Goal: Task Accomplishment & Management: Manage account settings

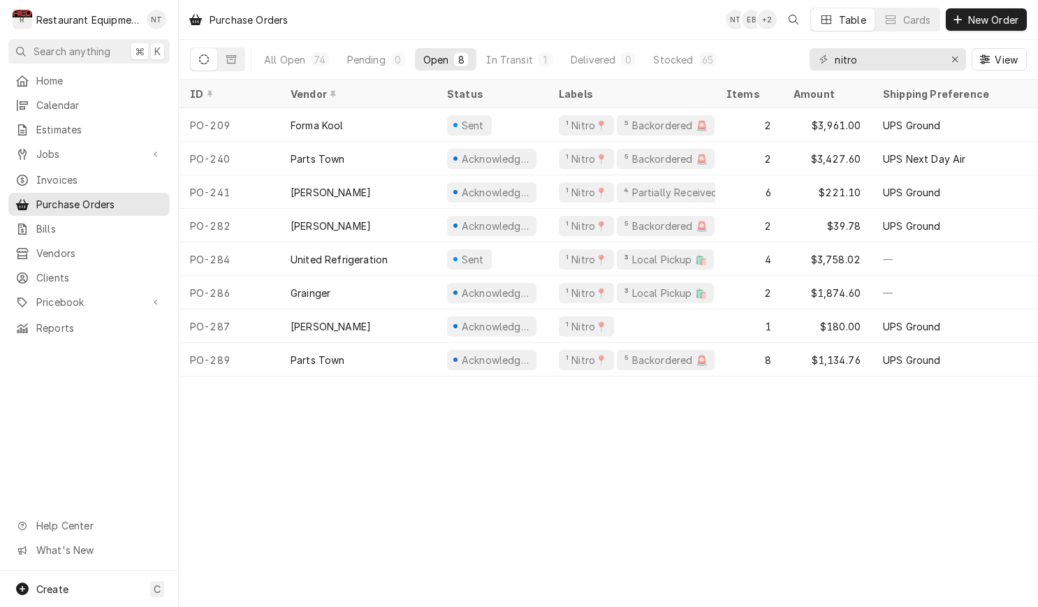
type input "nitro"
click at [132, 114] on div "Home Calendar Estimates Jobs Jobs Job Series Invoices Purchase Orders Bills Ven…" at bounding box center [89, 204] width 178 height 270
click at [128, 123] on span "Estimates" at bounding box center [99, 129] width 126 height 15
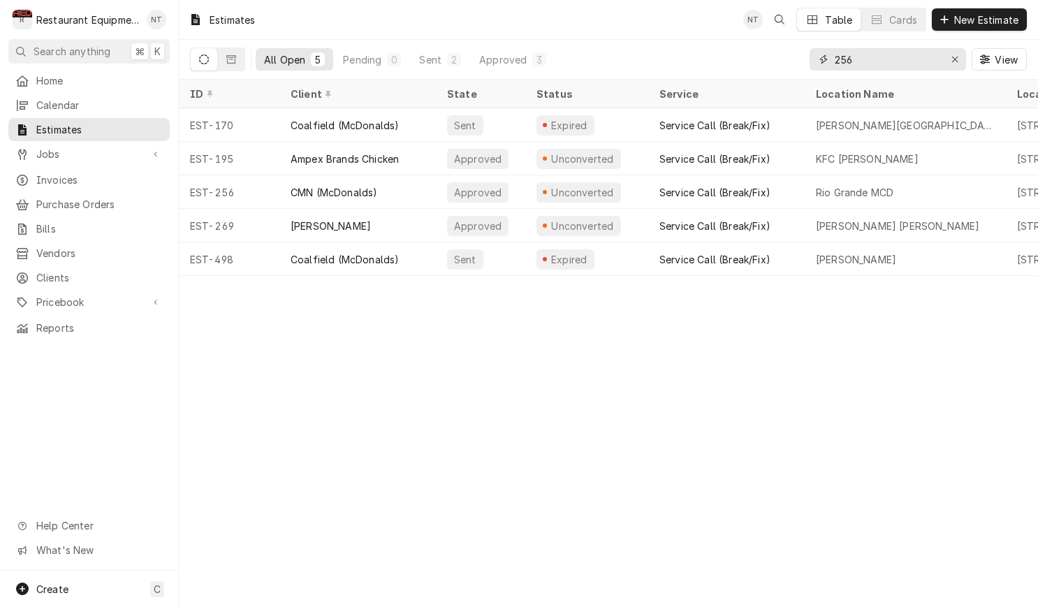
drag, startPoint x: 867, startPoint y: 58, endPoint x: 827, endPoint y: 68, distance: 40.3
click at [827, 68] on div "256" at bounding box center [887, 59] width 156 height 22
drag, startPoint x: 862, startPoint y: 61, endPoint x: 829, endPoint y: 59, distance: 32.9
click at [829, 59] on div "256" at bounding box center [887, 59] width 156 height 22
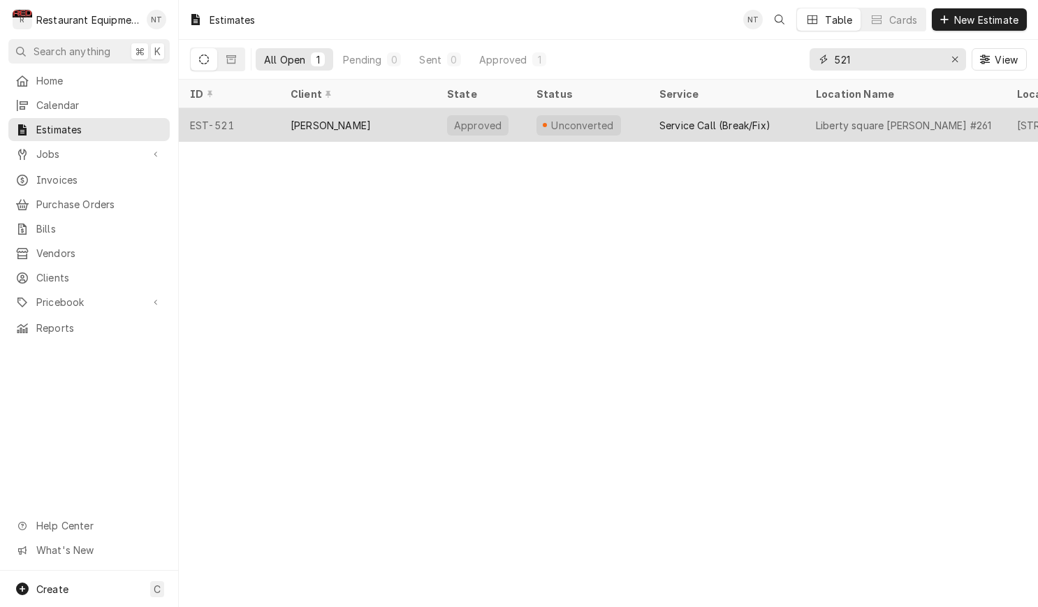
type input "521"
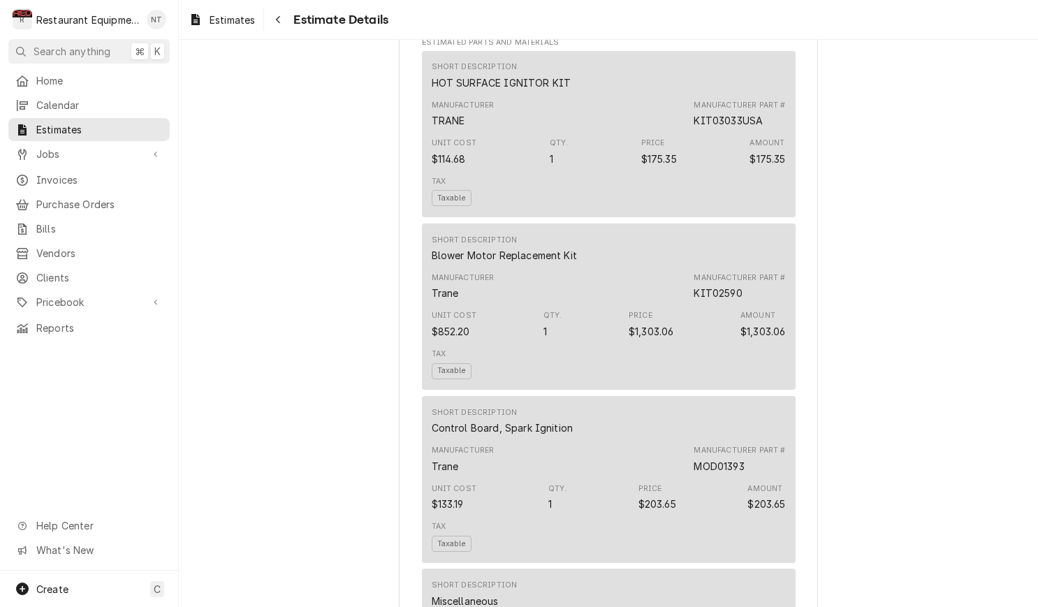
scroll to position [1540, 0]
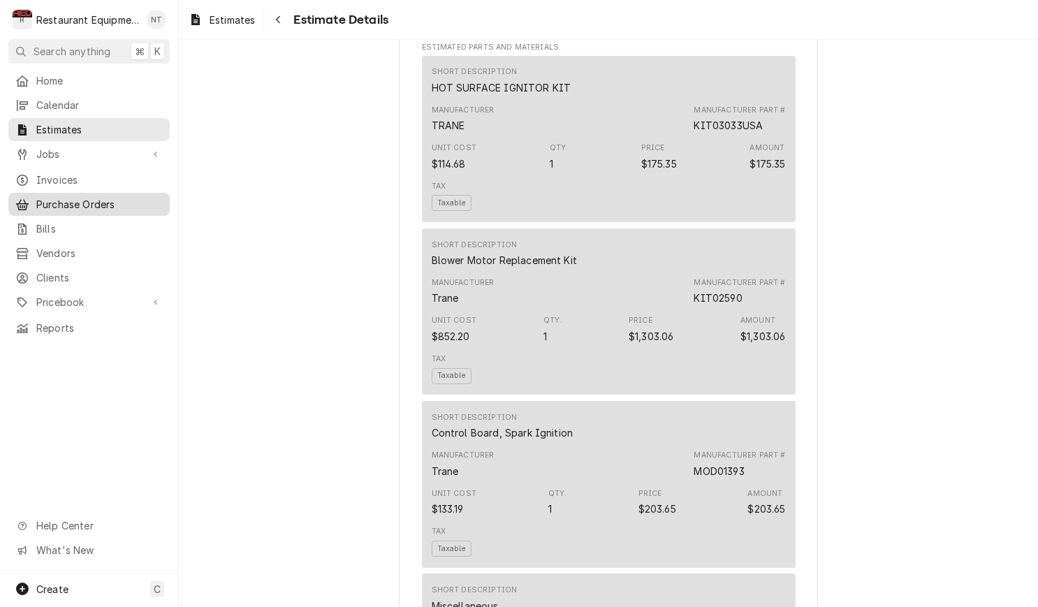
click at [96, 201] on span "Purchase Orders" at bounding box center [99, 204] width 126 height 15
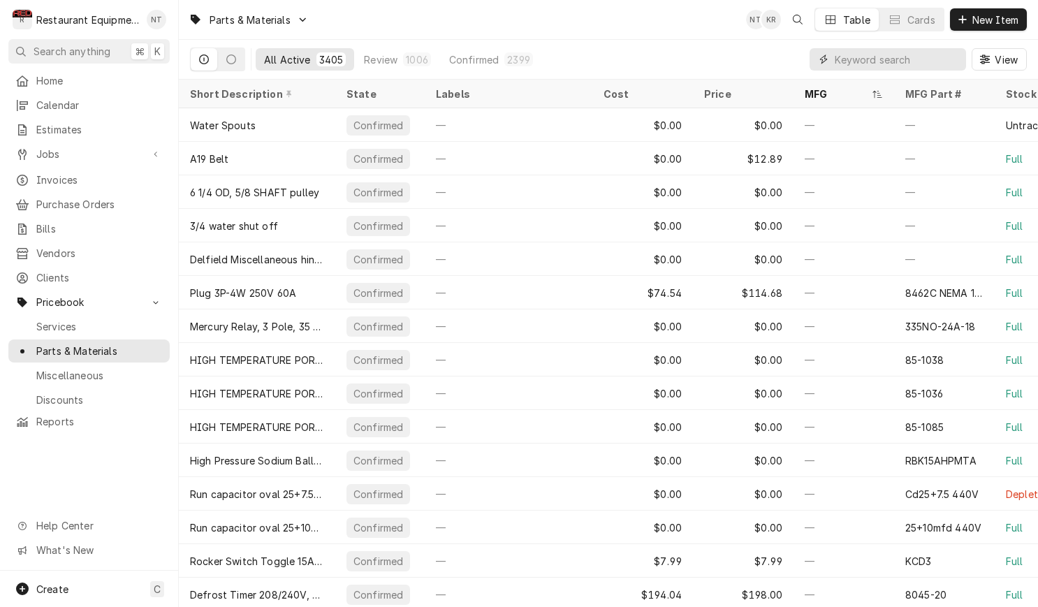
click at [855, 68] on input "Dynamic Content Wrapper" at bounding box center [896, 59] width 124 height 22
type input "k"
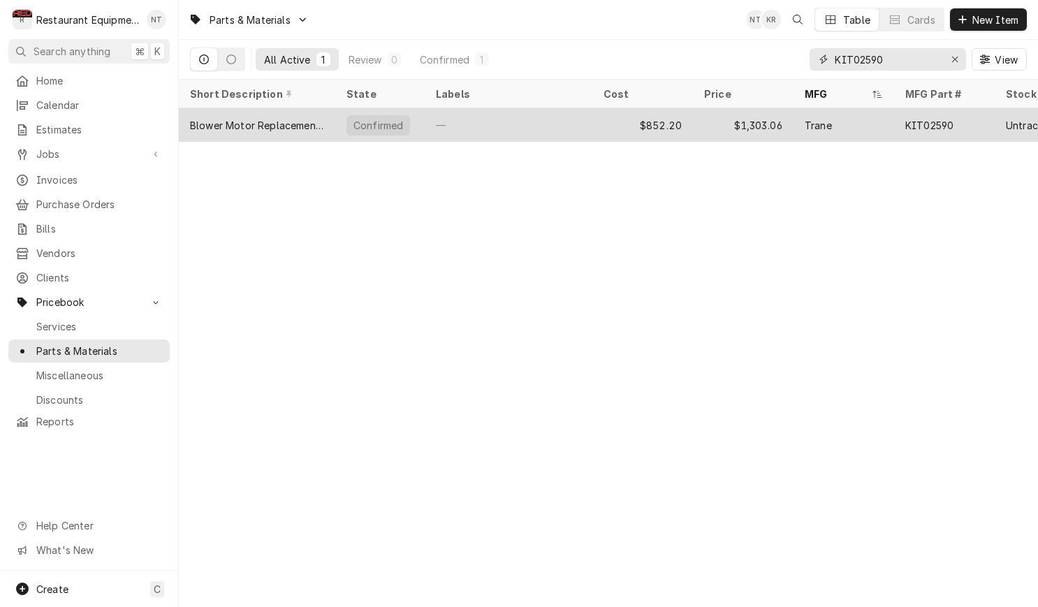
type input "KIT02590"
click at [815, 119] on div "Trane" at bounding box center [817, 125] width 27 height 15
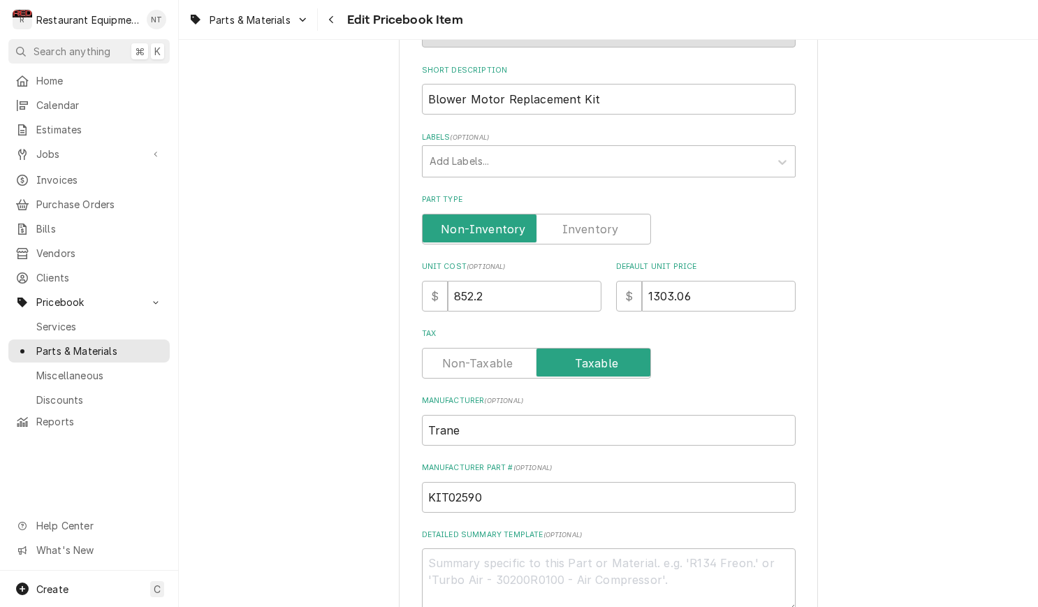
scroll to position [212, 0]
click at [336, 26] on div "Navigate back" at bounding box center [332, 20] width 14 height 14
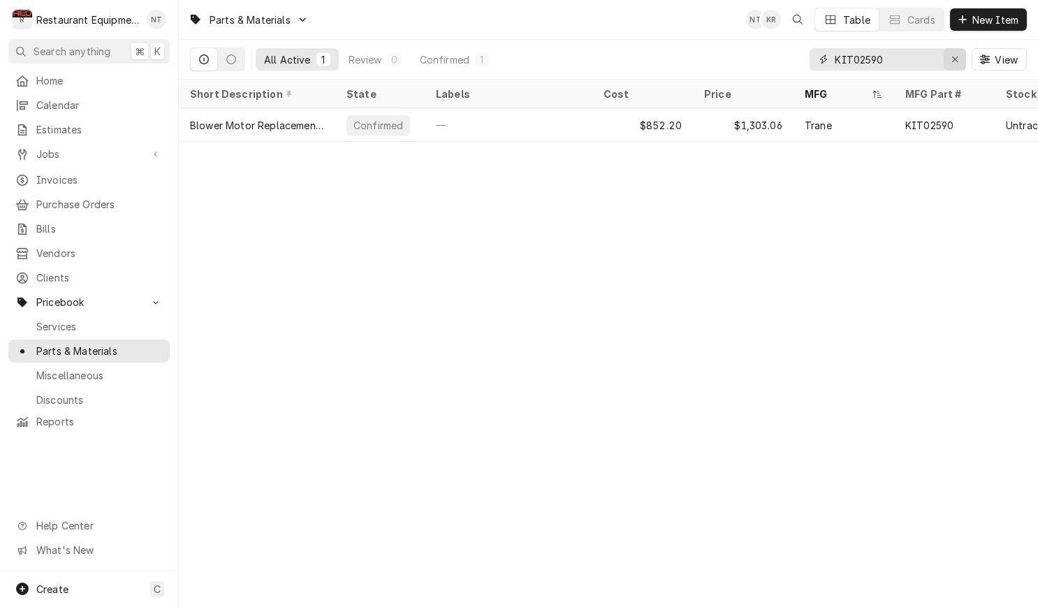
click at [950, 58] on div "Erase input" at bounding box center [955, 59] width 14 height 14
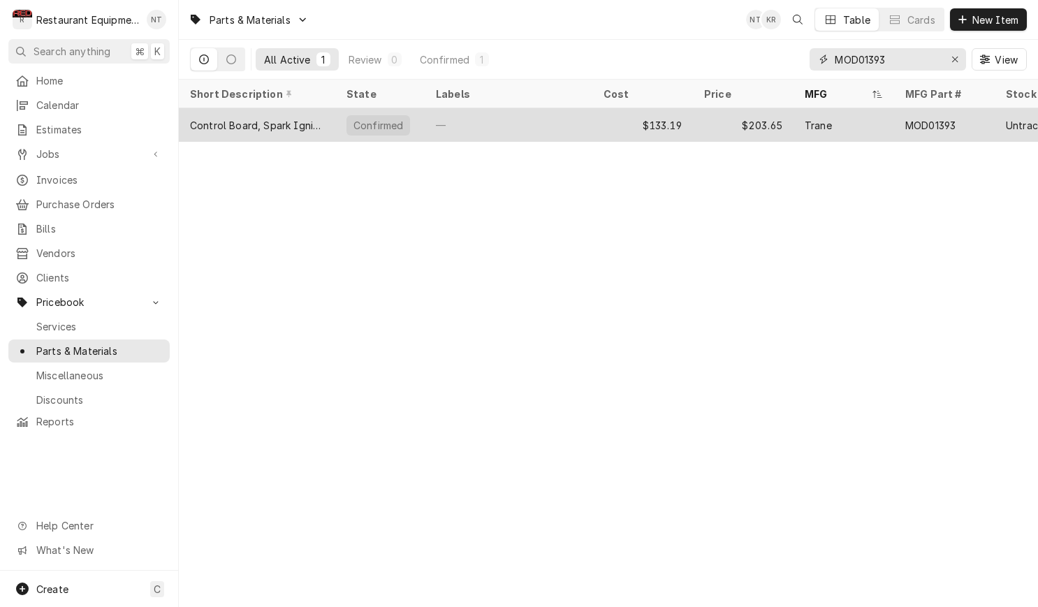
type input "MOD01393"
click at [858, 126] on div "Trane" at bounding box center [843, 125] width 101 height 34
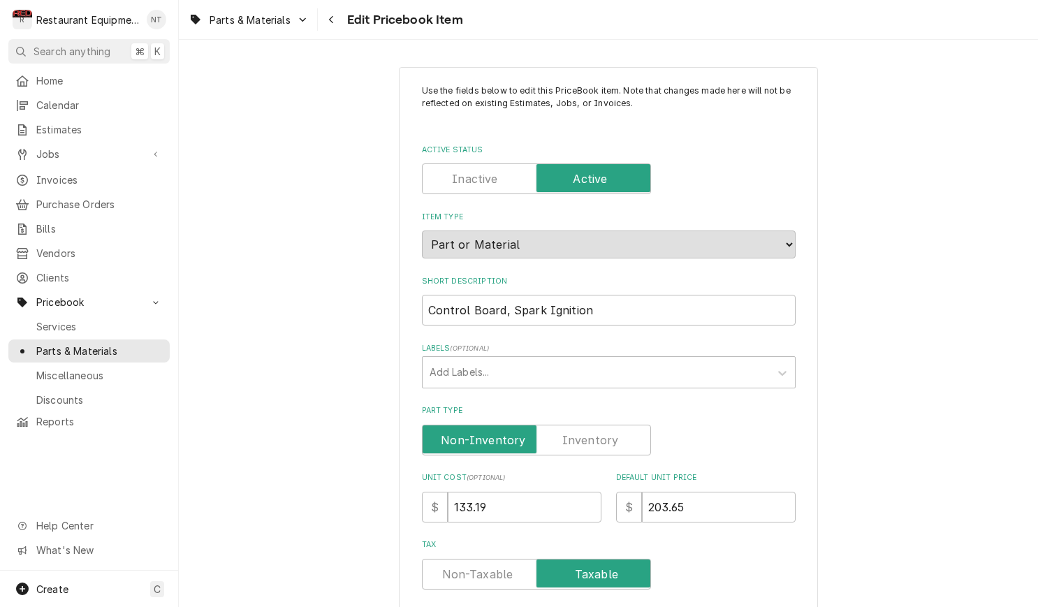
type textarea "x"
click at [338, 23] on div "Navigate back" at bounding box center [332, 20] width 14 height 14
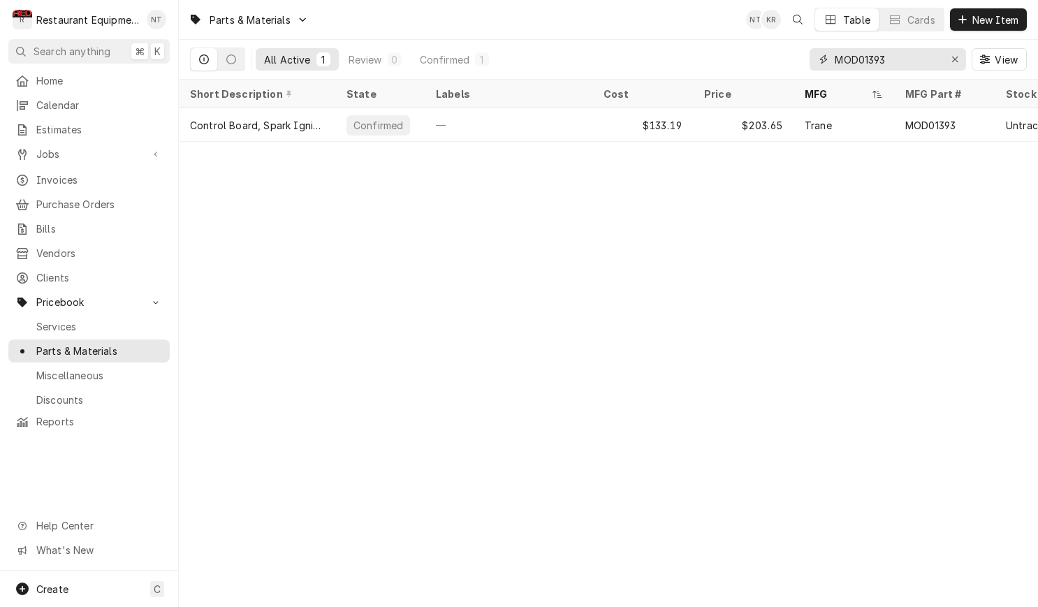
click at [955, 59] on icon "Erase input" at bounding box center [955, 59] width 8 height 10
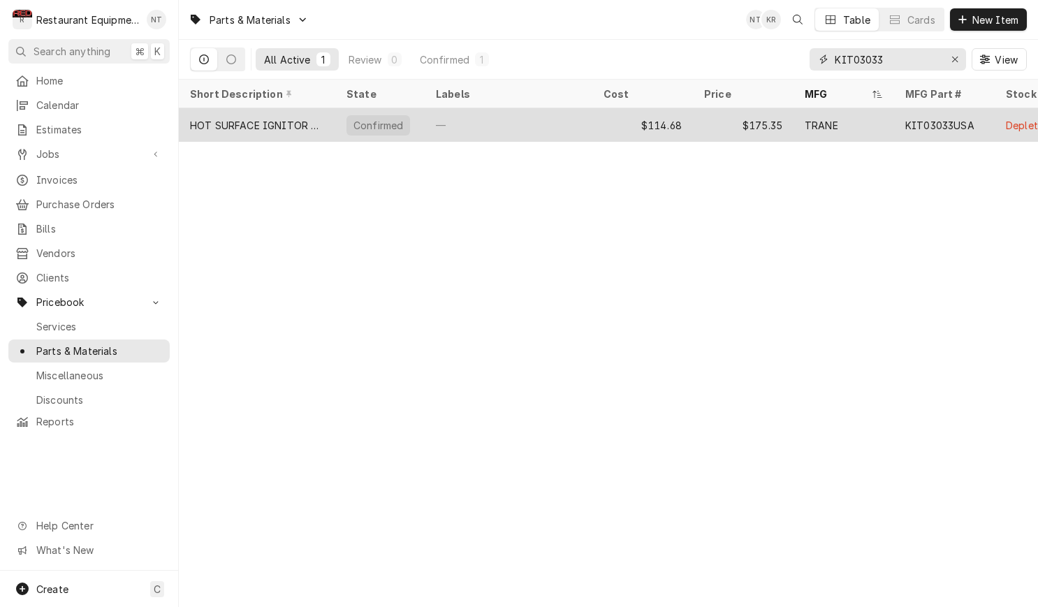
type input "KIT03033"
click at [883, 110] on div "TRANE" at bounding box center [843, 125] width 101 height 34
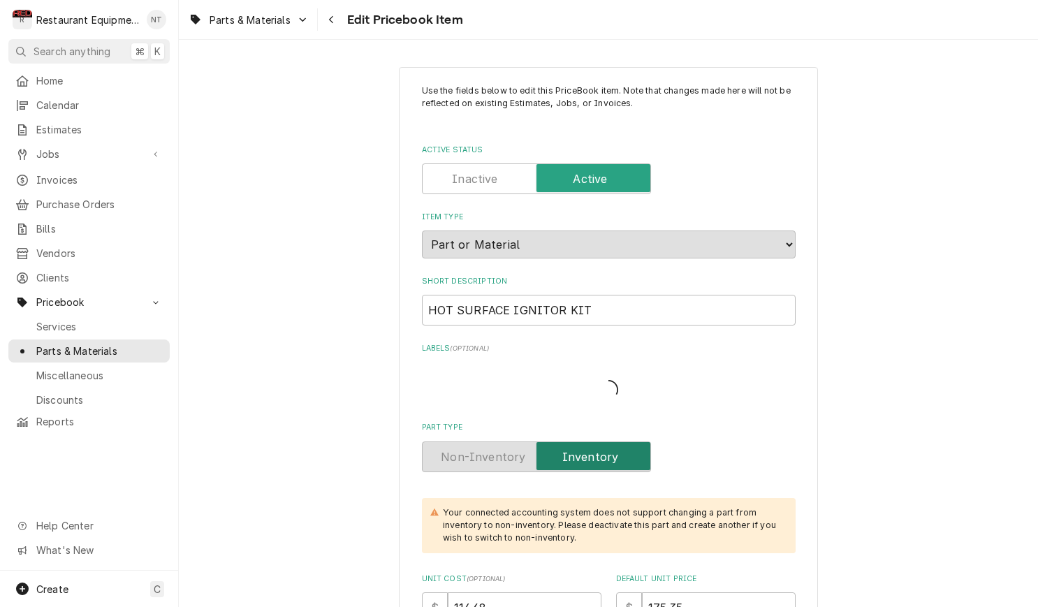
type textarea "x"
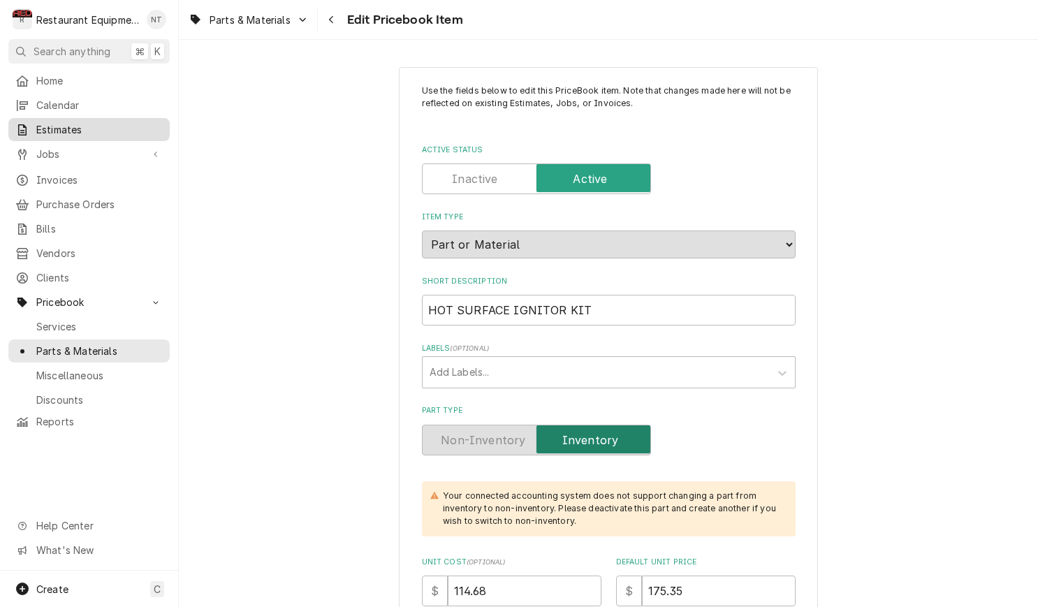
click at [109, 131] on div "Estimates" at bounding box center [89, 129] width 156 height 17
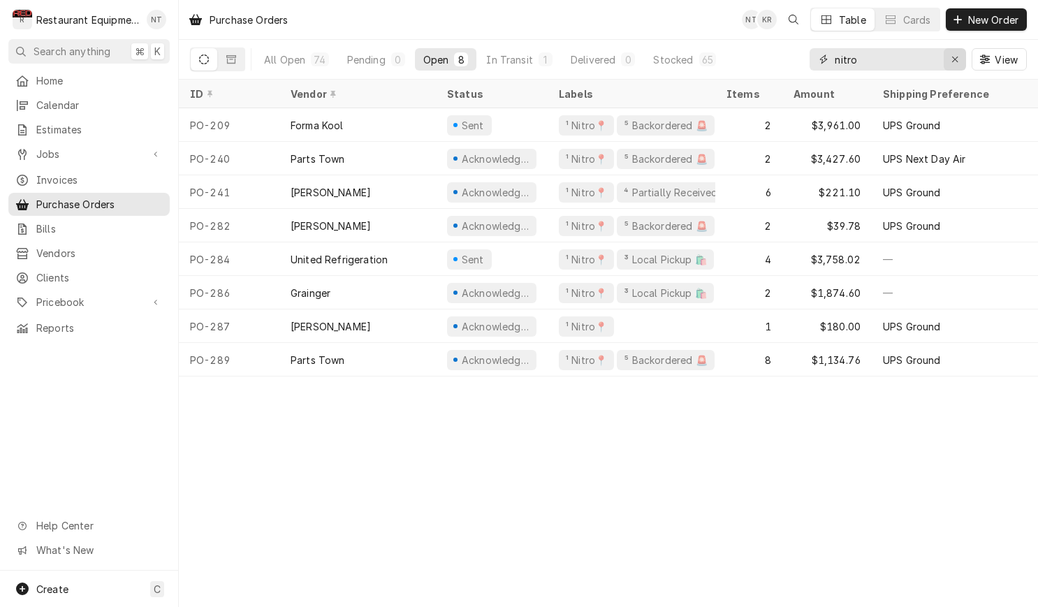
click at [959, 59] on div "Erase input" at bounding box center [955, 59] width 14 height 14
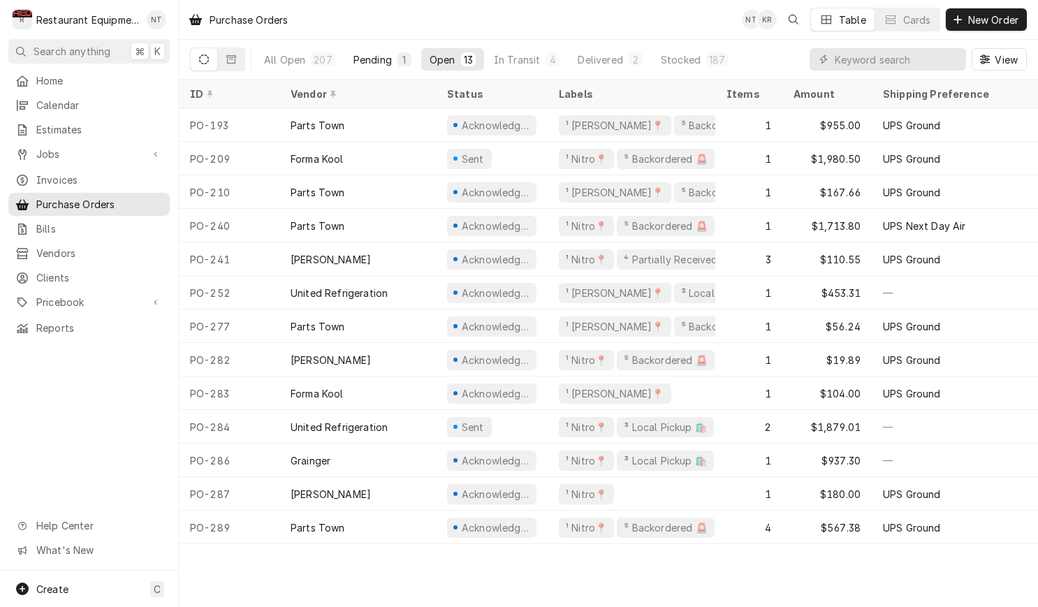
click at [376, 64] on div "Pending" at bounding box center [372, 59] width 38 height 15
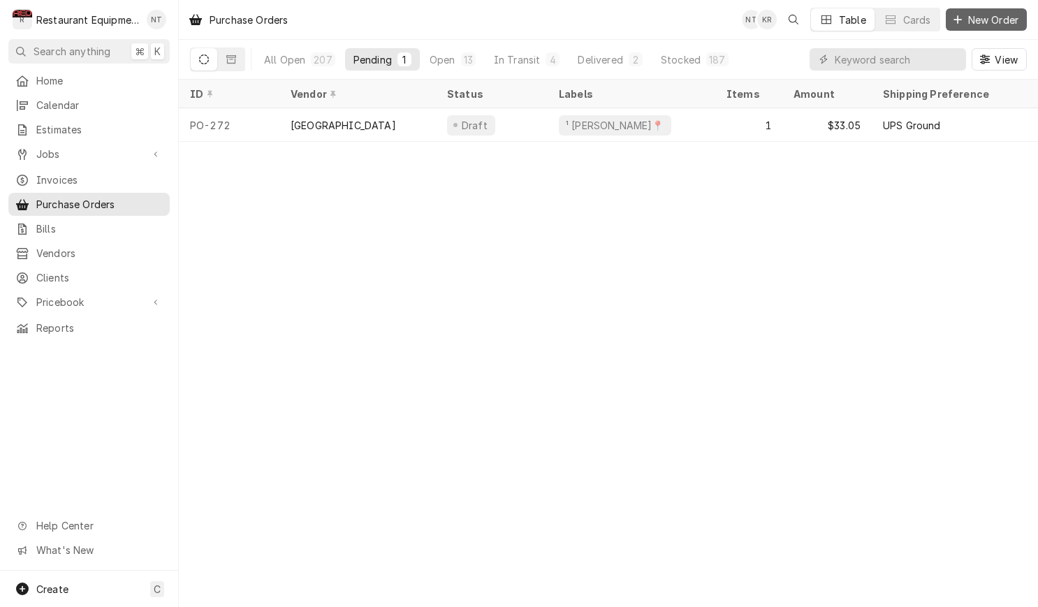
click at [1013, 25] on span "New Order" at bounding box center [993, 20] width 56 height 15
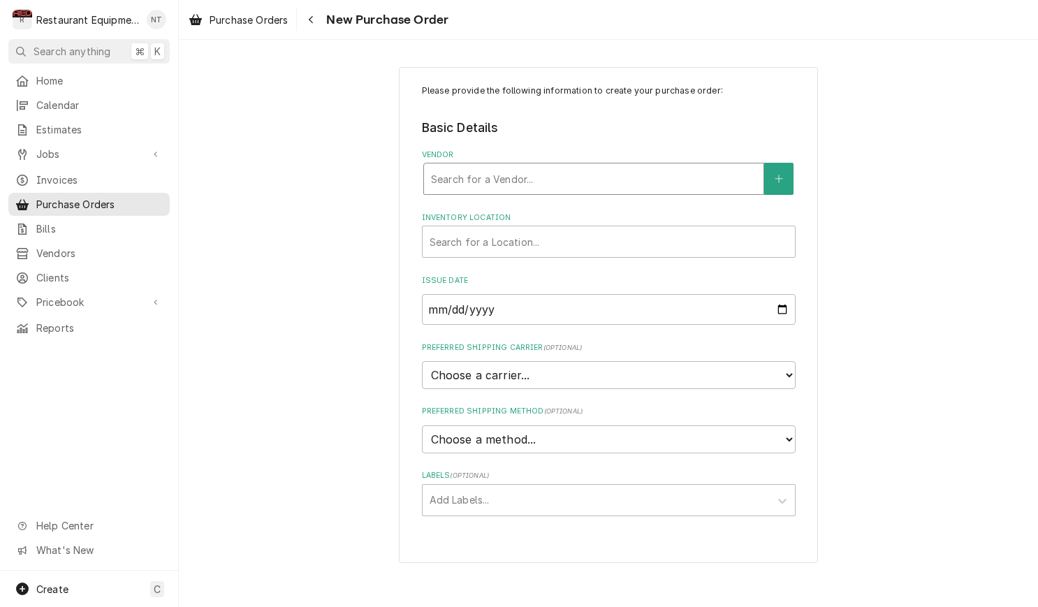
click at [682, 163] on div "Search for a Vendor..." at bounding box center [593, 178] width 339 height 31
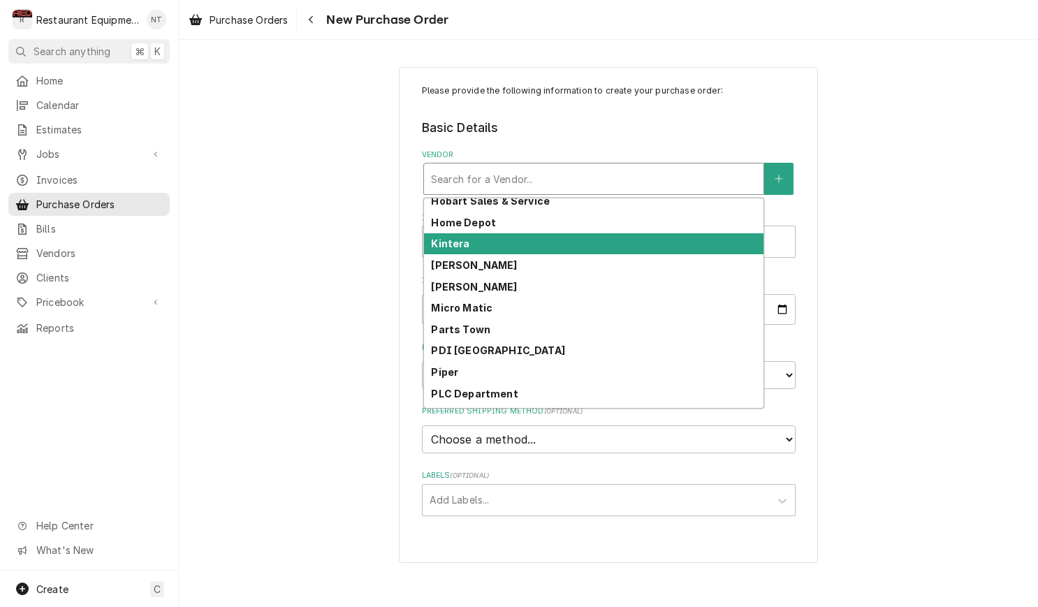
scroll to position [380, 0]
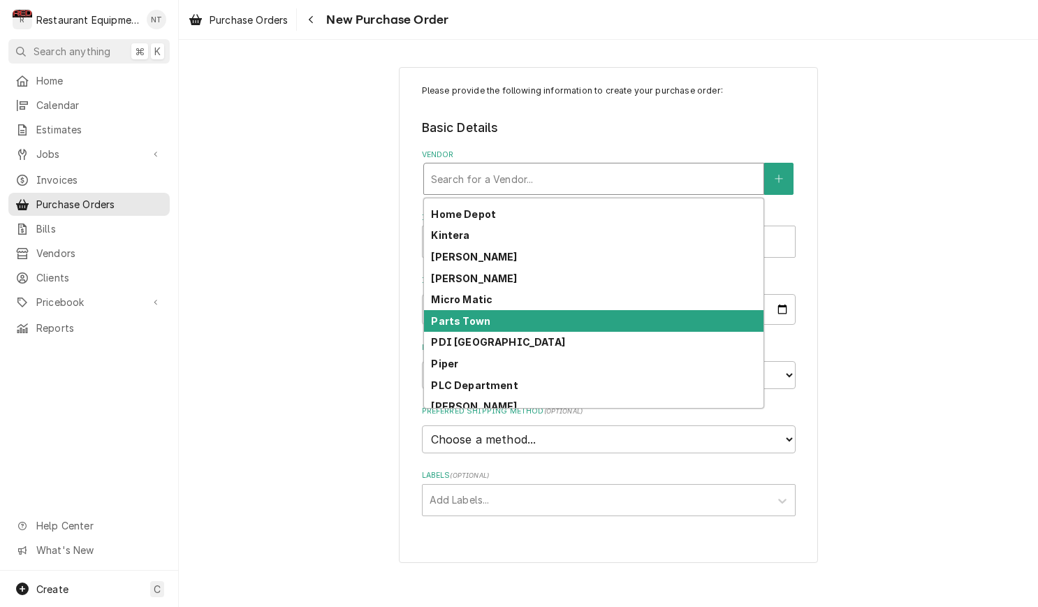
click at [681, 320] on div "Parts Town" at bounding box center [593, 321] width 339 height 22
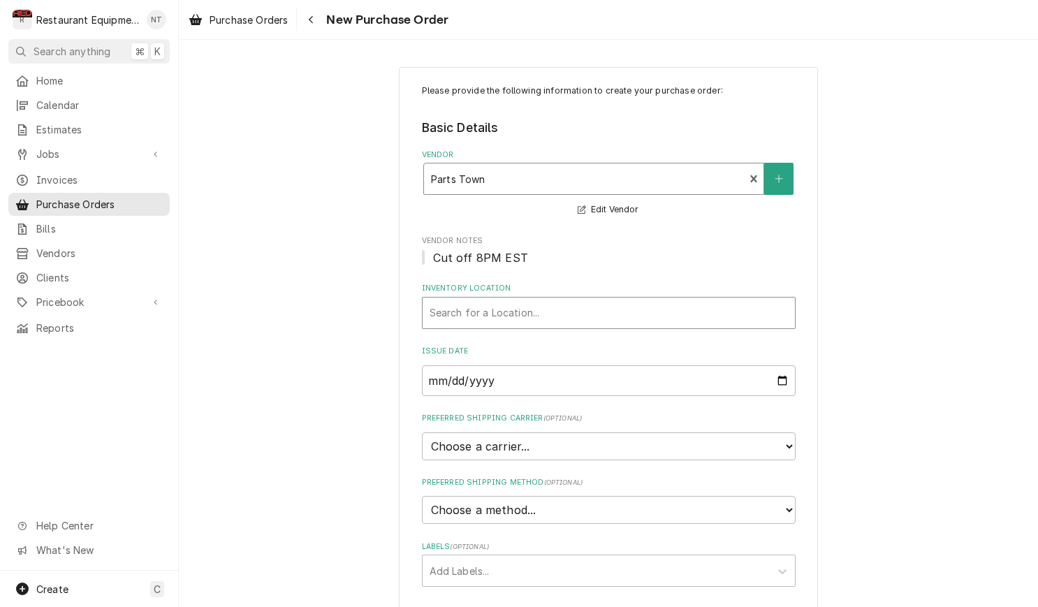
click at [658, 303] on div "Inventory Location" at bounding box center [608, 312] width 358 height 25
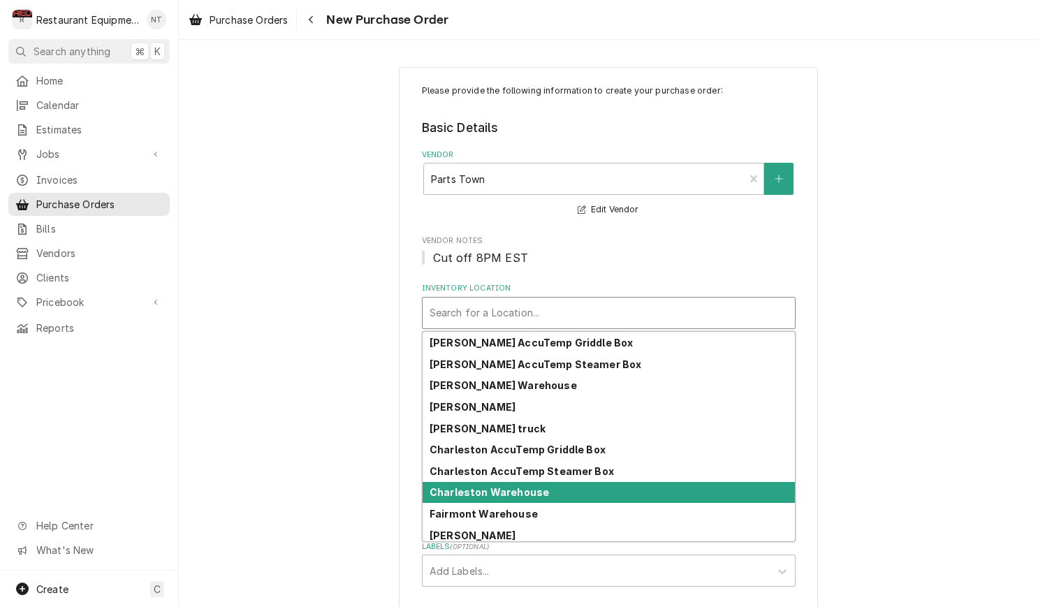
click at [701, 492] on div "Charleston Warehouse" at bounding box center [608, 493] width 372 height 22
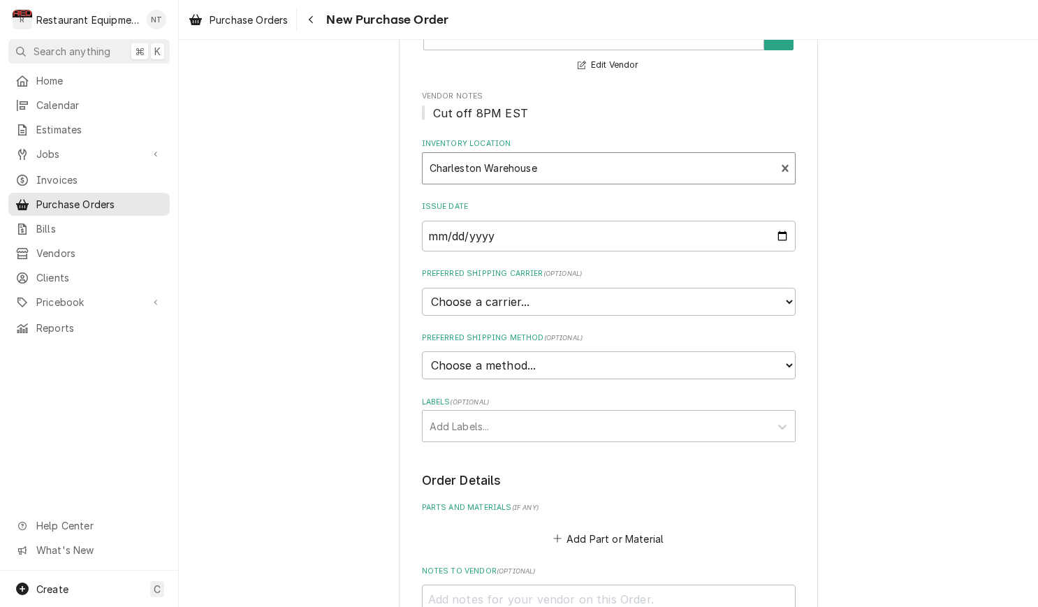
scroll to position [148, 0]
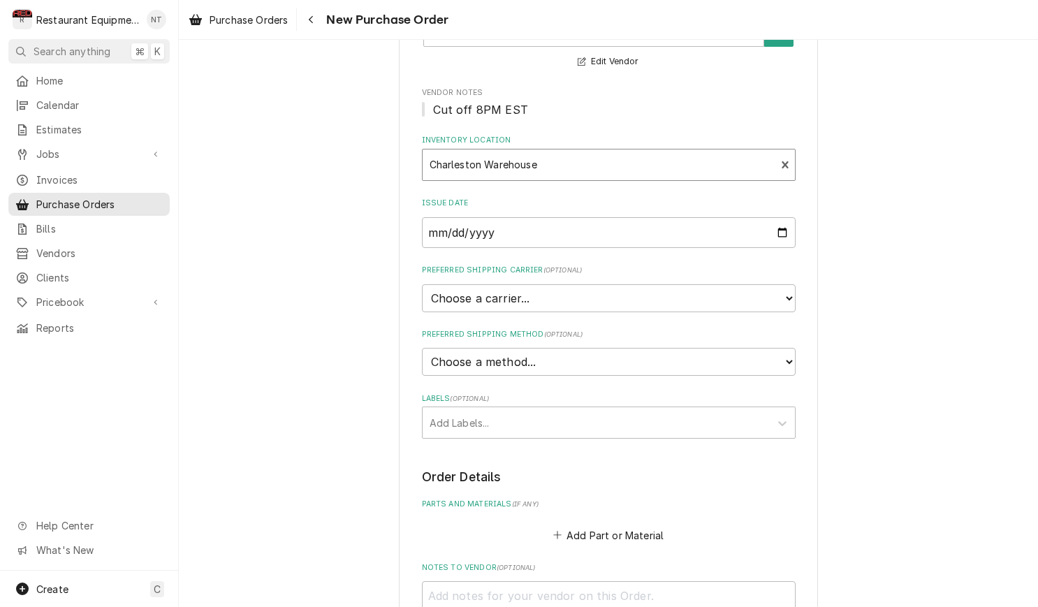
click at [726, 302] on fieldset "Basic Details Vendor Parts Town Edit Vendor Vendor Notes Cut off 8PM EST Invent…" at bounding box center [609, 205] width 374 height 468
select select "4"
click at [718, 410] on div "Labels" at bounding box center [595, 422] width 333 height 25
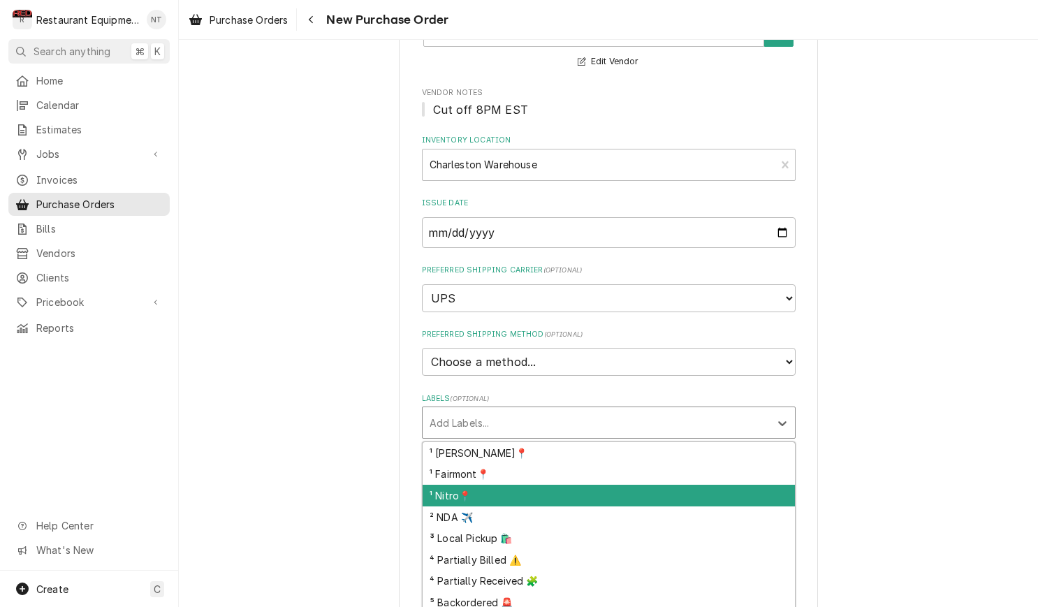
click at [716, 485] on div "¹ Nitro📍" at bounding box center [608, 496] width 372 height 22
type textarea "x"
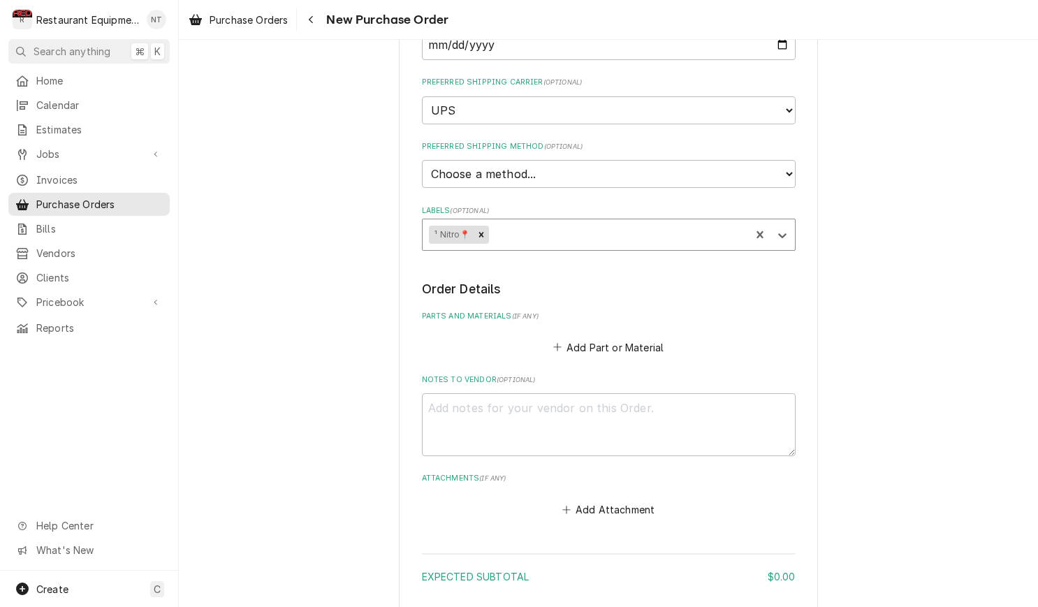
scroll to position [342, 0]
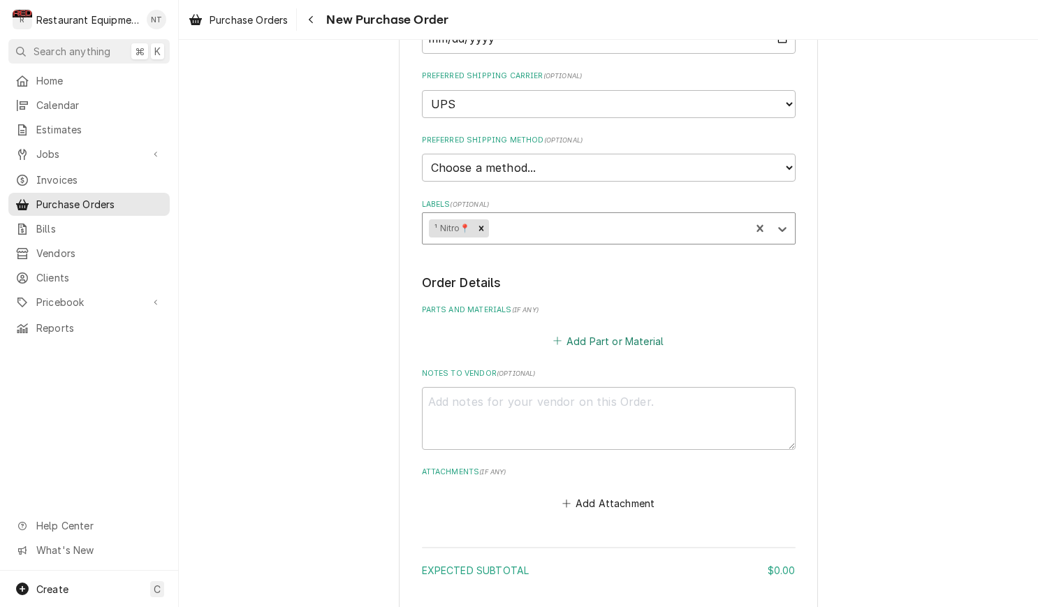
click at [643, 331] on button "Add Part or Material" at bounding box center [607, 341] width 115 height 20
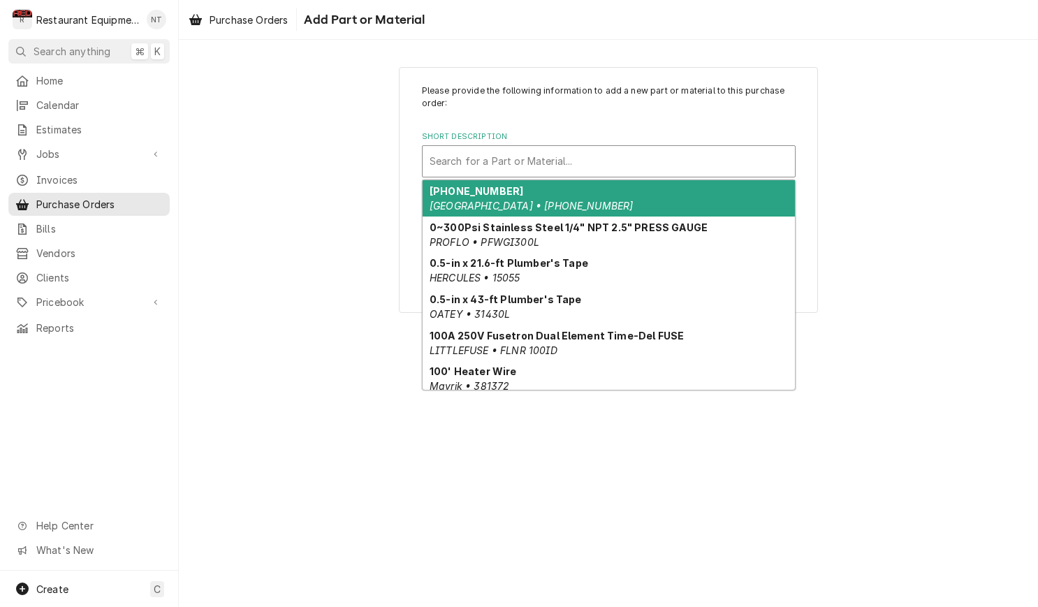
click at [652, 165] on div "Short Description" at bounding box center [608, 161] width 358 height 25
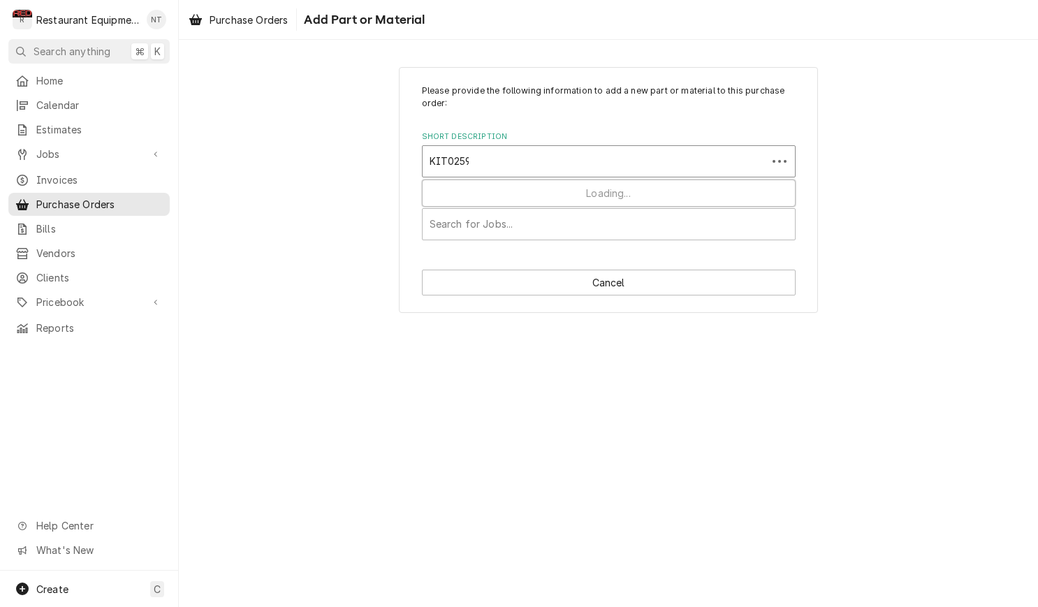
type input "KIT02590"
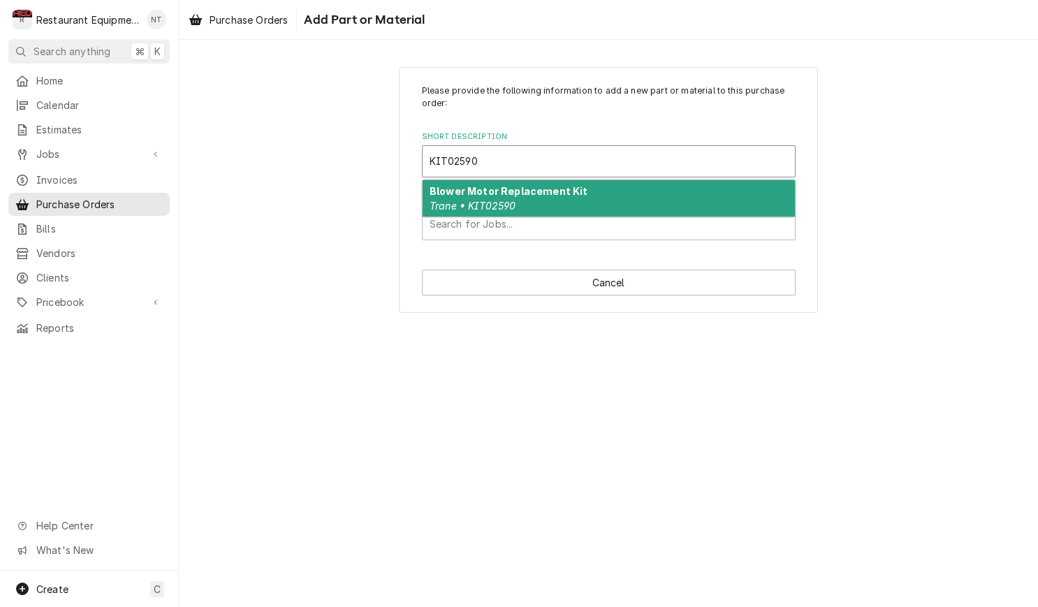
click at [701, 205] on div "Blower Motor Replacement Kit Trane • KIT02590" at bounding box center [608, 198] width 372 height 36
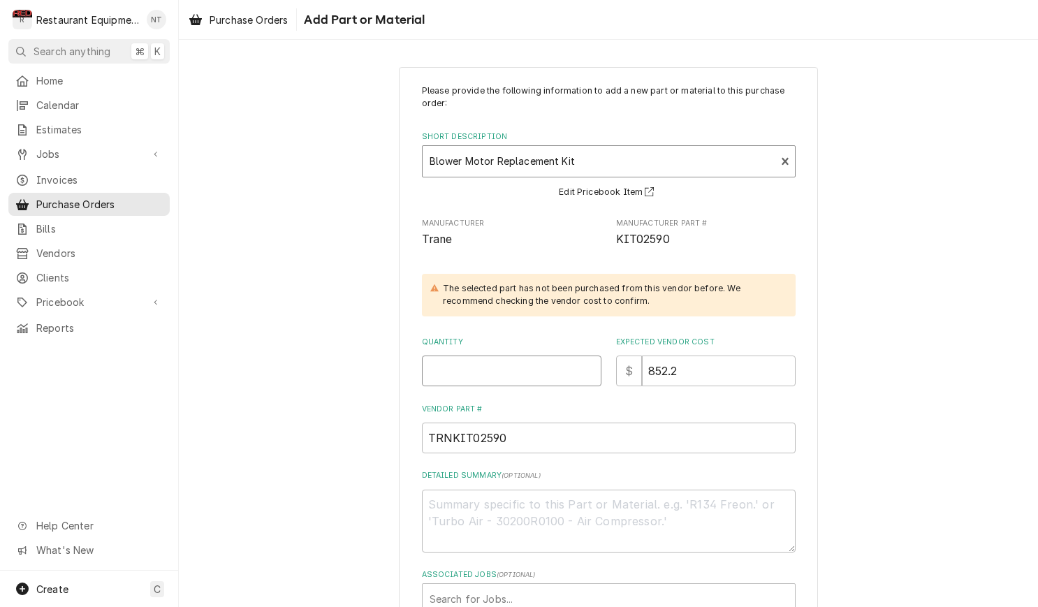
click at [541, 355] on input "Quantity" at bounding box center [511, 370] width 179 height 31
type textarea "x"
type input "1"
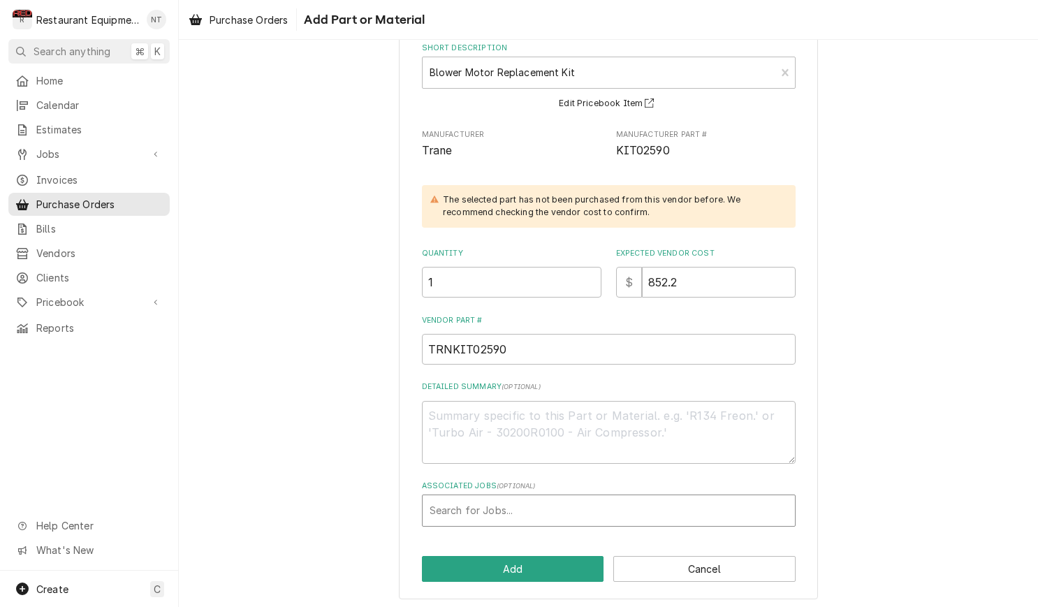
click at [749, 503] on div "Associated Jobs" at bounding box center [608, 510] width 358 height 25
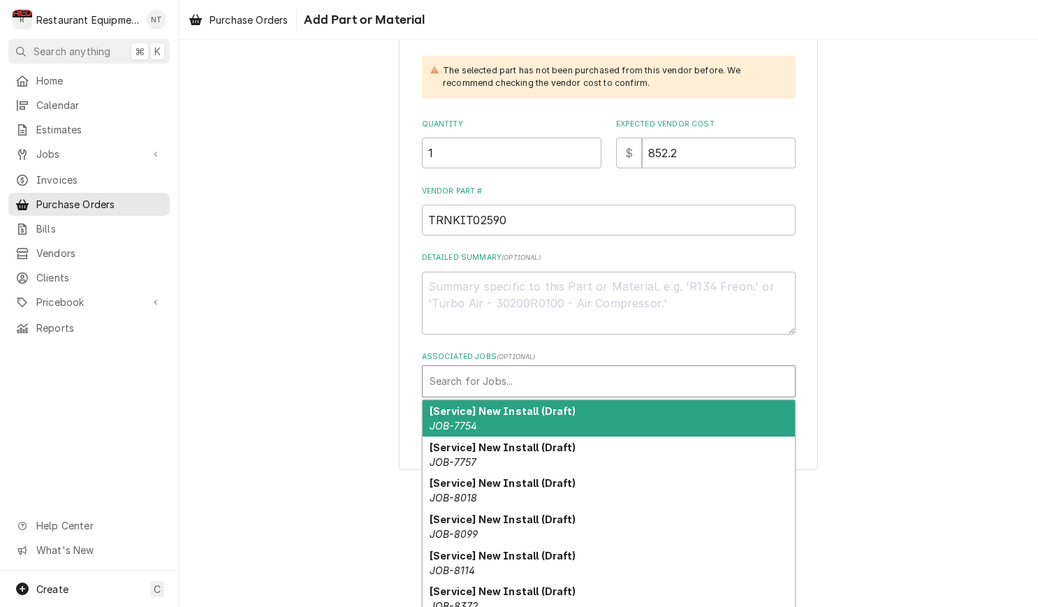
drag, startPoint x: 844, startPoint y: 331, endPoint x: 811, endPoint y: 365, distance: 46.9
click at [844, 330] on div "Please provide the following information to add a new part or material to this …" at bounding box center [608, 160] width 859 height 646
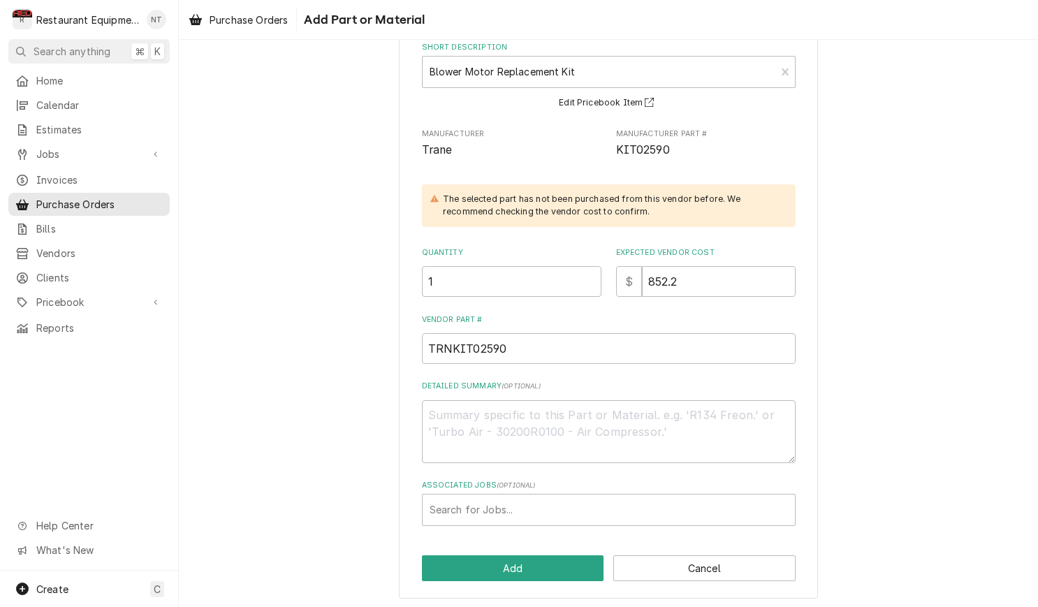
scroll to position [89, 0]
click at [564, 559] on button "Add" at bounding box center [513, 569] width 182 height 26
type textarea "x"
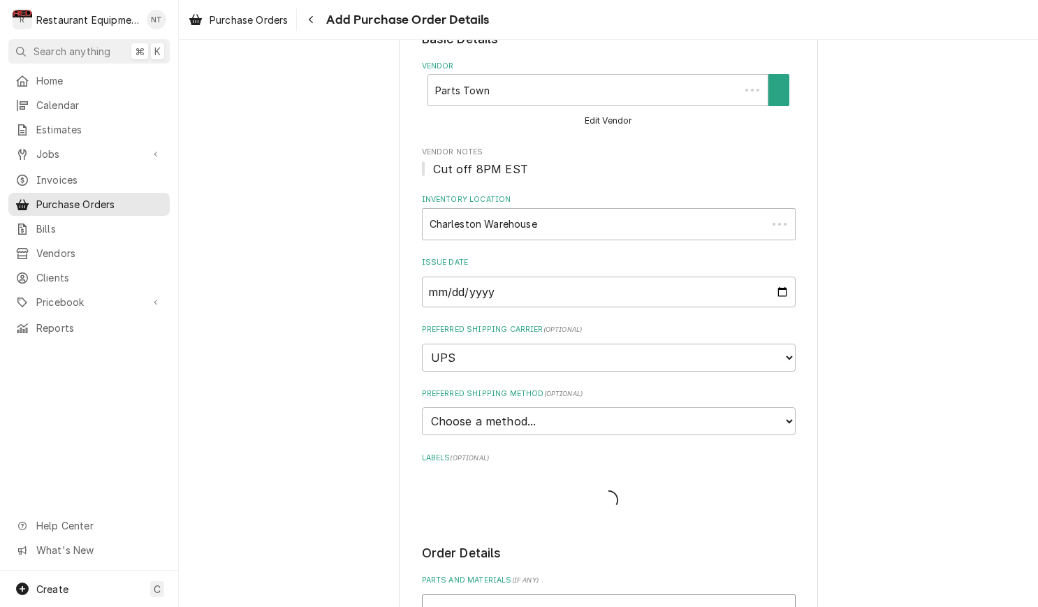
scroll to position [342, 0]
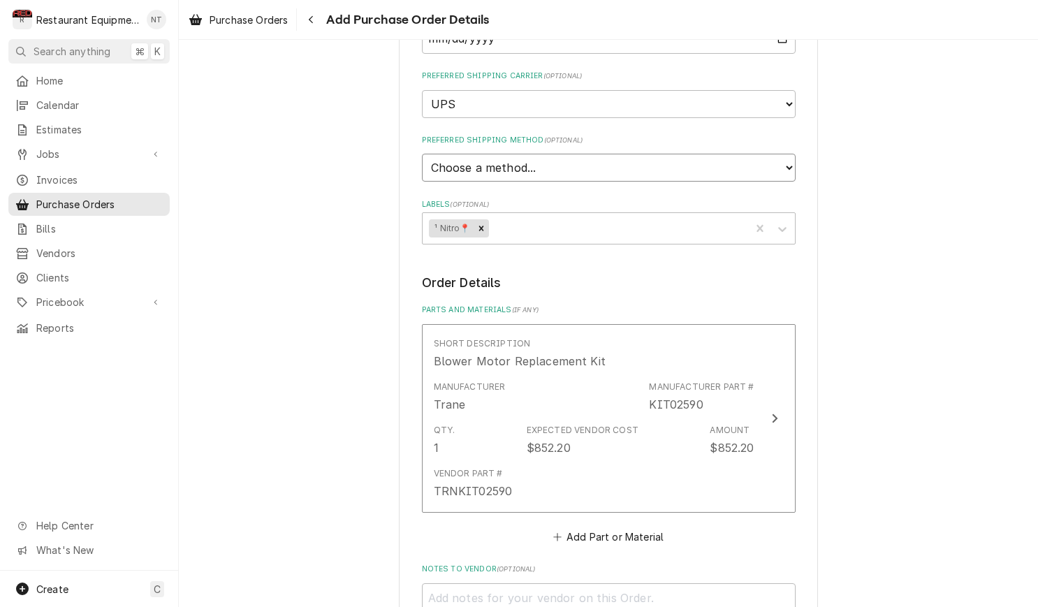
select select "3"
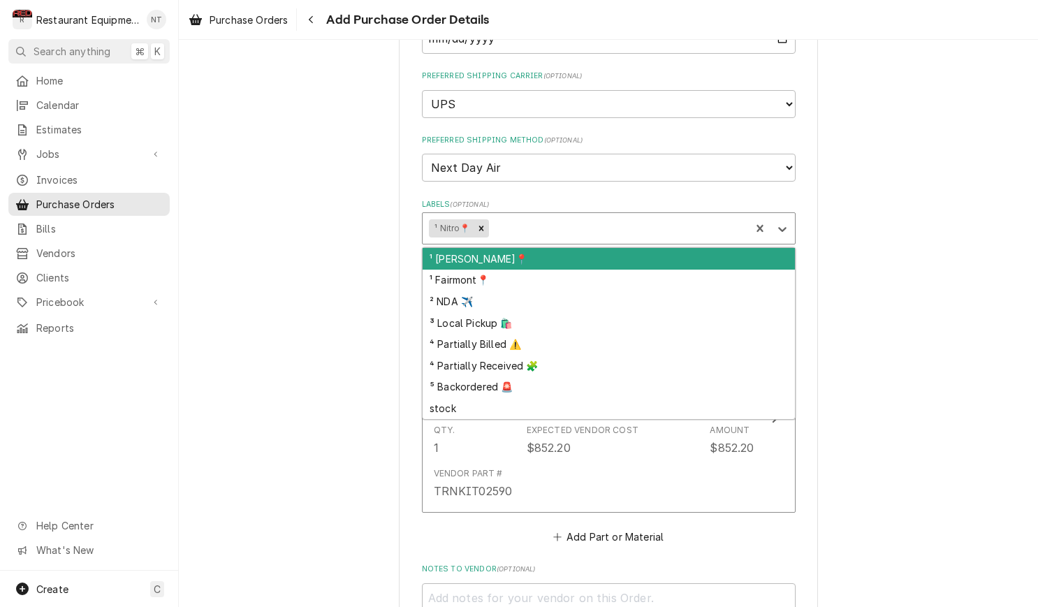
click at [561, 216] on div "Labels" at bounding box center [617, 228] width 252 height 25
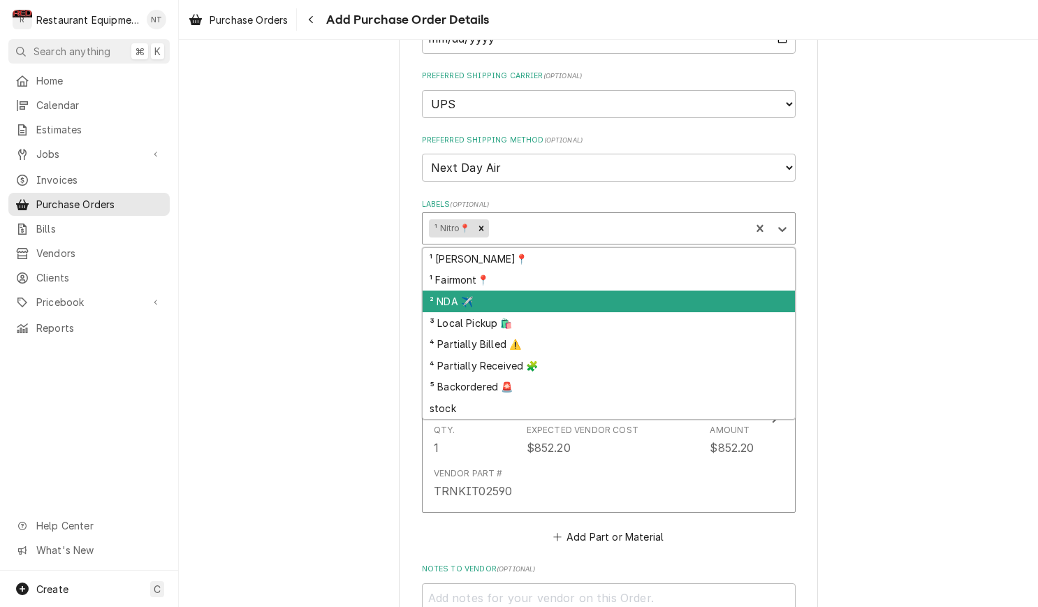
click at [552, 290] on div "² NDA ✈️" at bounding box center [608, 301] width 372 height 22
type textarea "x"
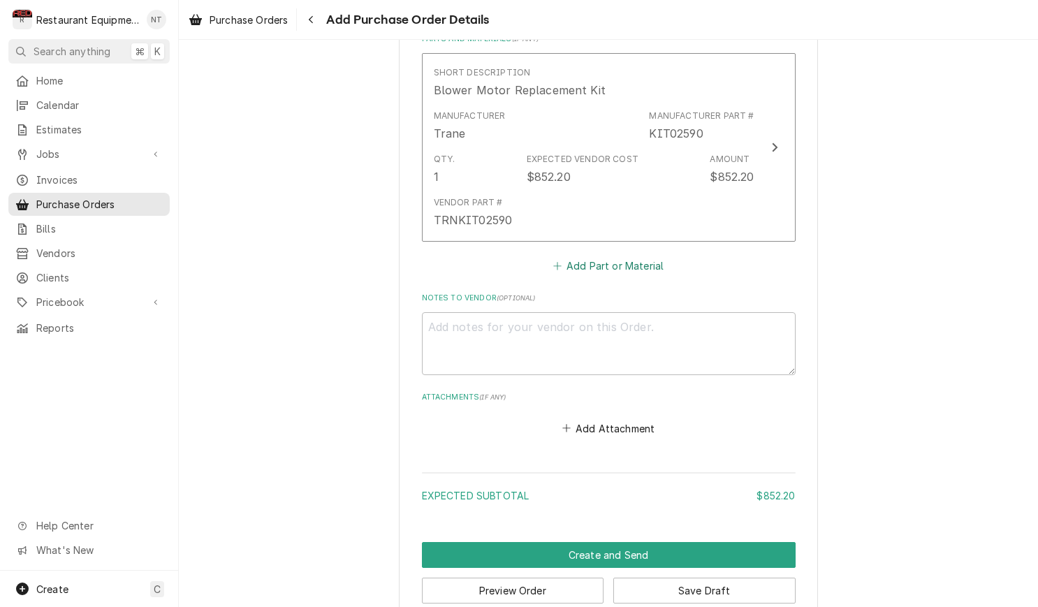
scroll to position [612, 0]
click at [582, 257] on button "Add Part or Material" at bounding box center [607, 267] width 115 height 20
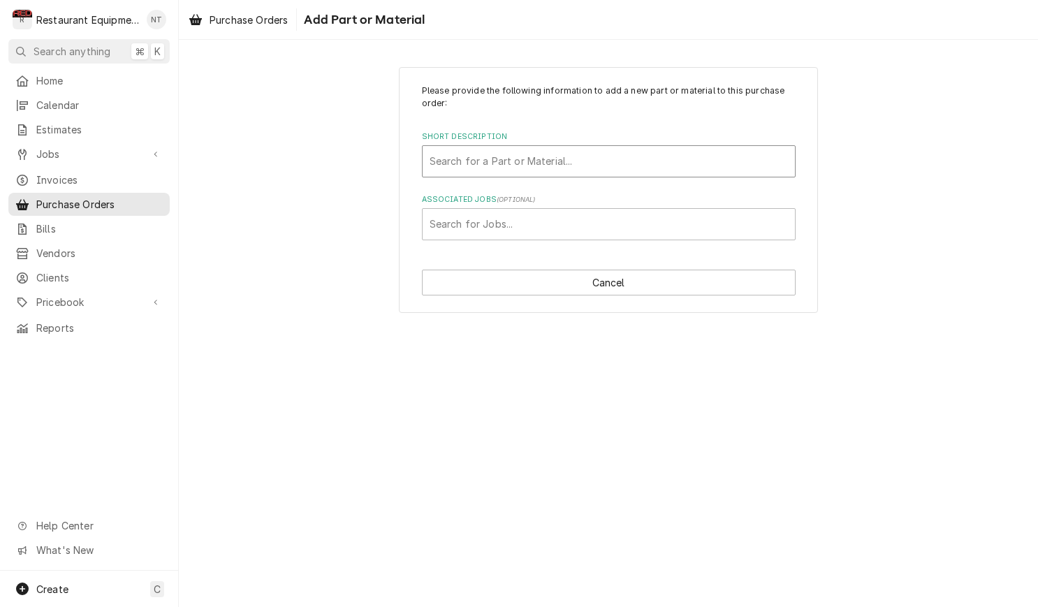
click at [584, 169] on div "Short Description" at bounding box center [608, 161] width 358 height 25
click at [453, 161] on input "MOD03033" at bounding box center [457, 161] width 56 height 22
type input "03033"
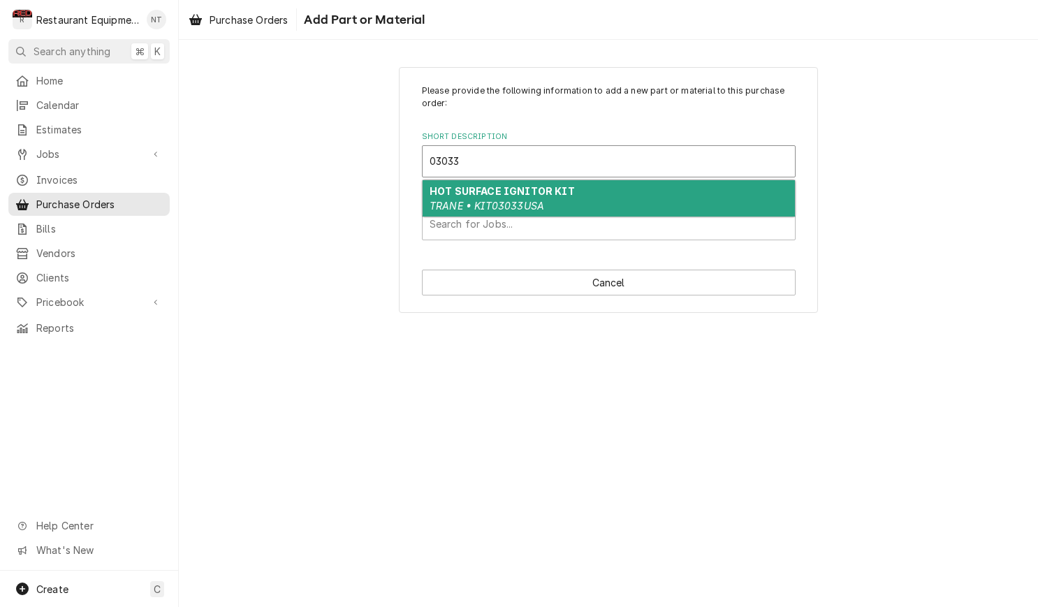
click at [509, 200] on em "TRANE • KIT03033USA" at bounding box center [486, 206] width 115 height 12
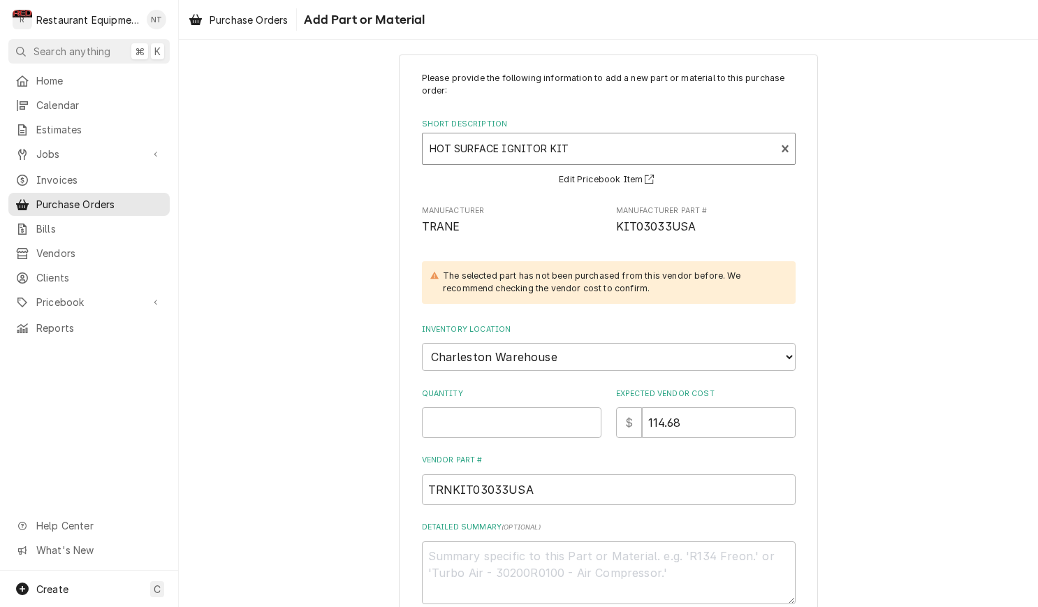
scroll to position [13, 0]
click at [525, 406] on input "Quantity" at bounding box center [511, 421] width 179 height 31
type textarea "x"
type input "1"
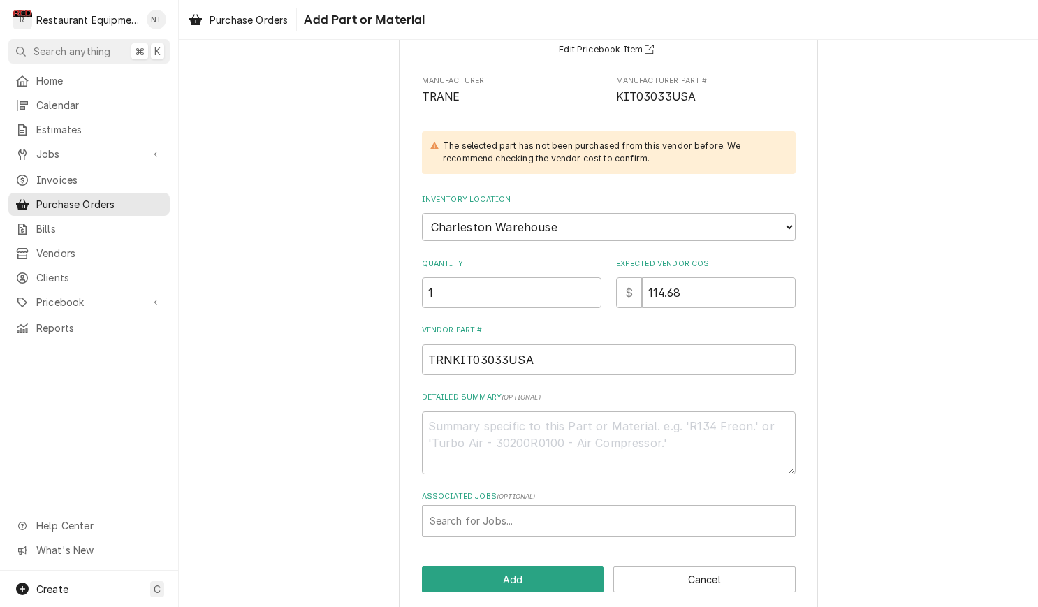
scroll to position [142, 0]
click at [550, 567] on button "Add" at bounding box center [513, 580] width 182 height 26
type textarea "x"
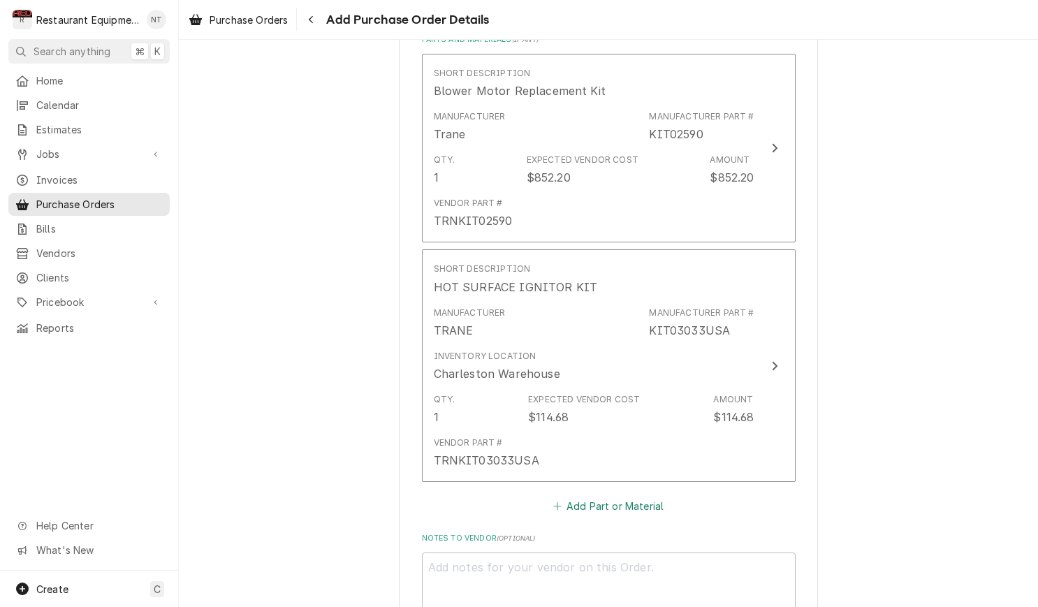
click at [623, 496] on button "Add Part or Material" at bounding box center [607, 506] width 115 height 20
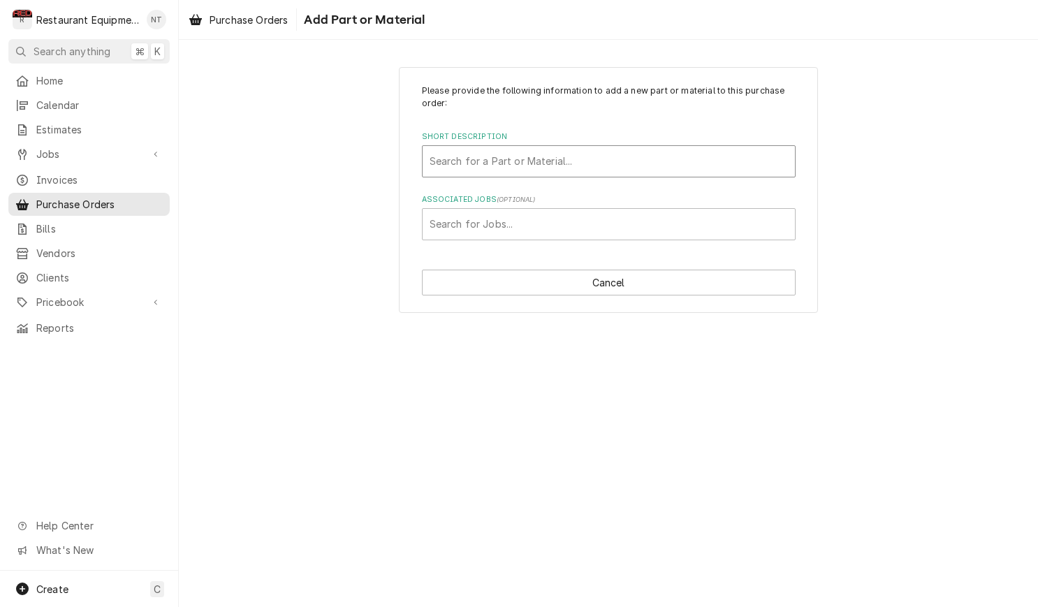
click at [590, 168] on div "Short Description" at bounding box center [608, 161] width 358 height 25
type input "MOD01393"
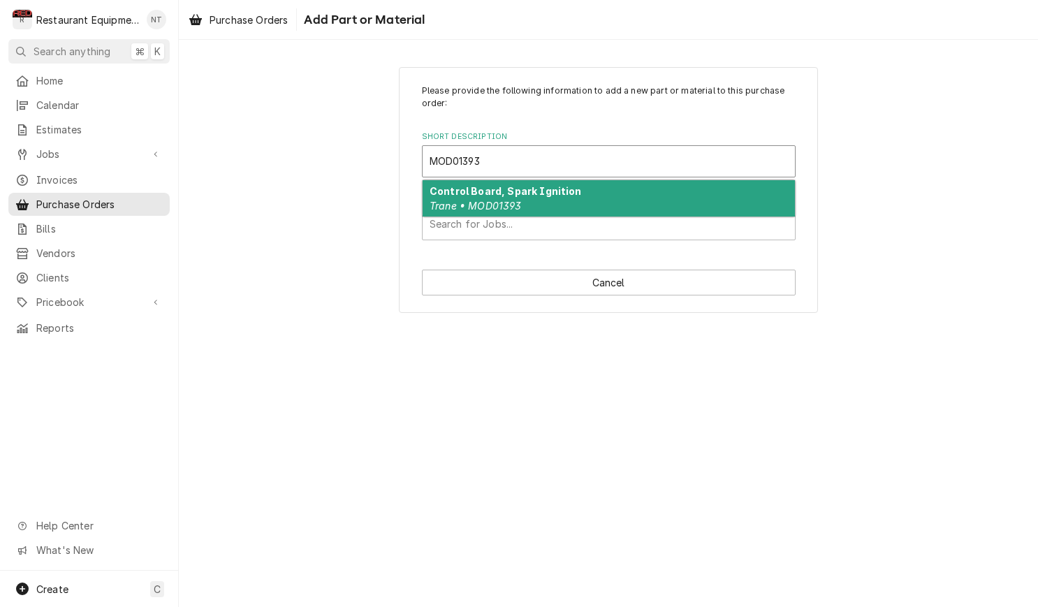
click at [542, 201] on div "Control Board, Spark Ignition Trane • MOD01393" at bounding box center [608, 198] width 372 height 36
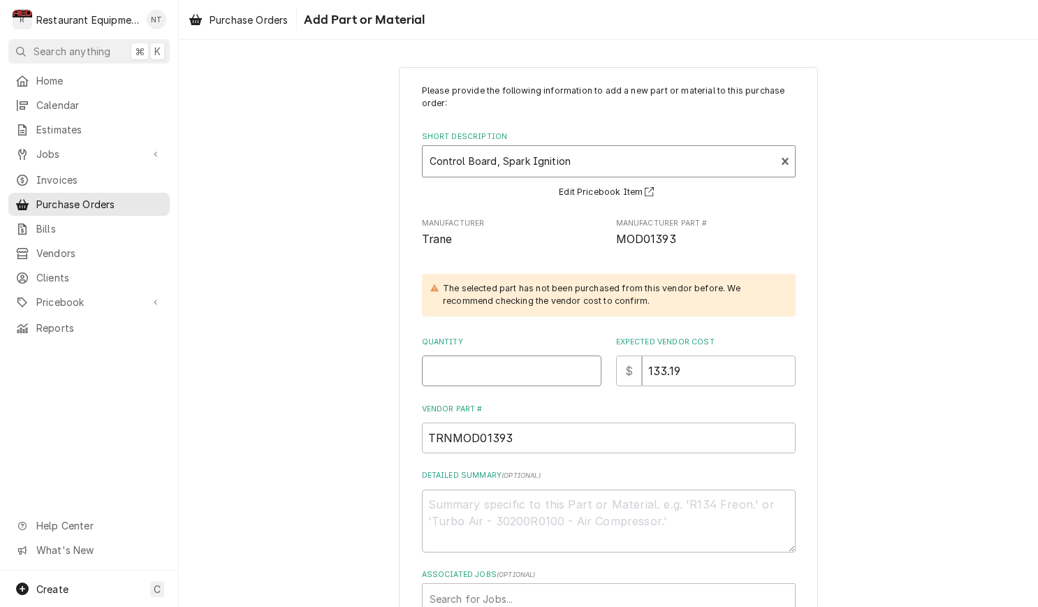
click at [529, 362] on input "Quantity" at bounding box center [511, 370] width 179 height 31
type textarea "x"
type input "1"
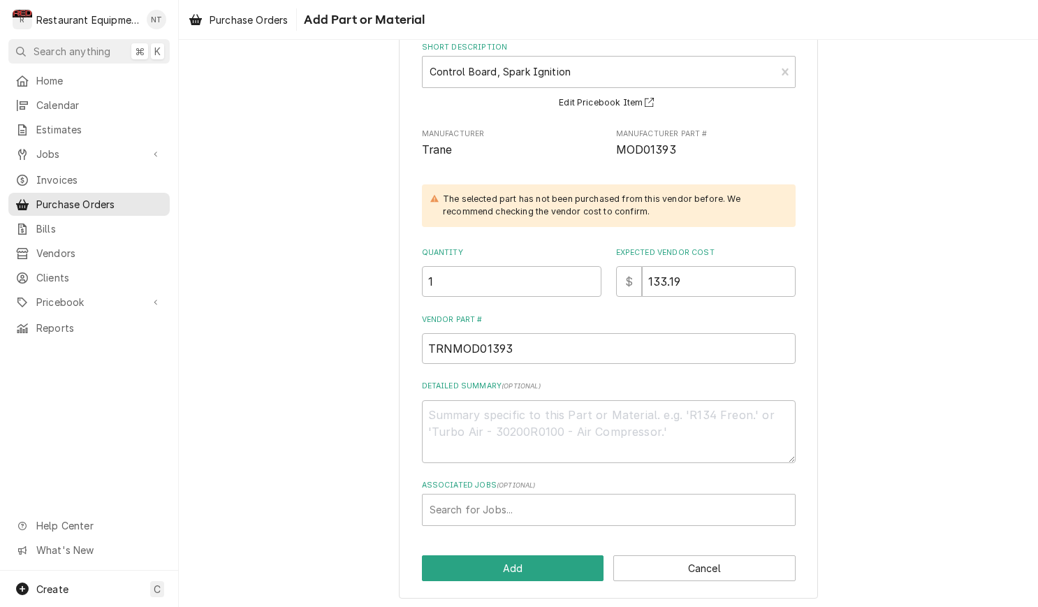
scroll to position [89, 0]
click at [592, 556] on button "Add" at bounding box center [513, 569] width 182 height 26
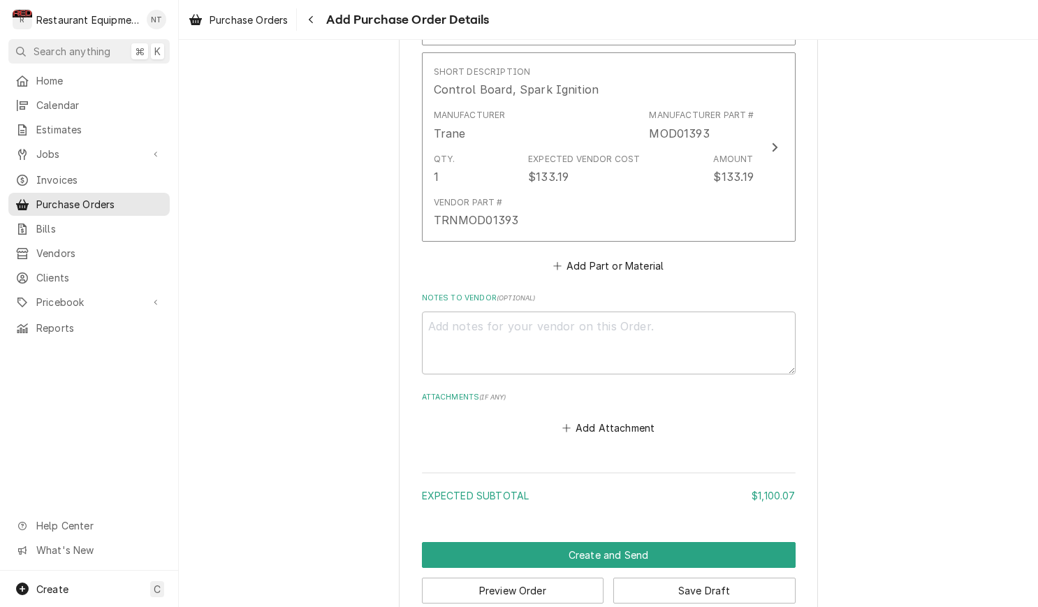
scroll to position [1048, 0]
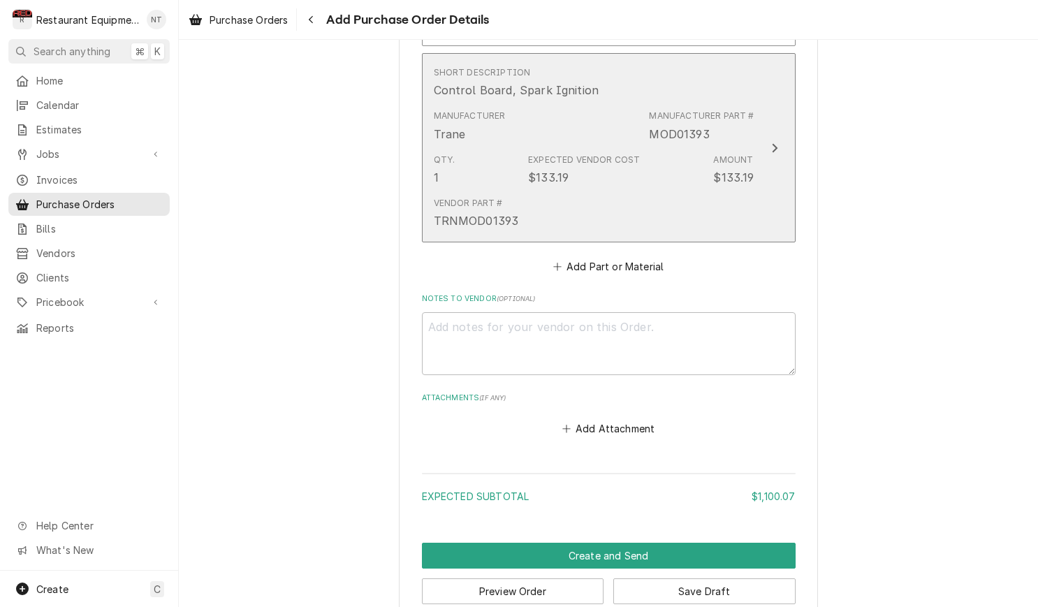
click at [569, 191] on div "Vendor Part # TRNMOD01393" at bounding box center [594, 212] width 321 height 43
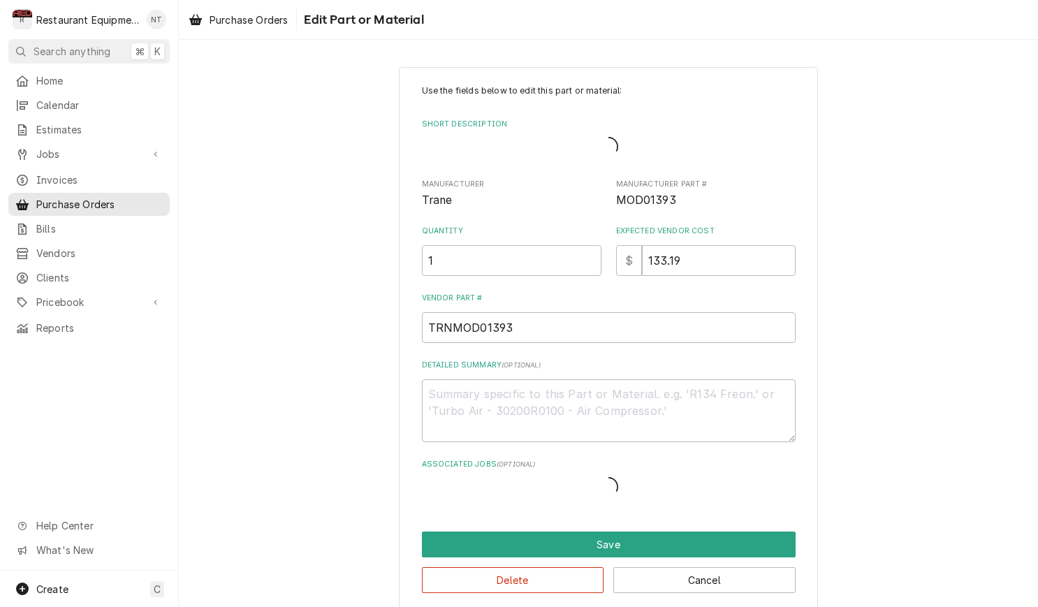
type textarea "x"
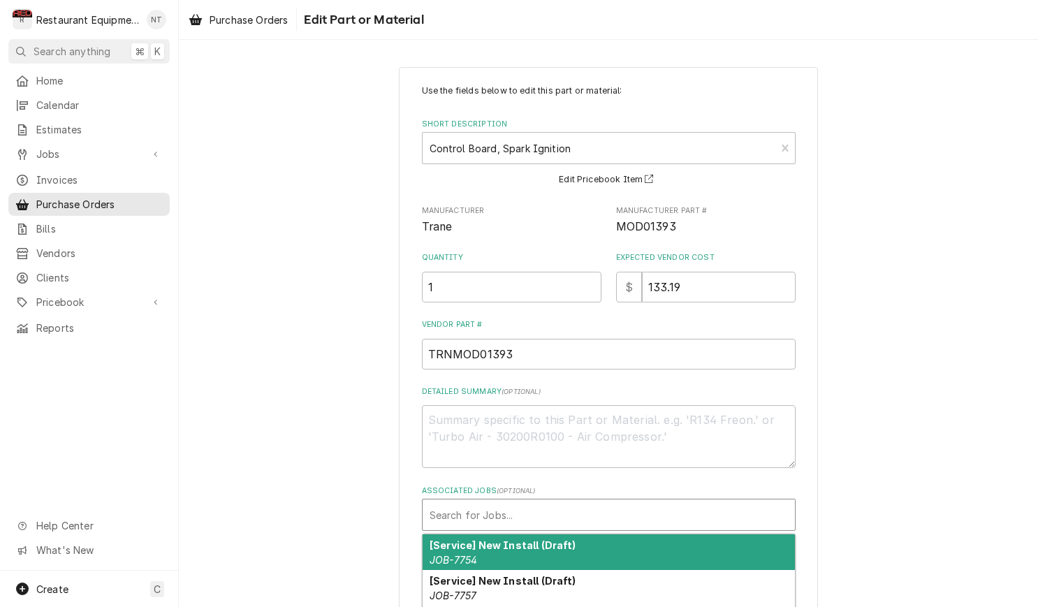
click at [624, 517] on div "Associated Jobs" at bounding box center [608, 514] width 358 height 25
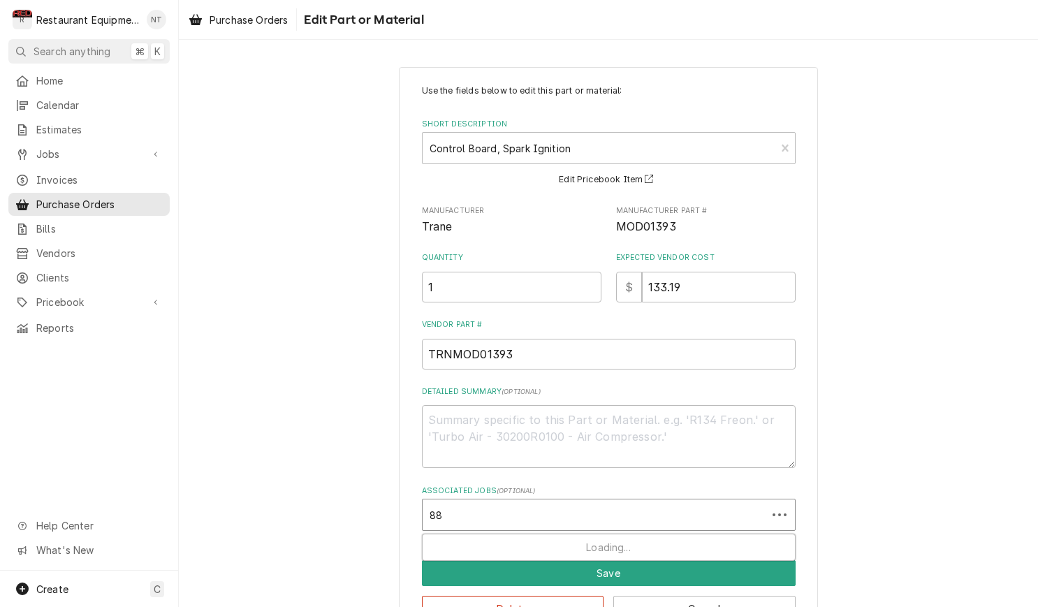
type input "886"
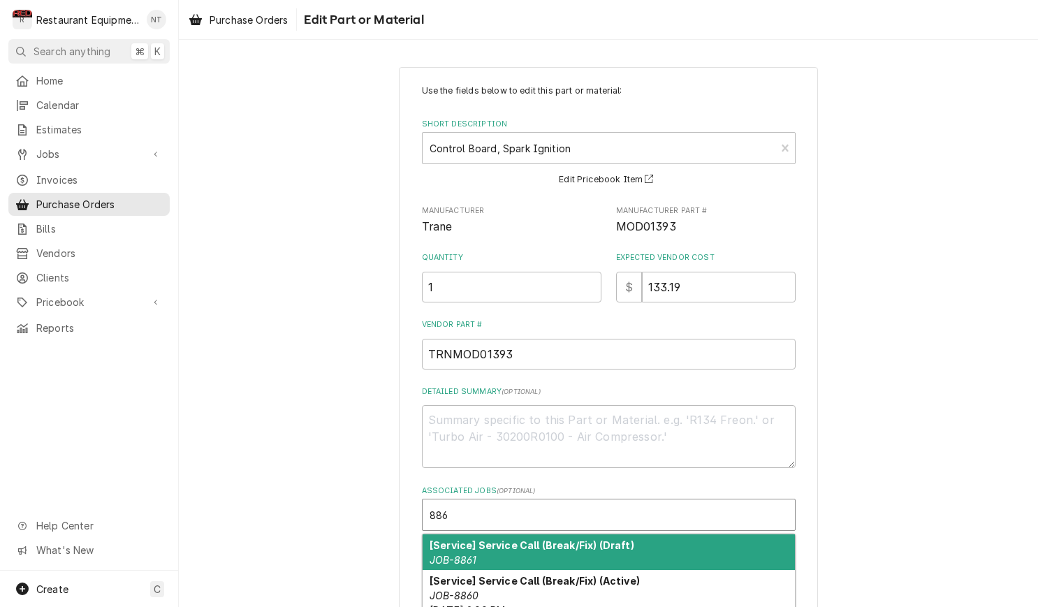
click at [627, 534] on div "[Service] Service Call (Break/Fix) (Draft) JOB-8861" at bounding box center [608, 552] width 372 height 36
type textarea "x"
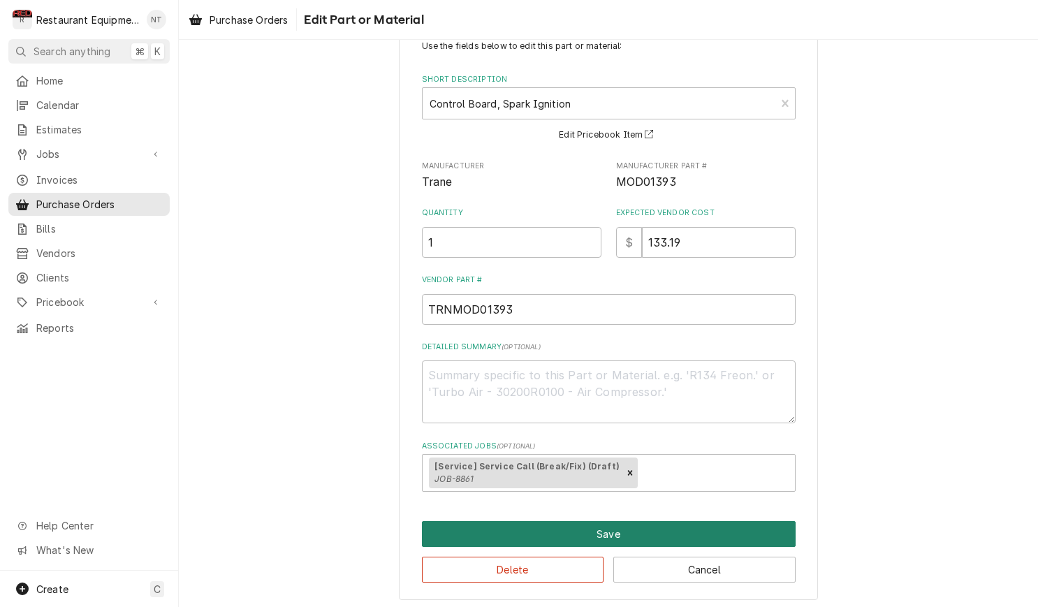
click at [626, 527] on button "Save" at bounding box center [609, 534] width 374 height 26
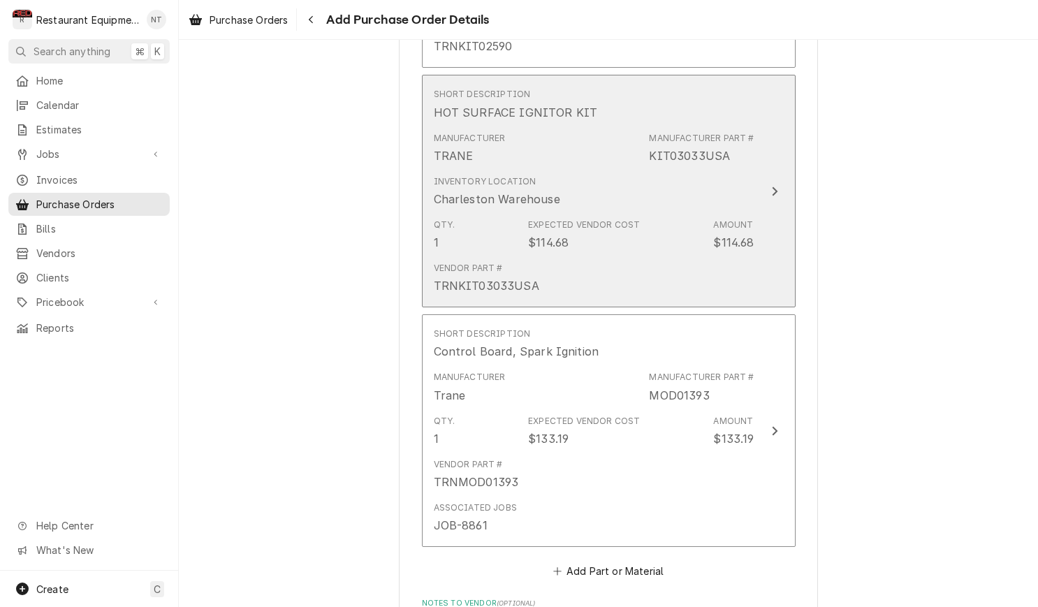
scroll to position [768, 0]
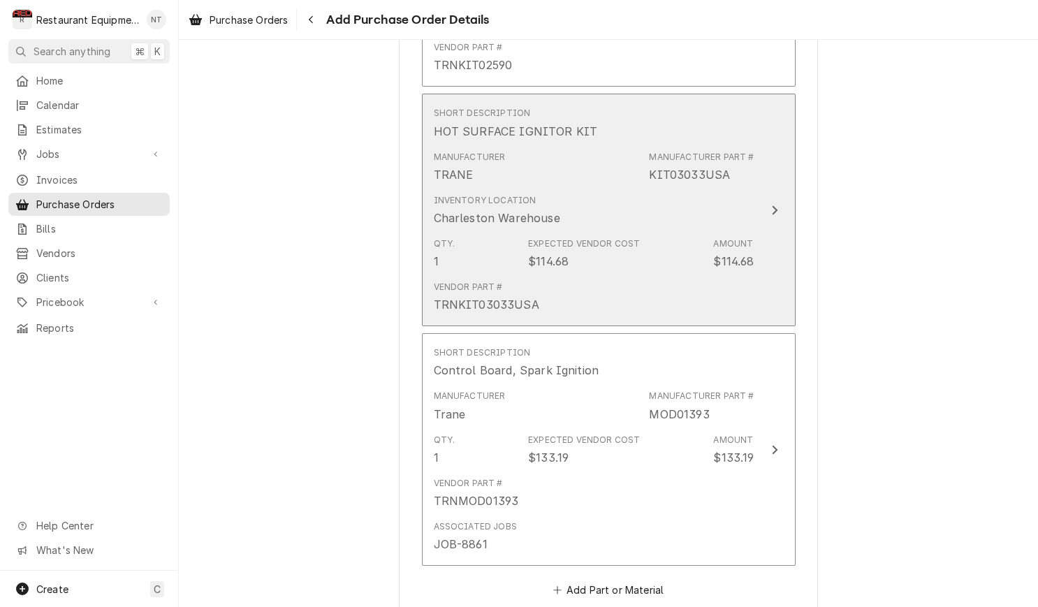
click at [587, 237] on div "Expected Vendor Cost $114.68" at bounding box center [584, 253] width 112 height 32
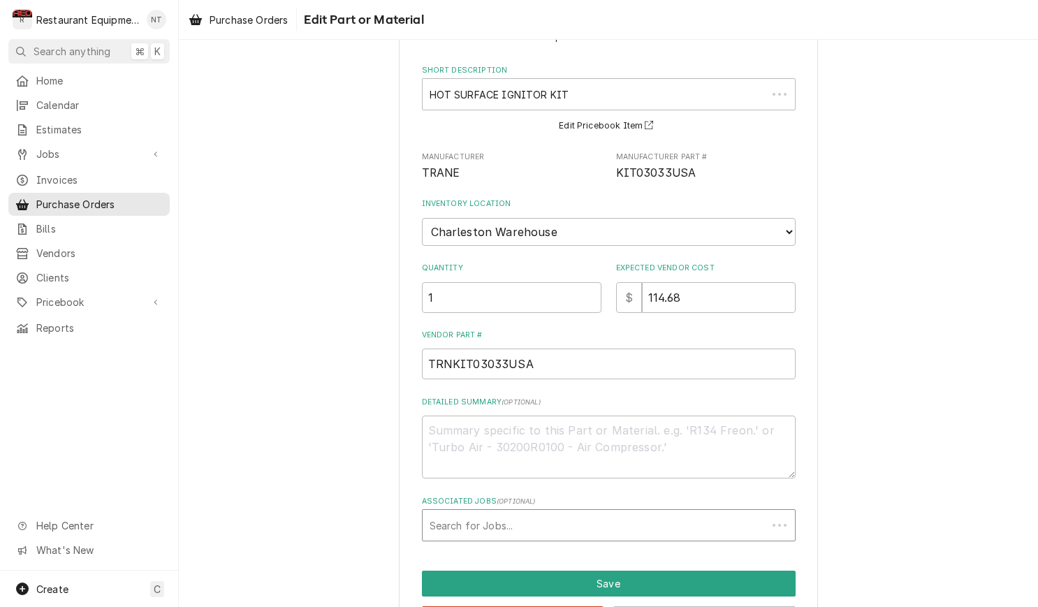
type textarea "x"
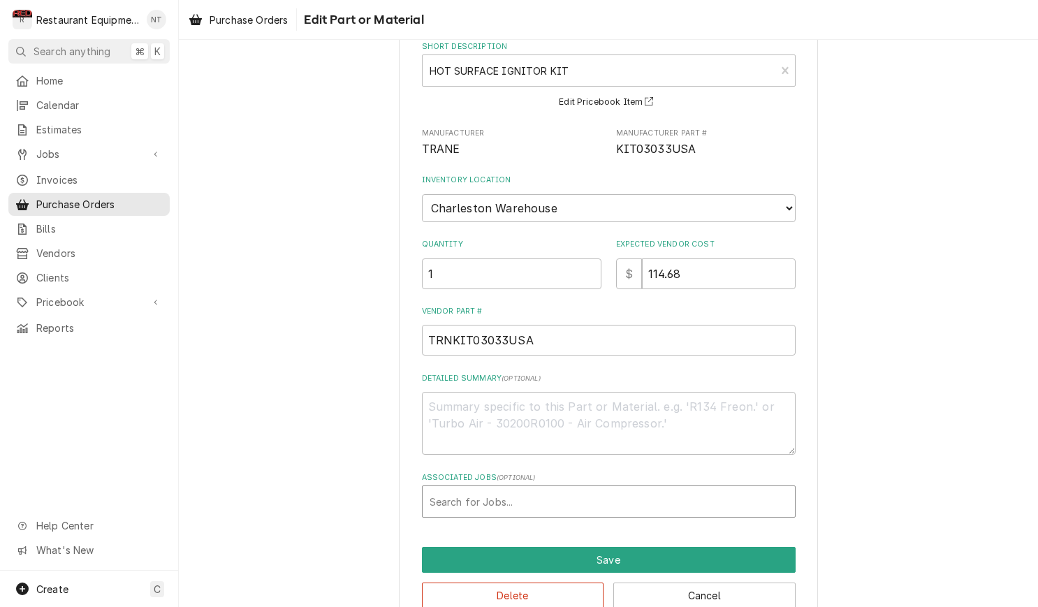
scroll to position [78, 0]
click at [589, 488] on div "Associated Jobs" at bounding box center [608, 500] width 358 height 25
type input "8861"
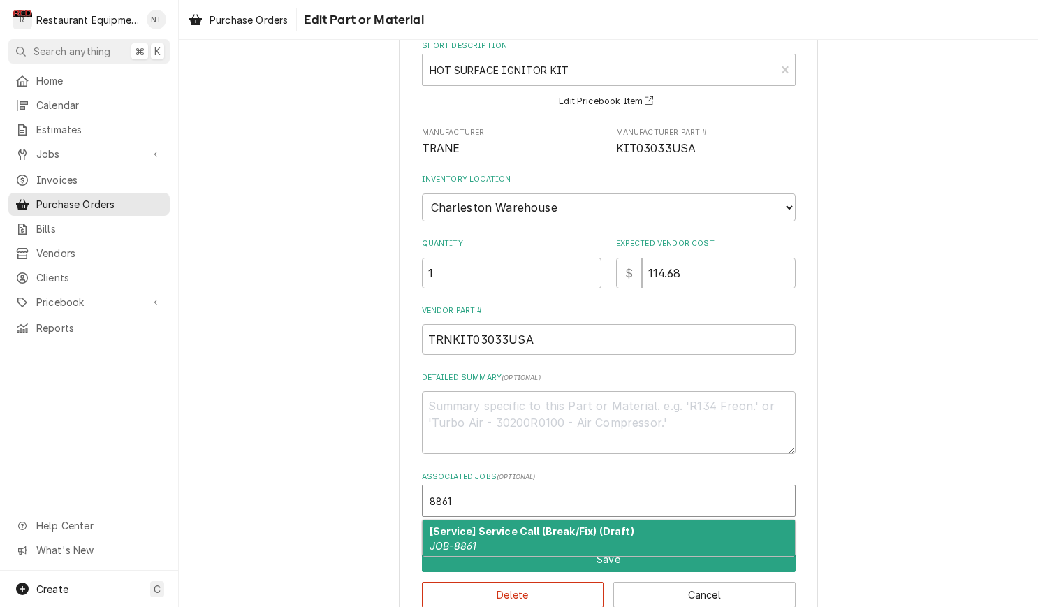
click at [612, 525] on strong "[Service] Service Call (Break/Fix) (Draft)" at bounding box center [531, 531] width 205 height 12
type textarea "x"
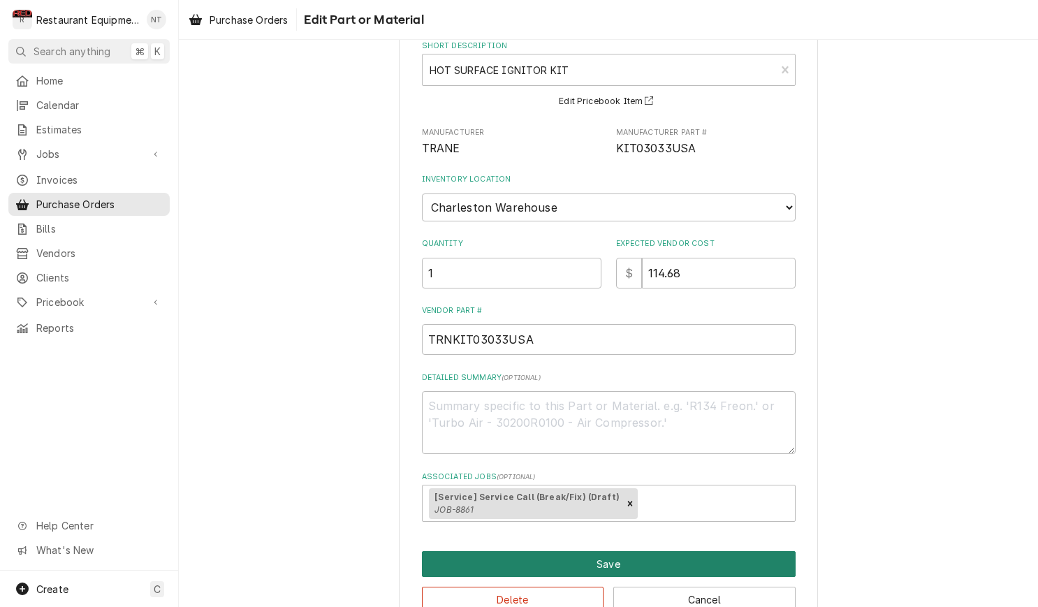
click at [591, 551] on button "Save" at bounding box center [609, 564] width 374 height 26
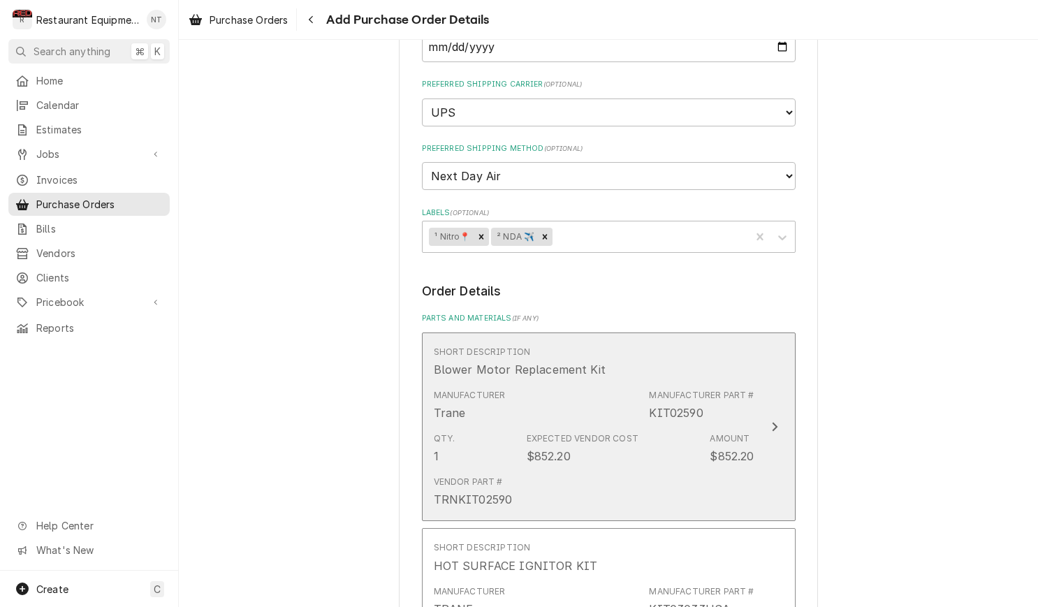
click at [543, 470] on div "Vendor Part # TRNKIT02590" at bounding box center [594, 491] width 321 height 43
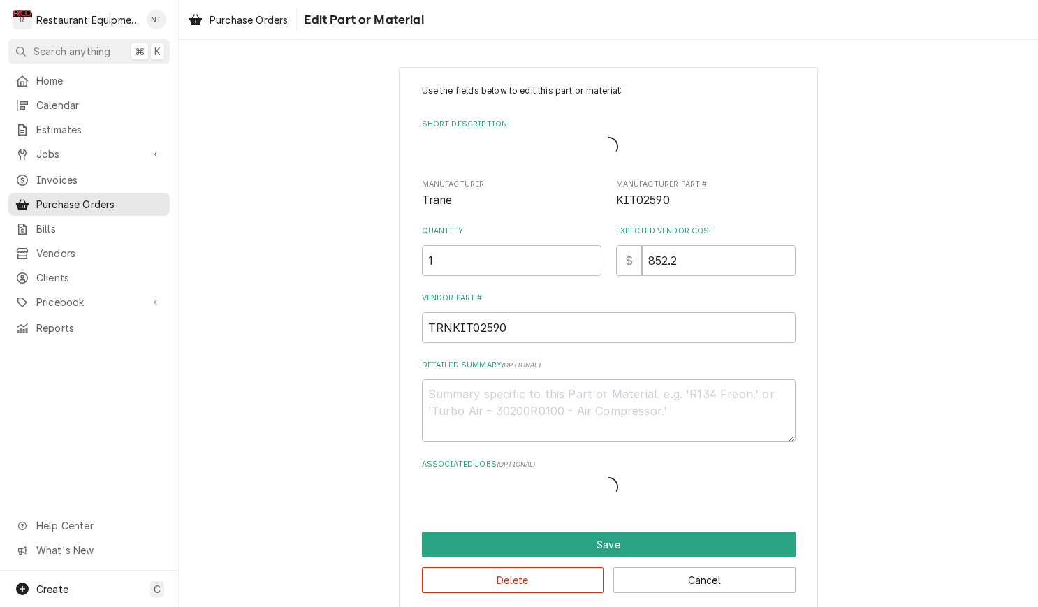
type textarea "x"
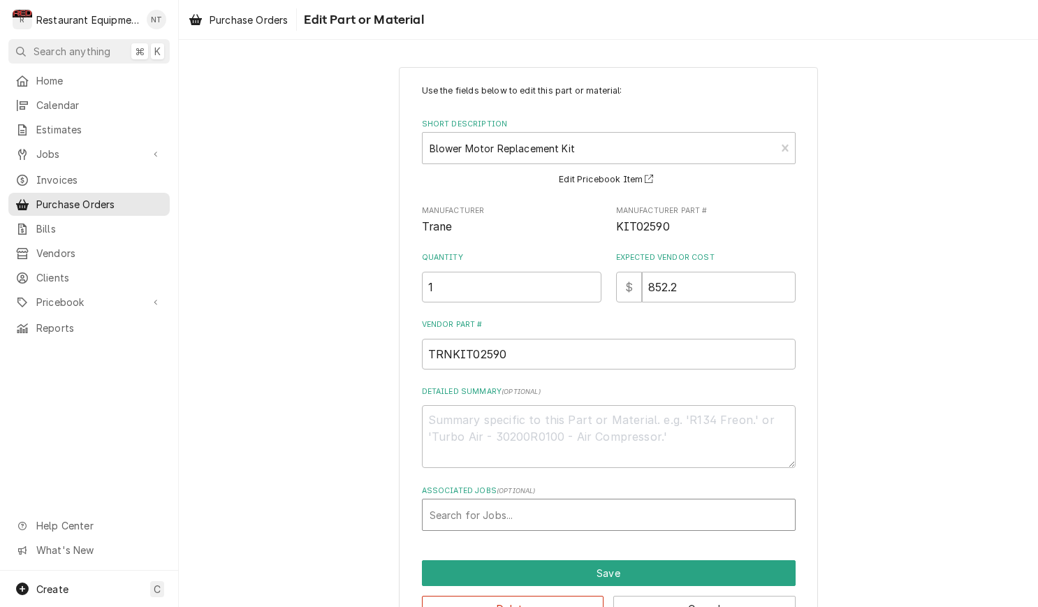
click at [598, 505] on div "Associated Jobs" at bounding box center [608, 514] width 358 height 25
type input "8861"
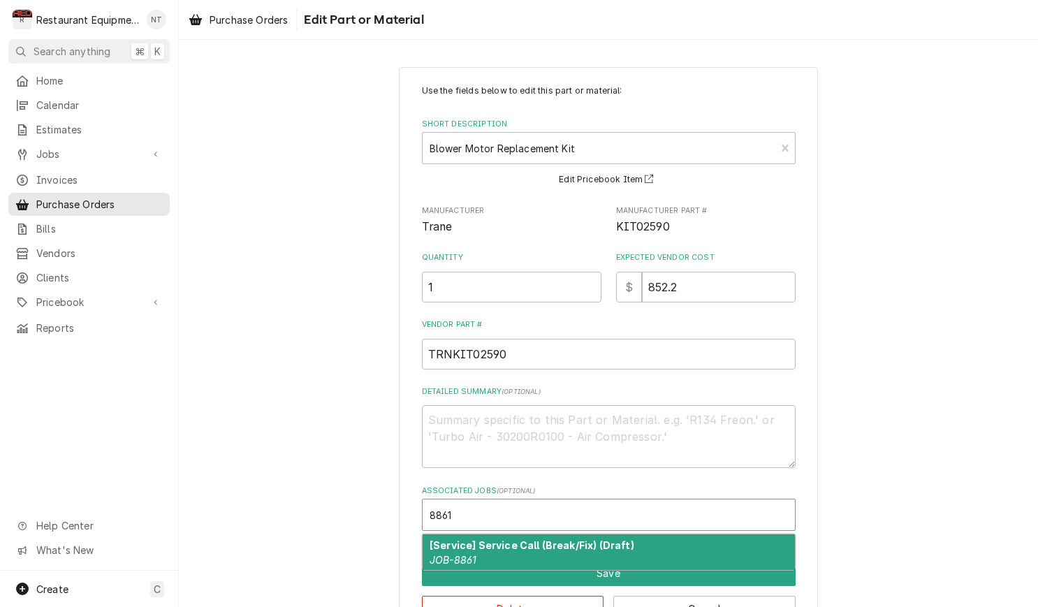
click at [601, 539] on strong "[Service] Service Call (Break/Fix) (Draft)" at bounding box center [531, 545] width 205 height 12
type textarea "x"
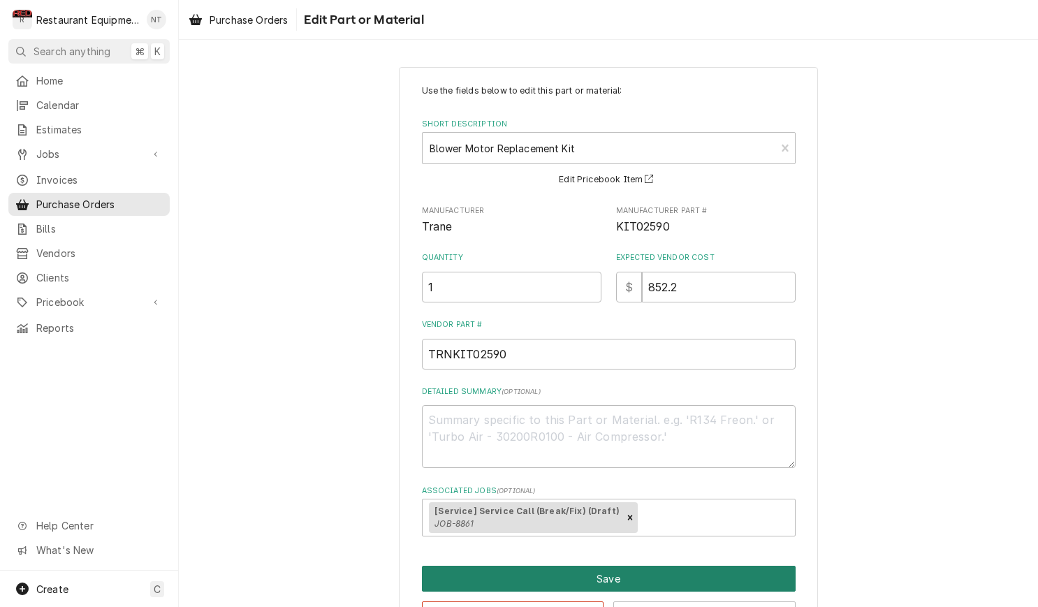
click at [603, 569] on button "Save" at bounding box center [609, 579] width 374 height 26
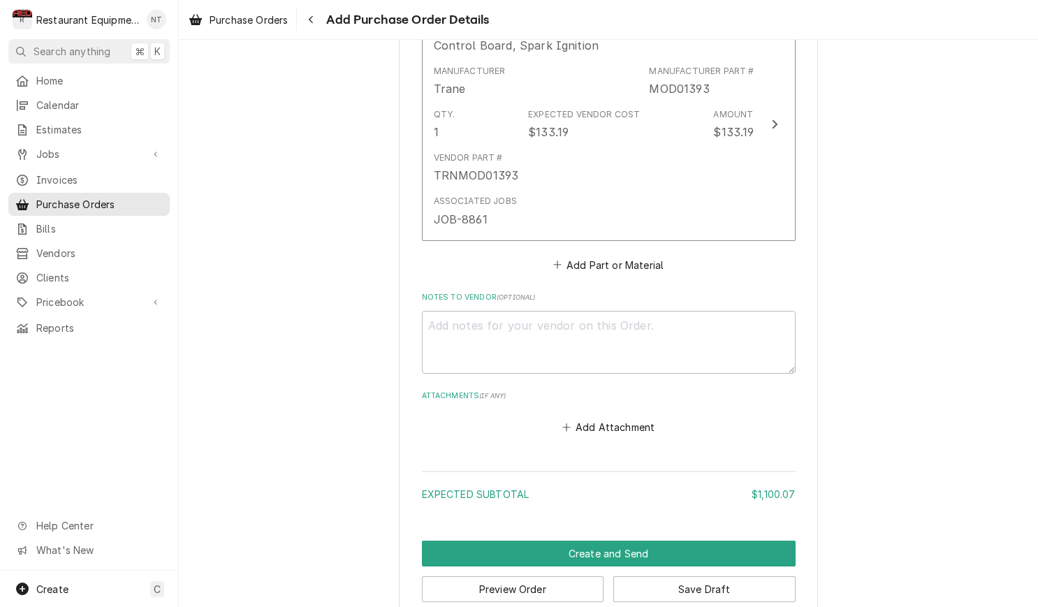
scroll to position [1179, 0]
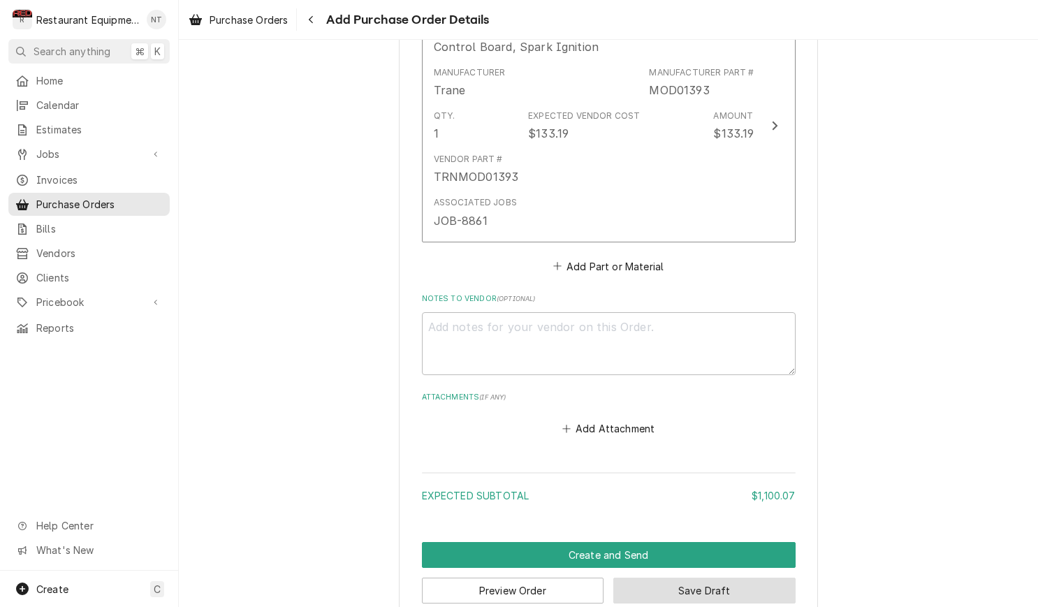
click at [772, 577] on button "Save Draft" at bounding box center [704, 590] width 182 height 26
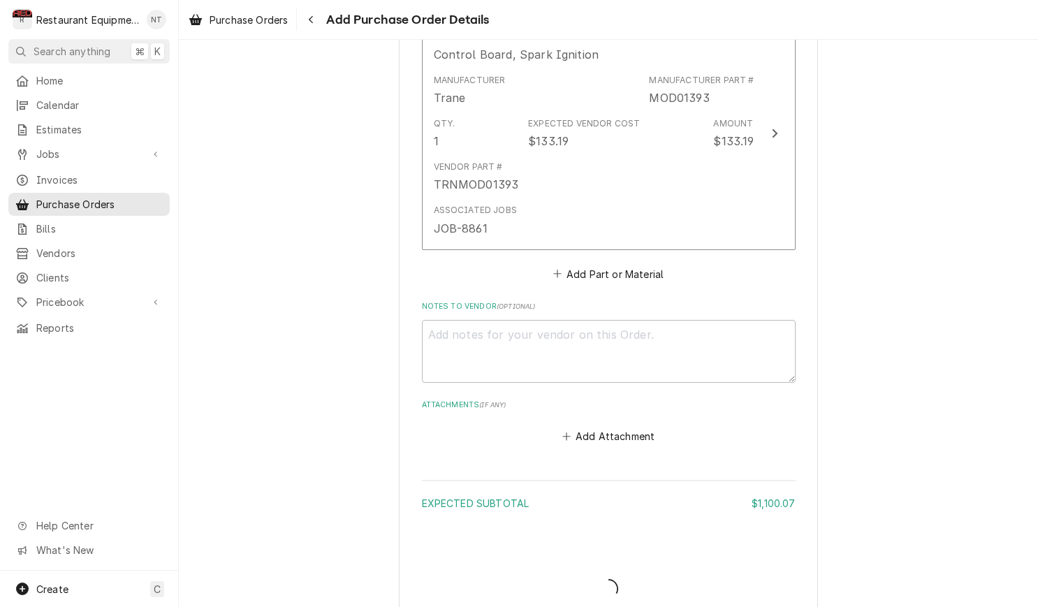
type textarea "x"
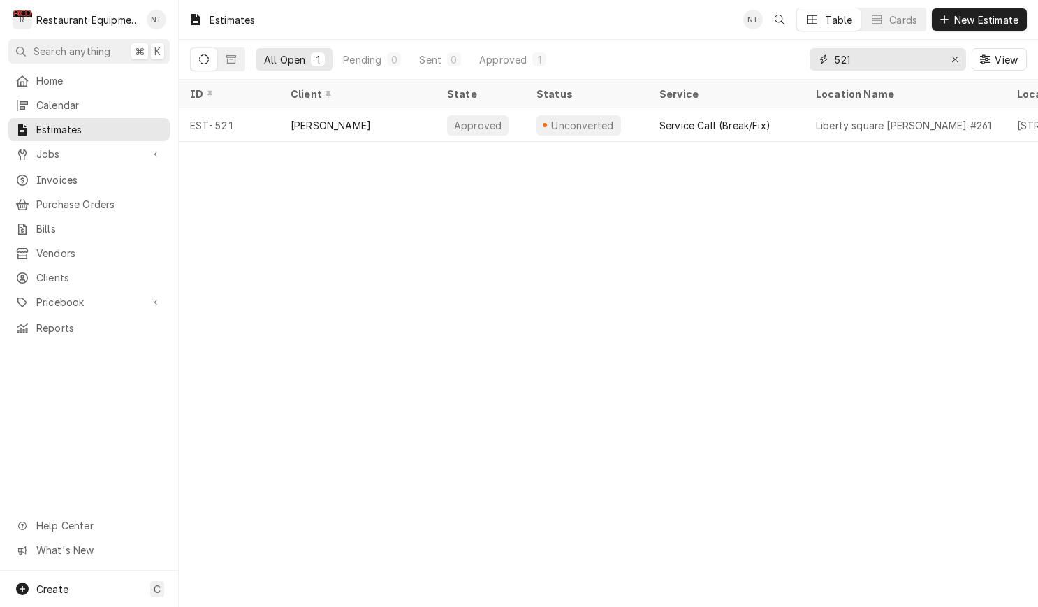
drag, startPoint x: 848, startPoint y: 54, endPoint x: 815, endPoint y: 48, distance: 34.0
click at [815, 48] on div "521" at bounding box center [887, 59] width 156 height 22
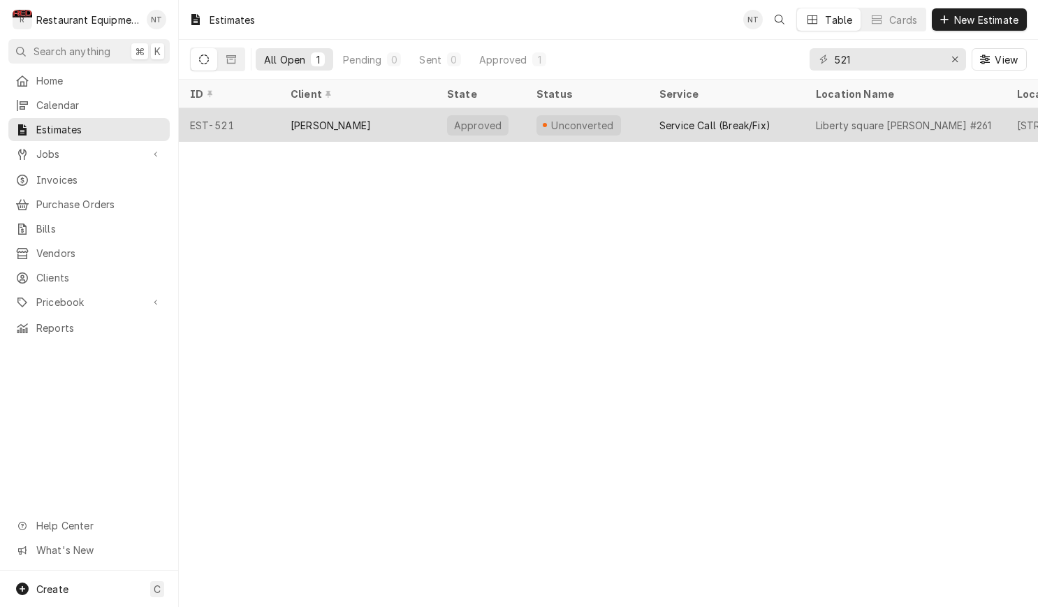
click at [718, 124] on div "Service Call (Break/Fix)" at bounding box center [714, 125] width 111 height 15
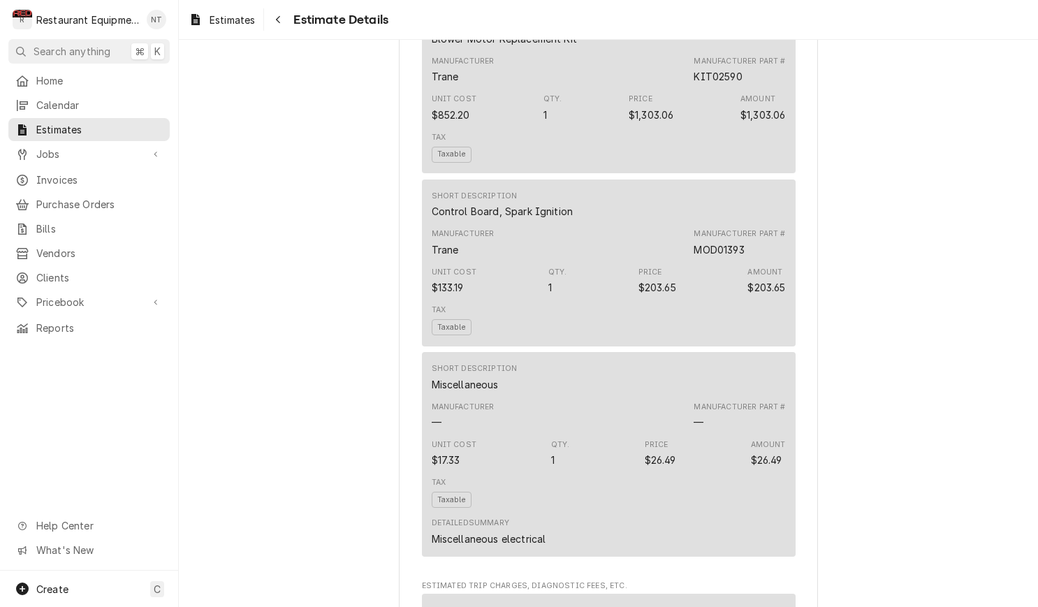
scroll to position [1747, 0]
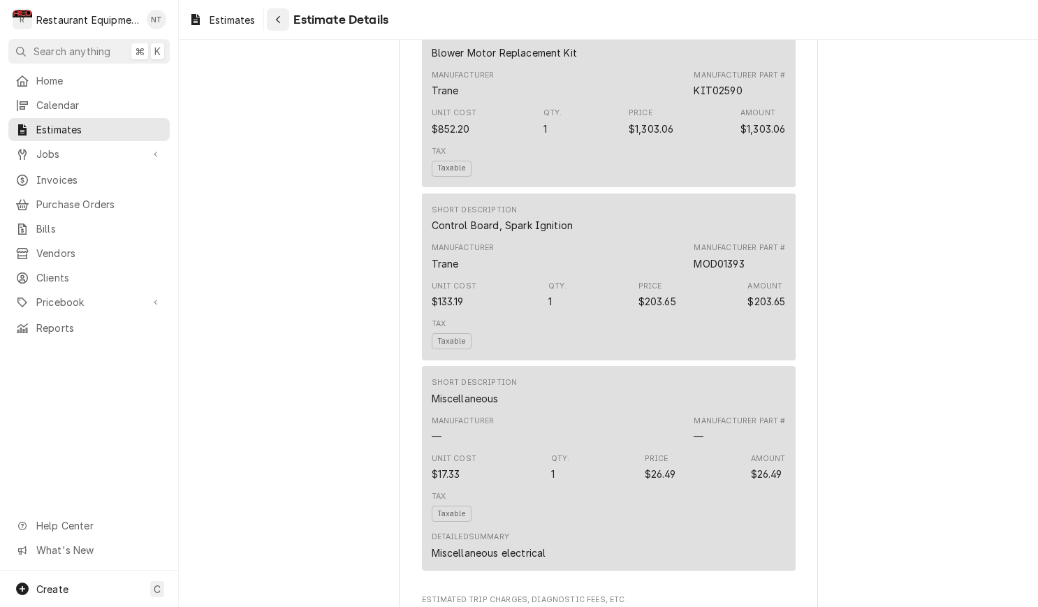
click at [280, 17] on icon "Navigate back" at bounding box center [278, 20] width 4 height 8
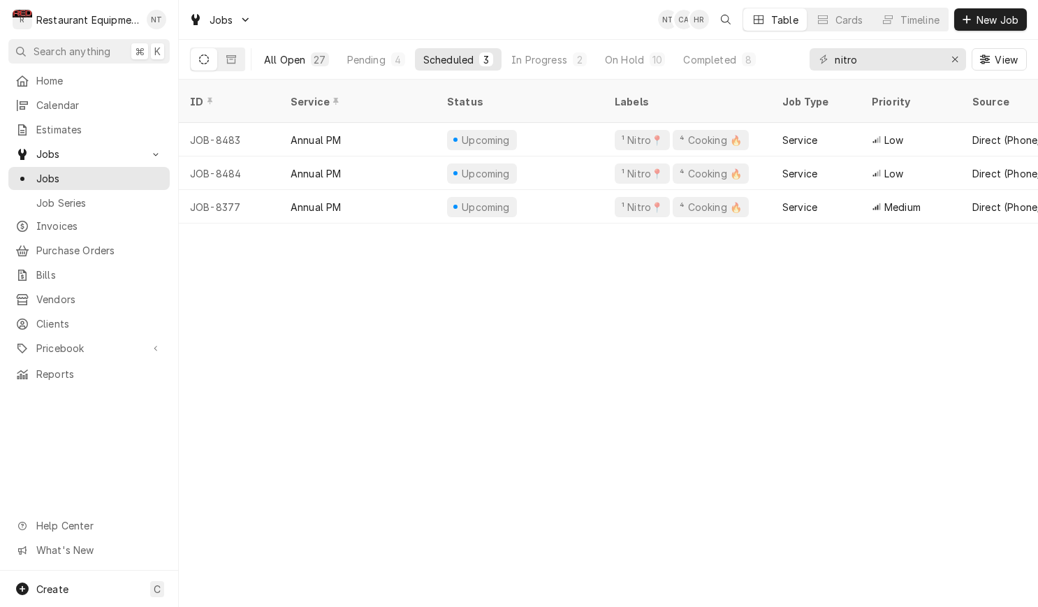
click at [310, 62] on button "All Open 27" at bounding box center [297, 59] width 82 height 22
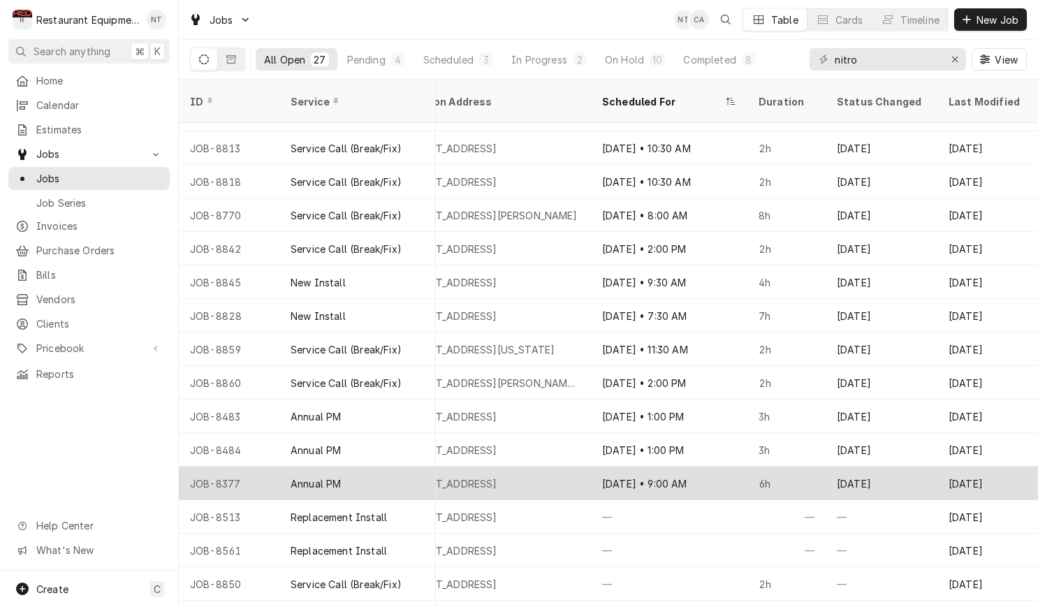
scroll to position [394, 1404]
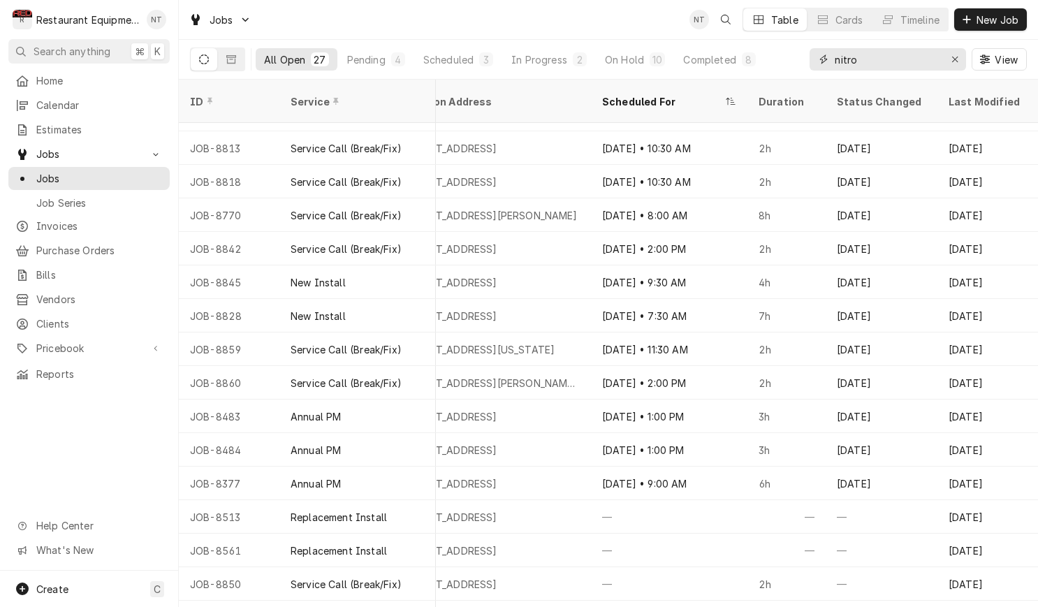
drag, startPoint x: 842, startPoint y: 63, endPoint x: 795, endPoint y: 66, distance: 46.9
click at [795, 66] on div "All Open 27 Pending 4 Scheduled 3 In Progress 2 On Hold 10 Completed 8 nitro Vi…" at bounding box center [608, 59] width 837 height 39
drag, startPoint x: 864, startPoint y: 62, endPoint x: 827, endPoint y: 61, distance: 37.0
click at [827, 61] on div "nitro" at bounding box center [887, 59] width 156 height 22
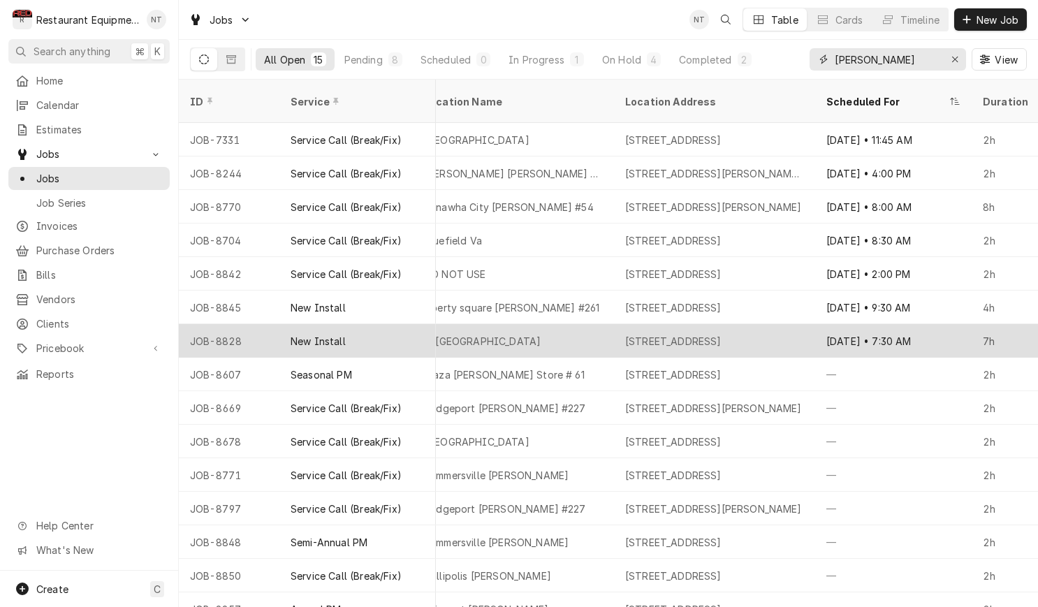
scroll to position [0, 1179]
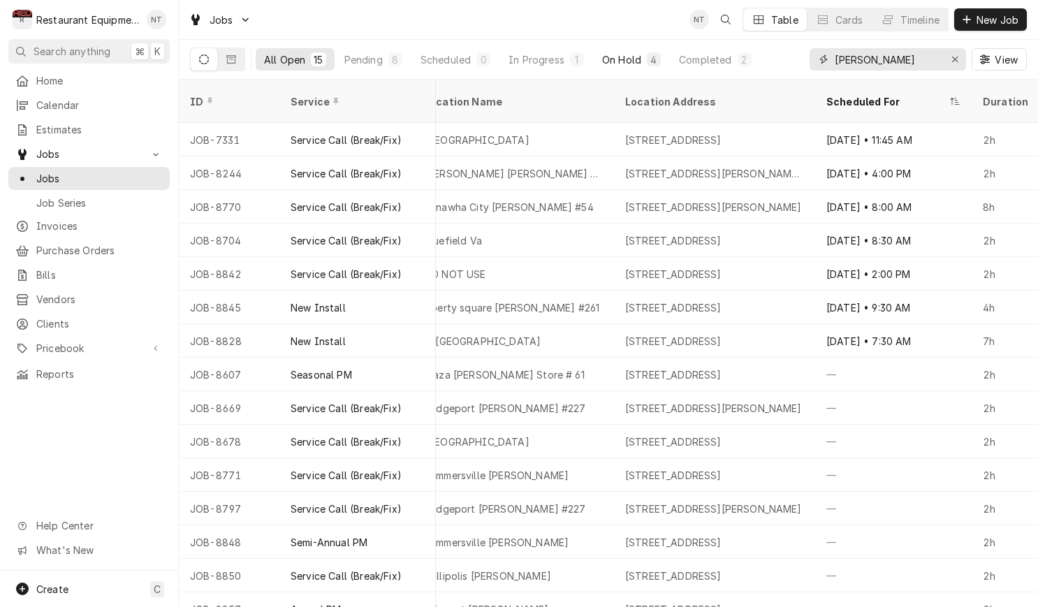
type input "Bob Evans"
click at [635, 55] on div "On Hold" at bounding box center [621, 59] width 39 height 15
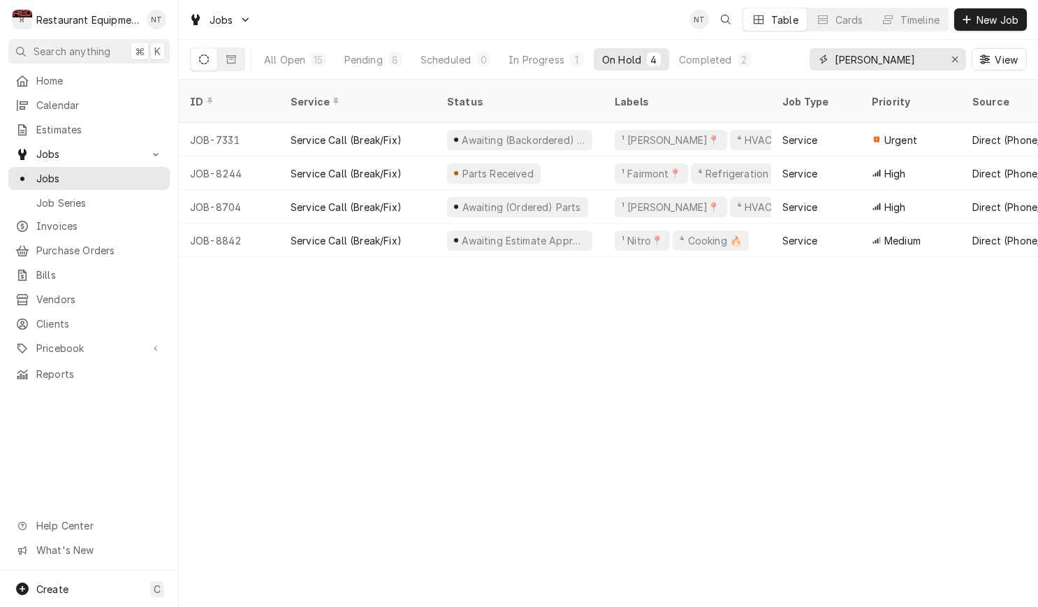
click at [923, 64] on input "[PERSON_NAME]" at bounding box center [886, 59] width 105 height 22
click at [358, 61] on div "Pending" at bounding box center [363, 59] width 38 height 15
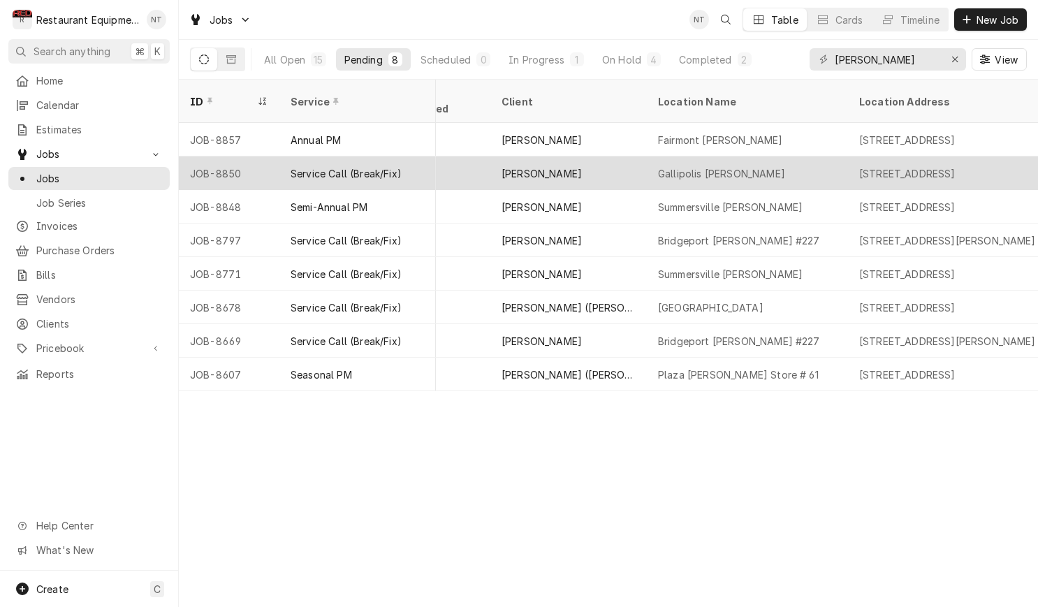
scroll to position [0, 853]
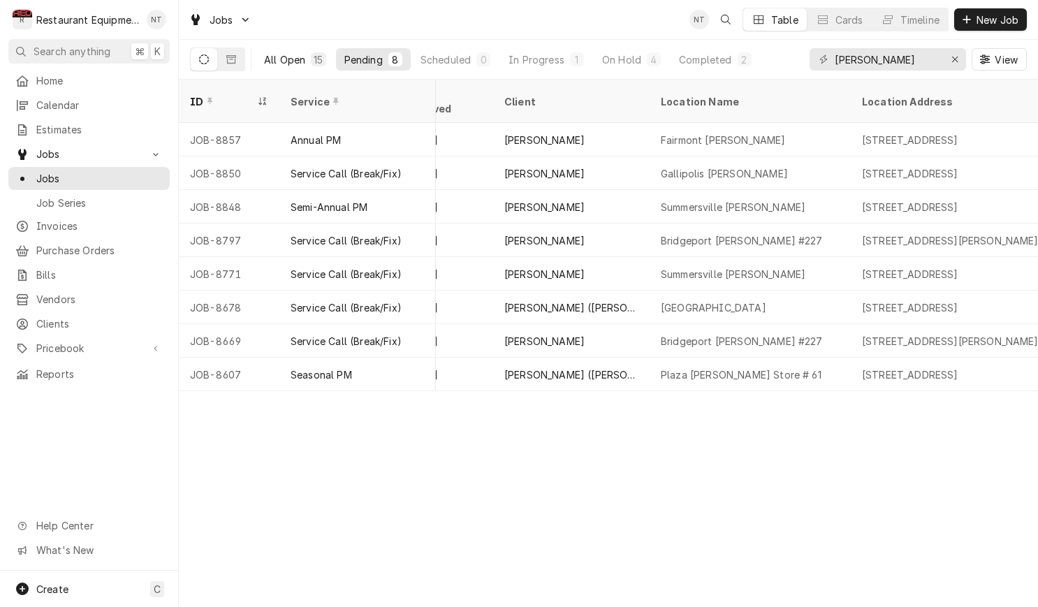
click at [285, 59] on div "All Open" at bounding box center [284, 59] width 41 height 15
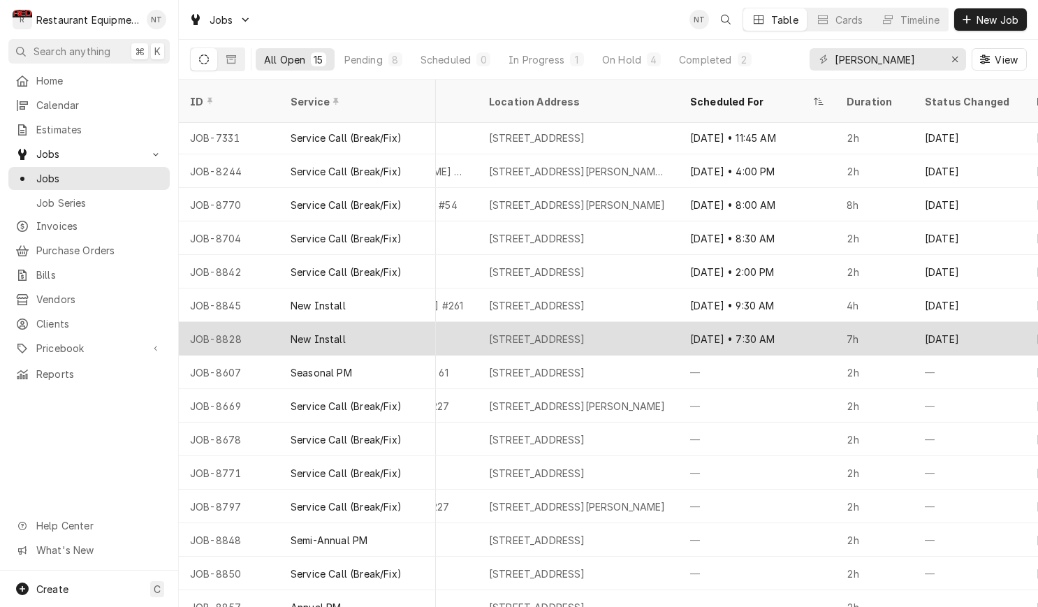
scroll to position [0, 0]
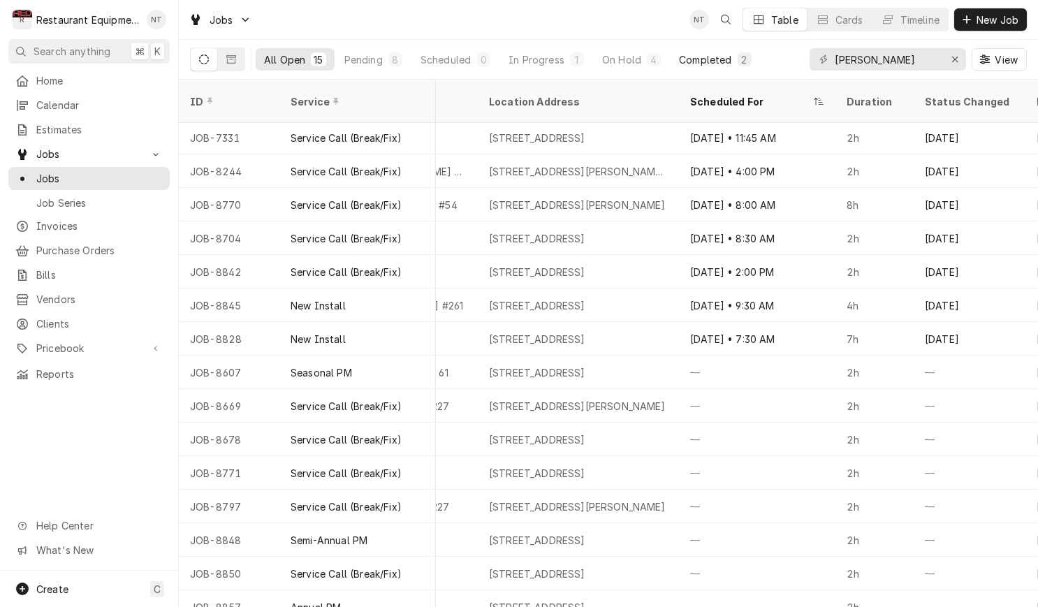
click at [719, 52] on button "Completed 2" at bounding box center [714, 59] width 89 height 22
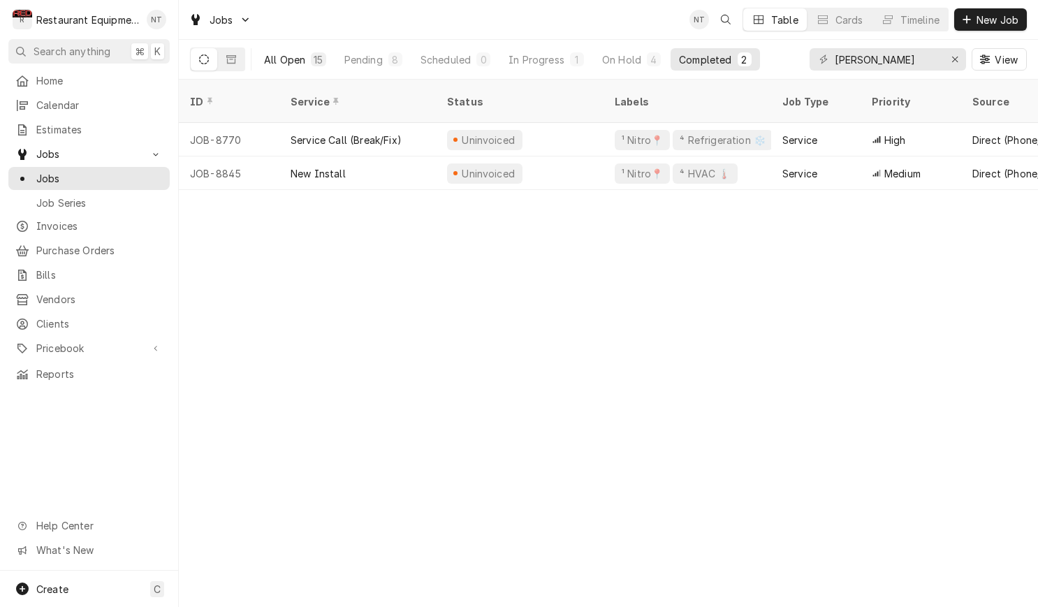
click at [313, 67] on button "All Open 15" at bounding box center [295, 59] width 79 height 22
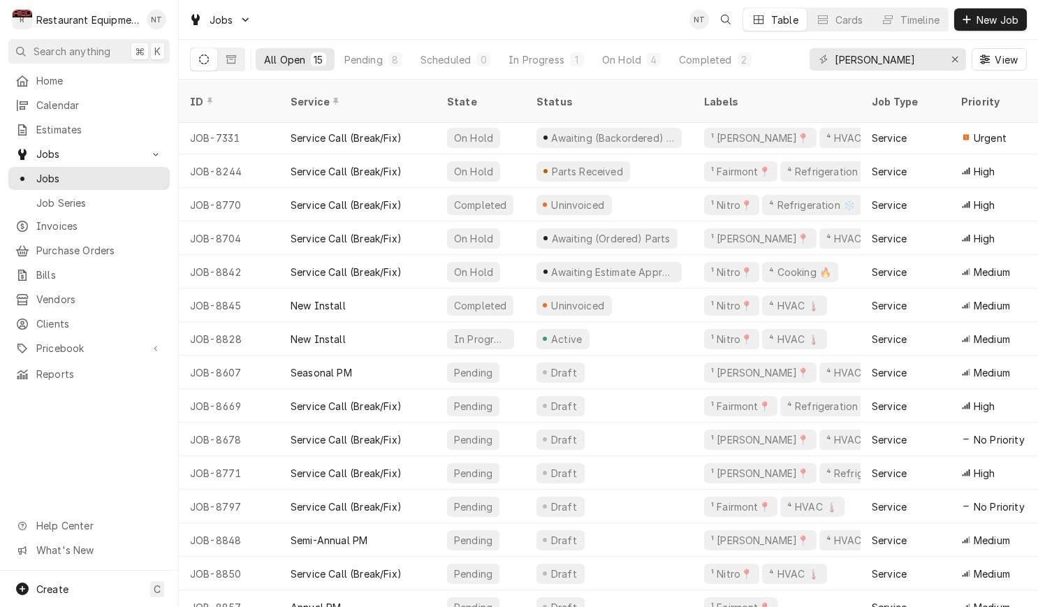
click at [538, 71] on div "All Open 15 Pending 8 Scheduled 0 In Progress 1 On Hold 4 Completed 2" at bounding box center [508, 59] width 504 height 39
click at [544, 63] on div "In Progress" at bounding box center [536, 59] width 56 height 15
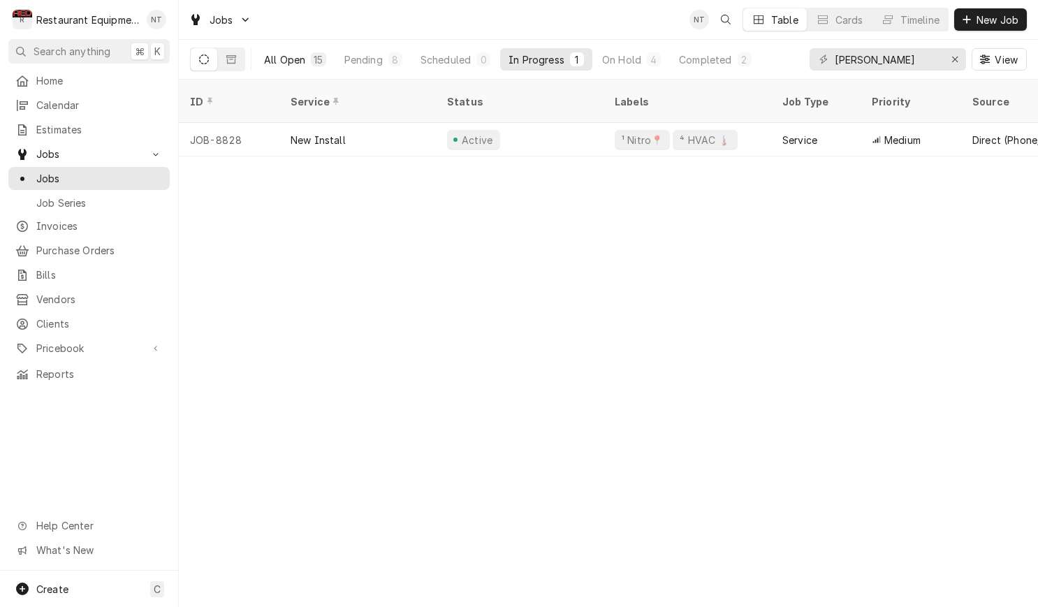
click at [291, 68] on button "All Open 15" at bounding box center [295, 59] width 79 height 22
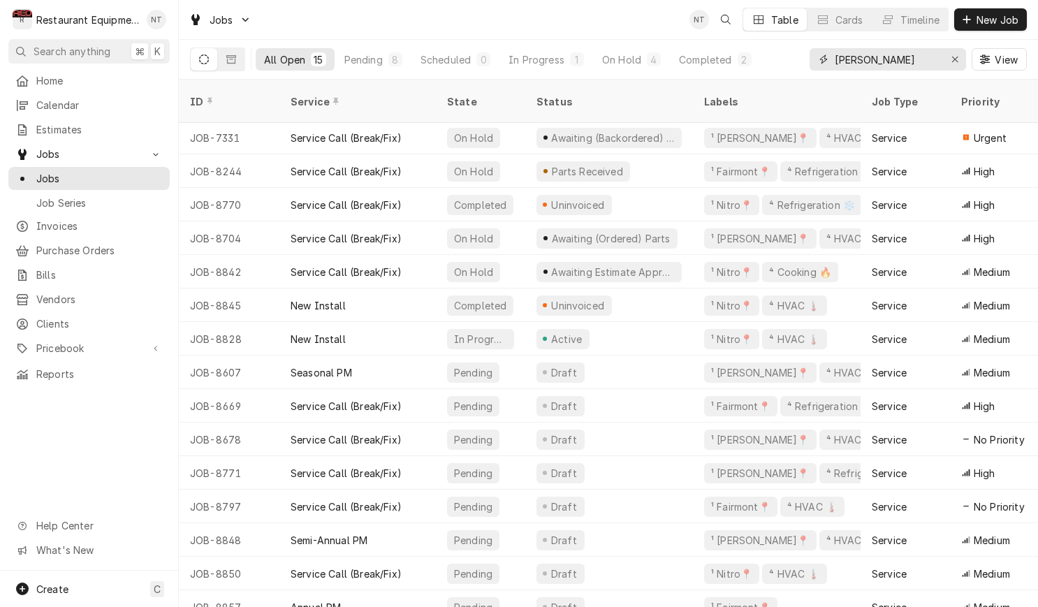
drag, startPoint x: 915, startPoint y: 61, endPoint x: 786, endPoint y: 58, distance: 129.9
click at [786, 60] on div "All Open 15 Pending 8 Scheduled 0 In Progress 1 On Hold 4 Completed 2 Bob Evans…" at bounding box center [608, 59] width 837 height 39
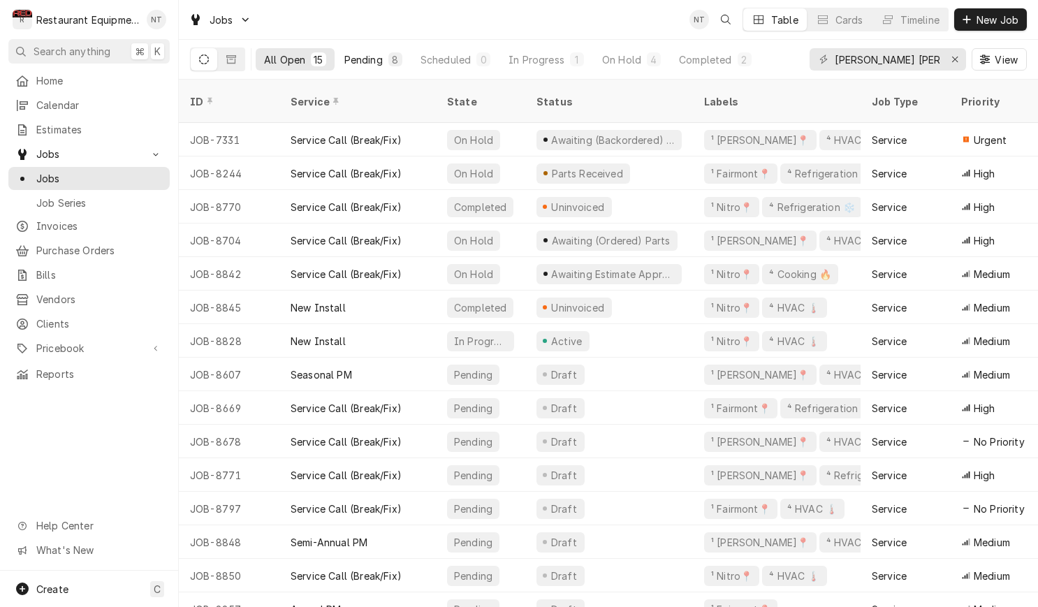
drag, startPoint x: 786, startPoint y: 58, endPoint x: 354, endPoint y: 56, distance: 431.6
click at [354, 56] on div "Pending" at bounding box center [363, 59] width 38 height 15
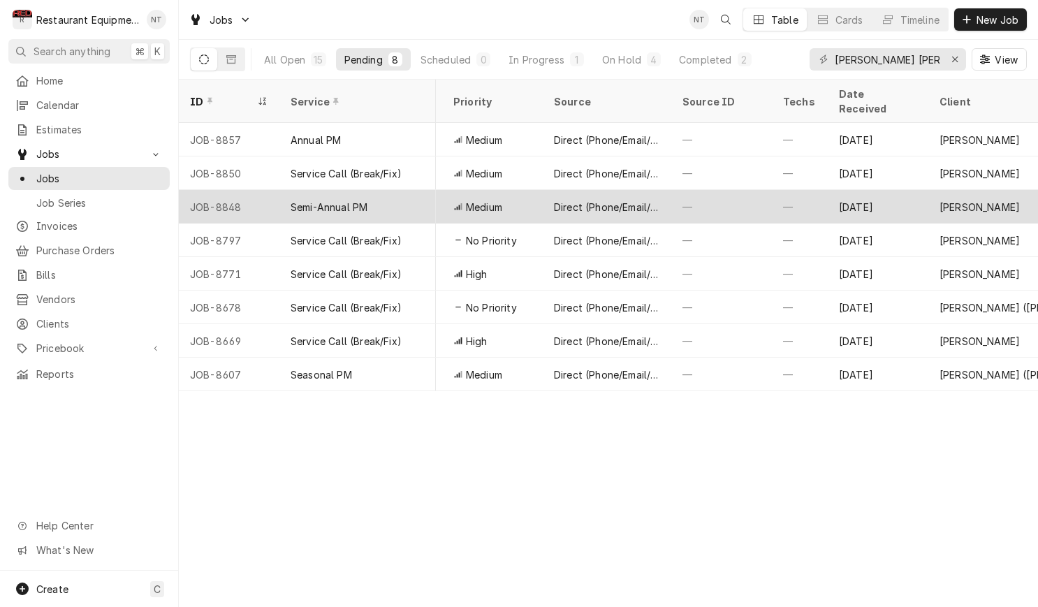
scroll to position [0, 422]
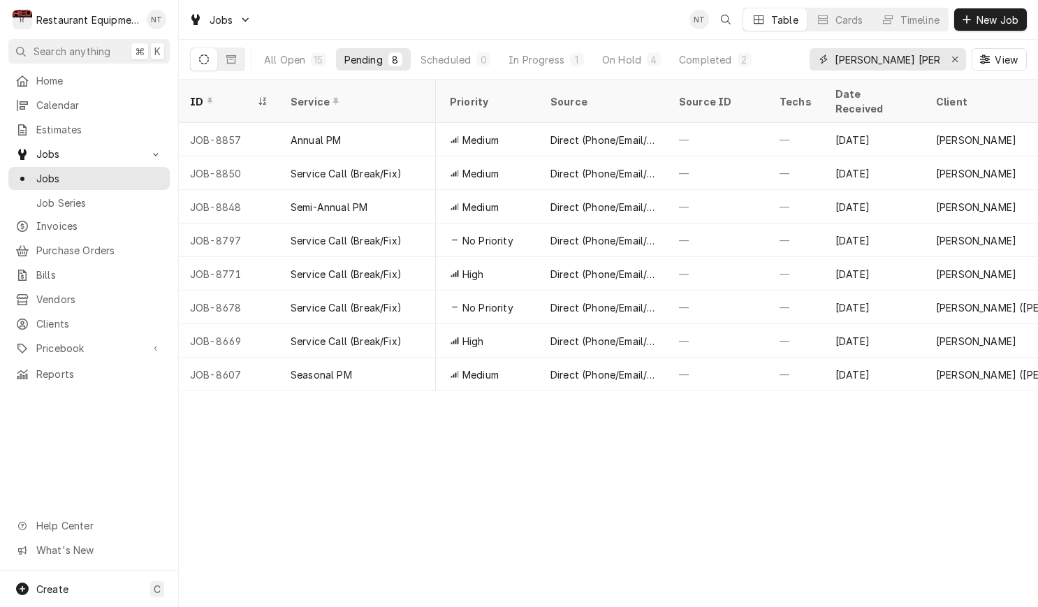
drag, startPoint x: 876, startPoint y: 59, endPoint x: 824, endPoint y: 61, distance: 52.4
click at [824, 61] on div "bob Evan" at bounding box center [887, 59] width 156 height 22
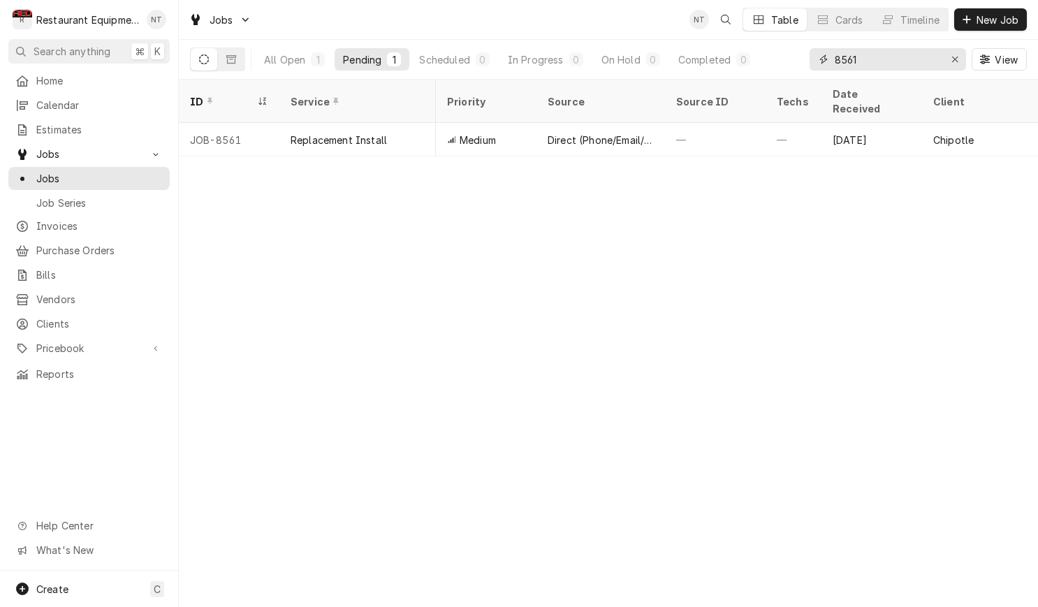
scroll to position [0, 1]
drag, startPoint x: 871, startPoint y: 59, endPoint x: 841, endPoint y: 60, distance: 29.3
click at [841, 60] on input "8561" at bounding box center [886, 59] width 105 height 22
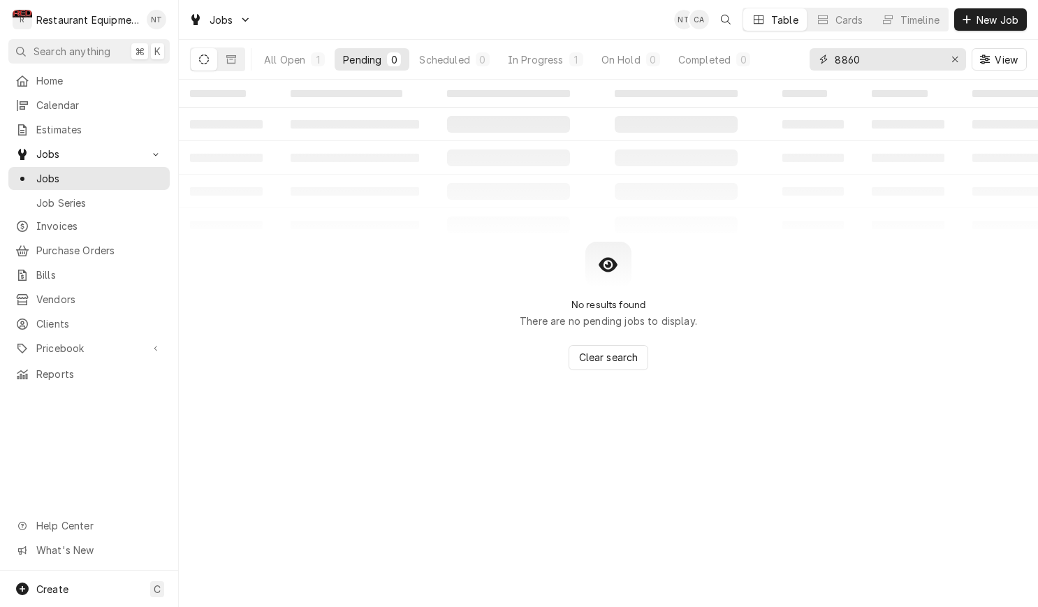
scroll to position [0, 0]
click at [306, 61] on button "All Open 1" at bounding box center [295, 59] width 78 height 22
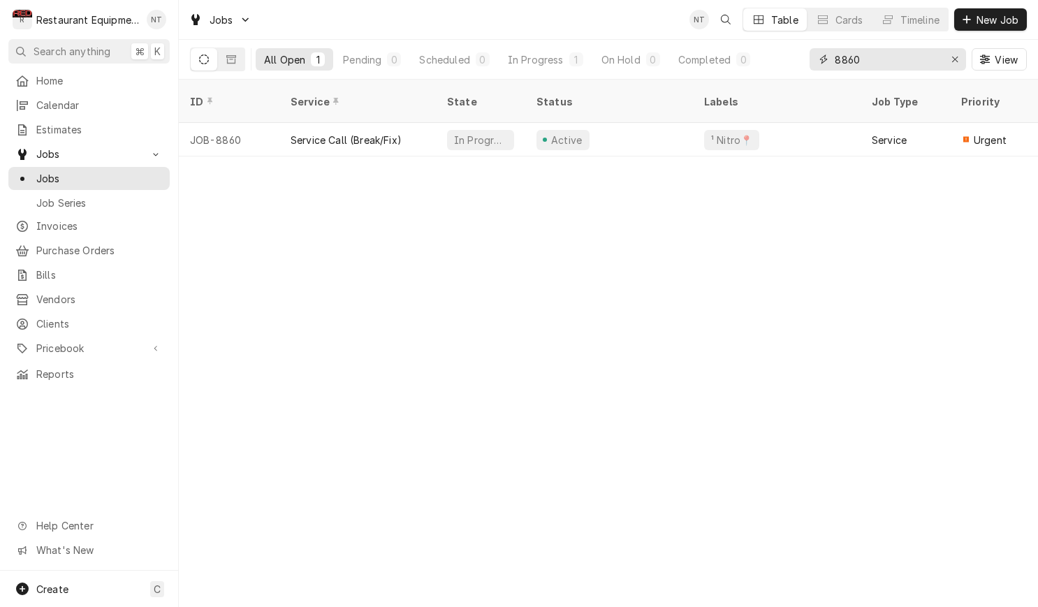
click at [874, 65] on input "8860" at bounding box center [886, 59] width 105 height 22
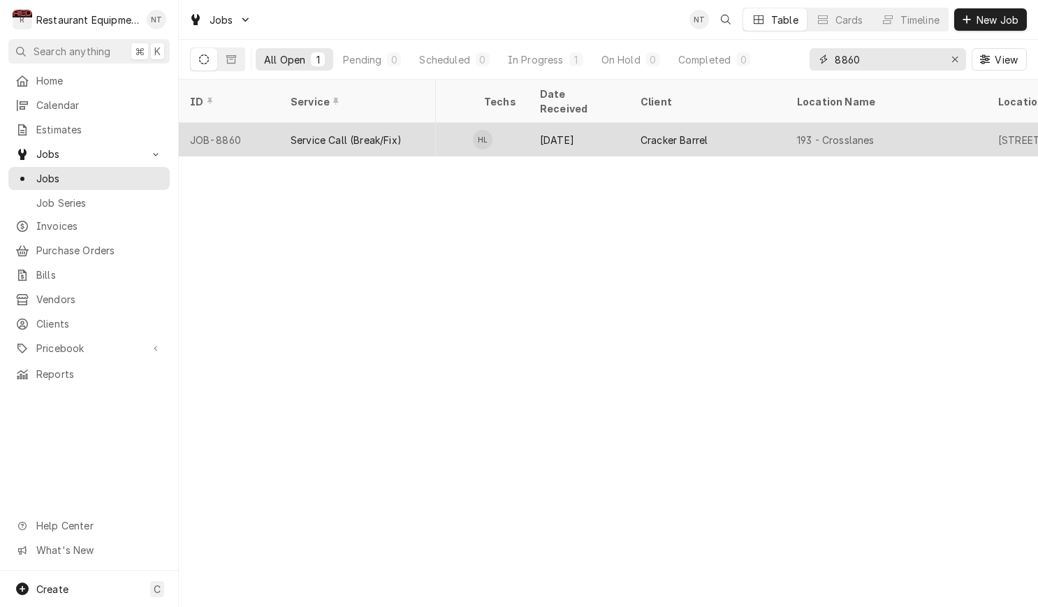
scroll to position [0, 807]
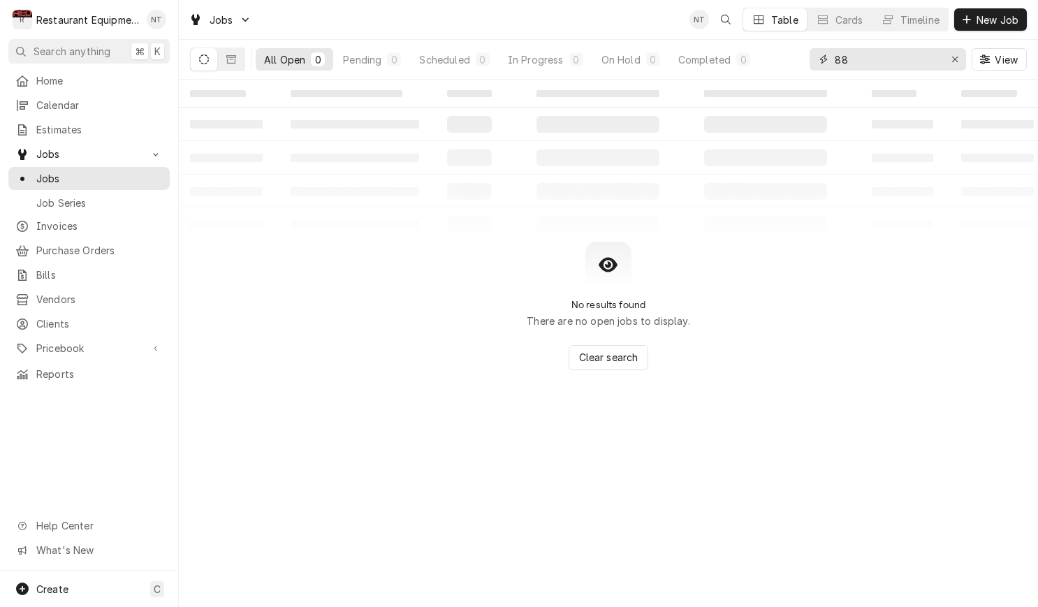
type input "8"
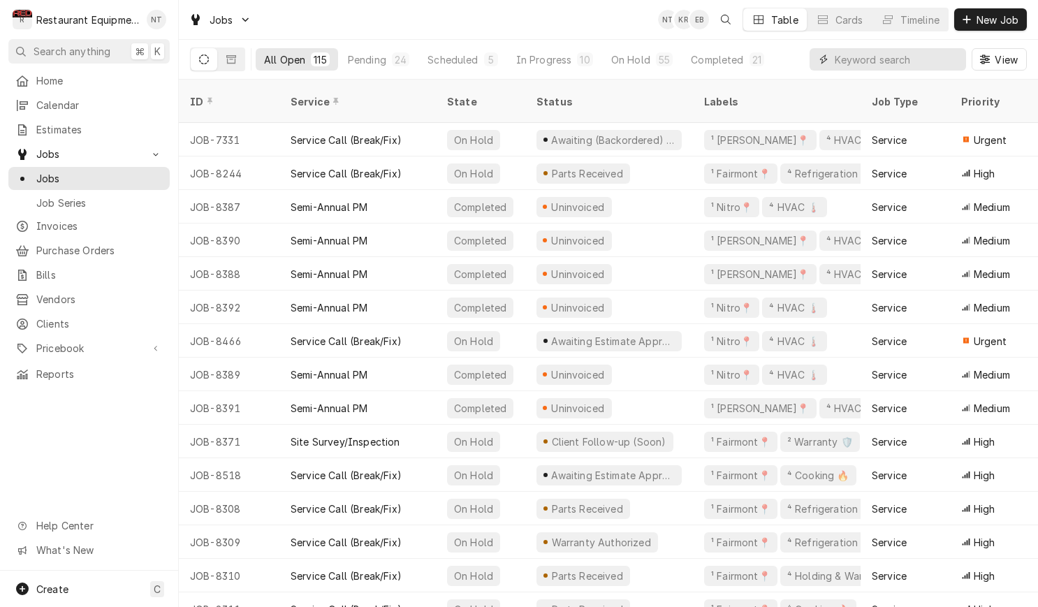
click at [839, 65] on input "Dynamic Content Wrapper" at bounding box center [896, 59] width 124 height 22
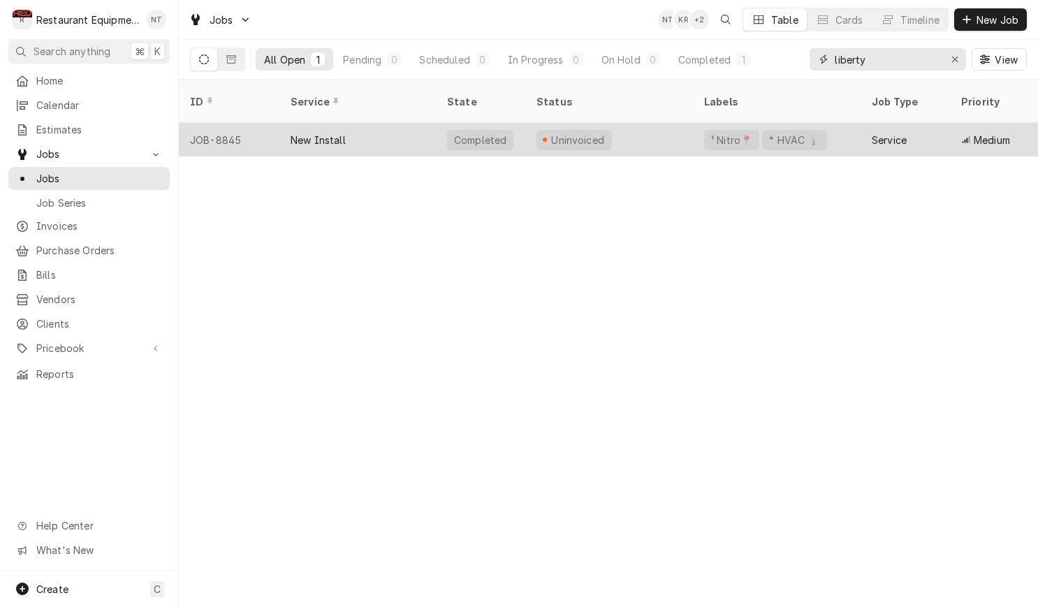
scroll to position [0, 0]
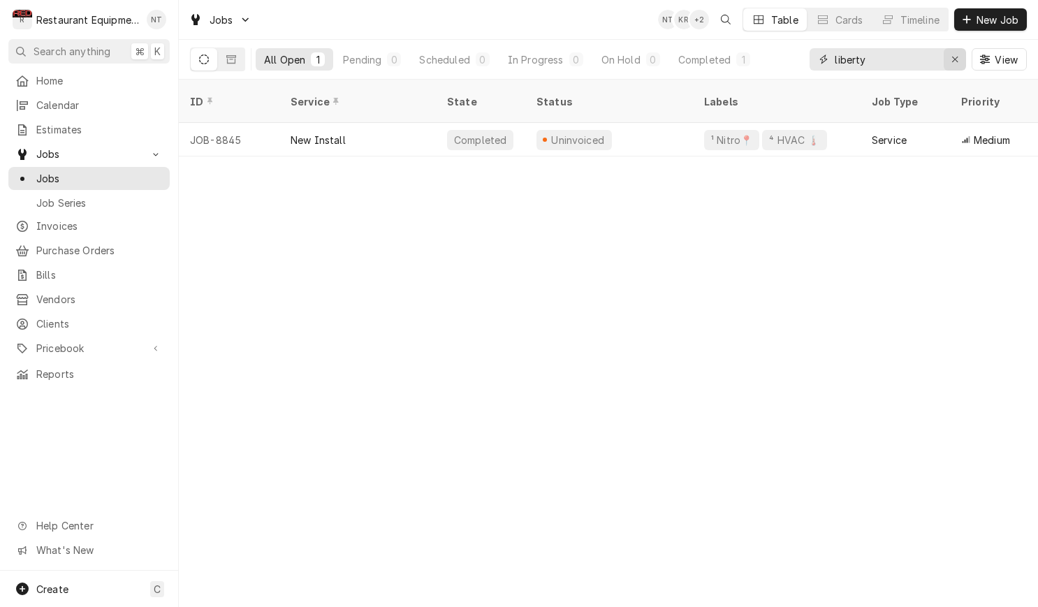
type input "liberty"
click at [948, 57] on div "Erase input" at bounding box center [955, 59] width 14 height 14
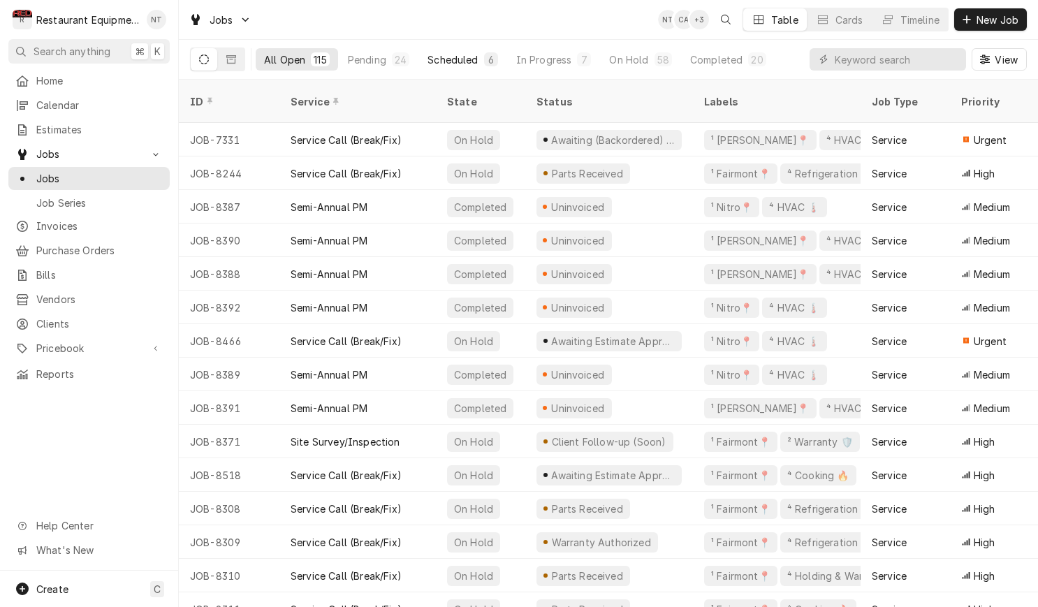
click at [465, 68] on button "Scheduled 6" at bounding box center [462, 59] width 87 height 22
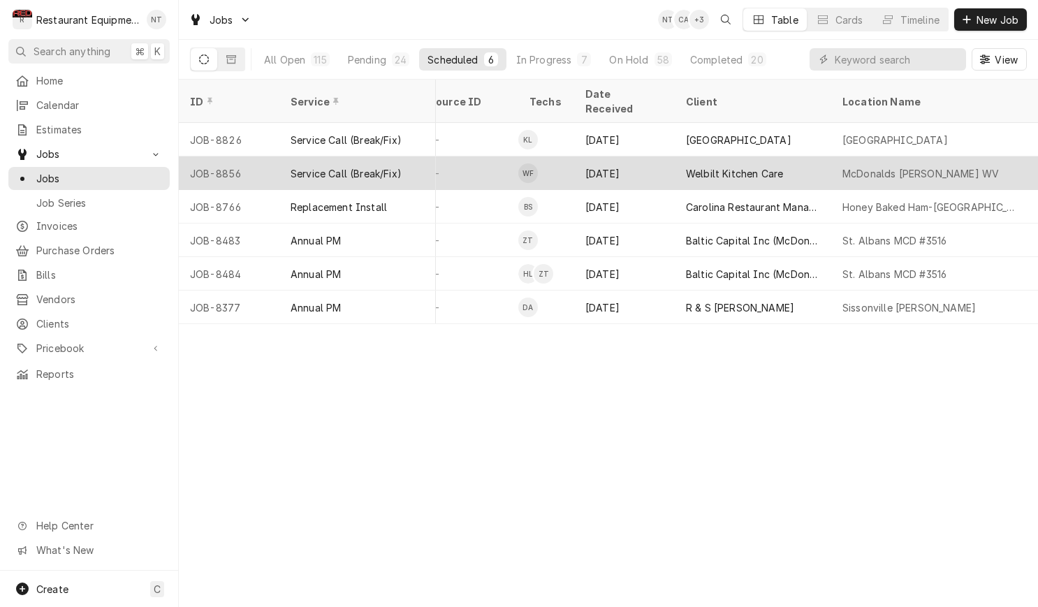
scroll to position [0, 647]
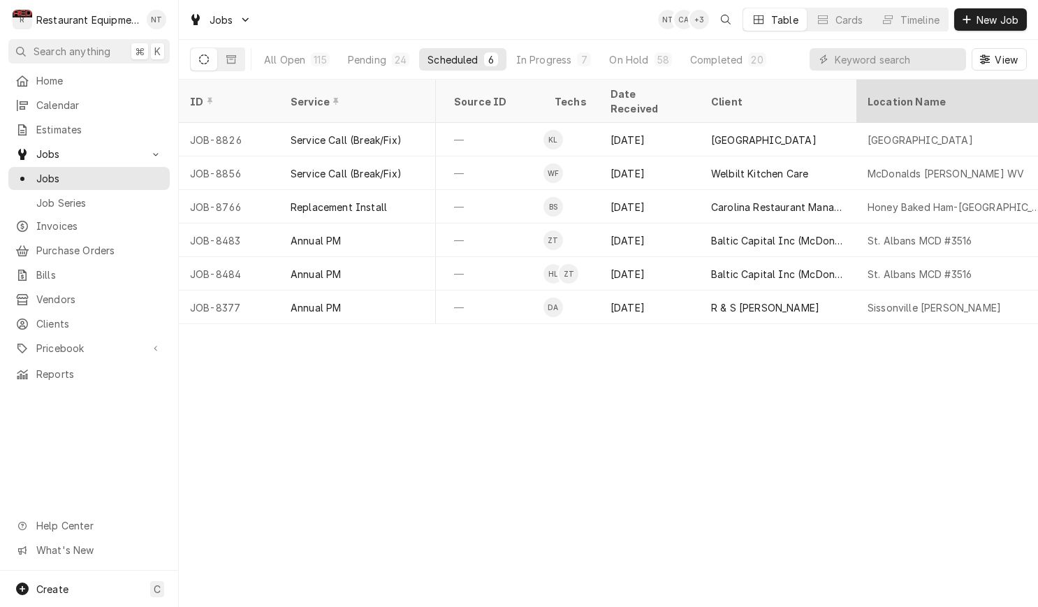
click at [876, 81] on th "Location Name" at bounding box center [956, 101] width 201 height 43
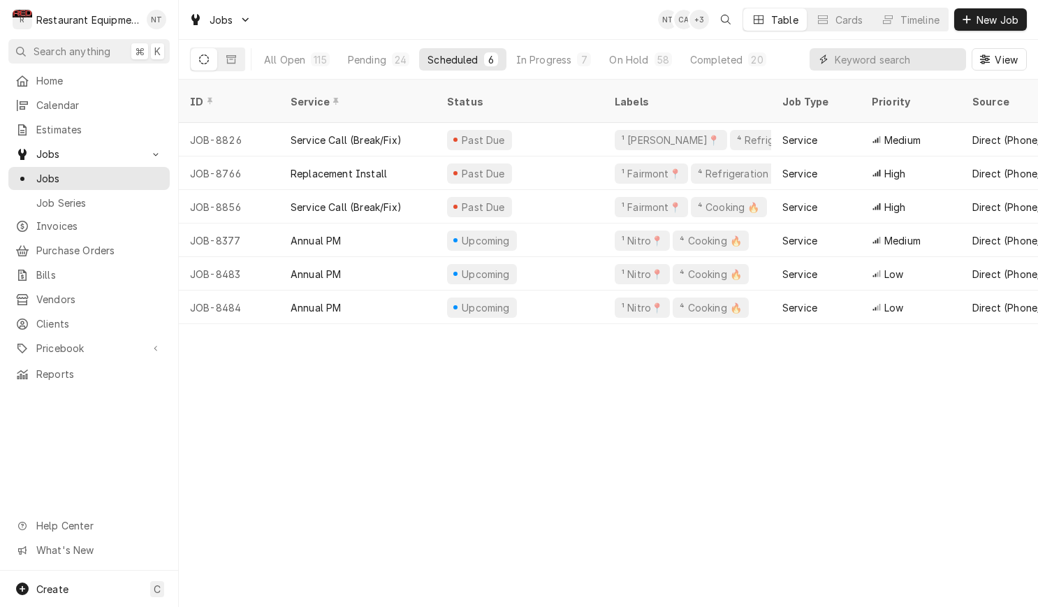
click at [845, 64] on input "Dynamic Content Wrapper" at bounding box center [896, 59] width 124 height 22
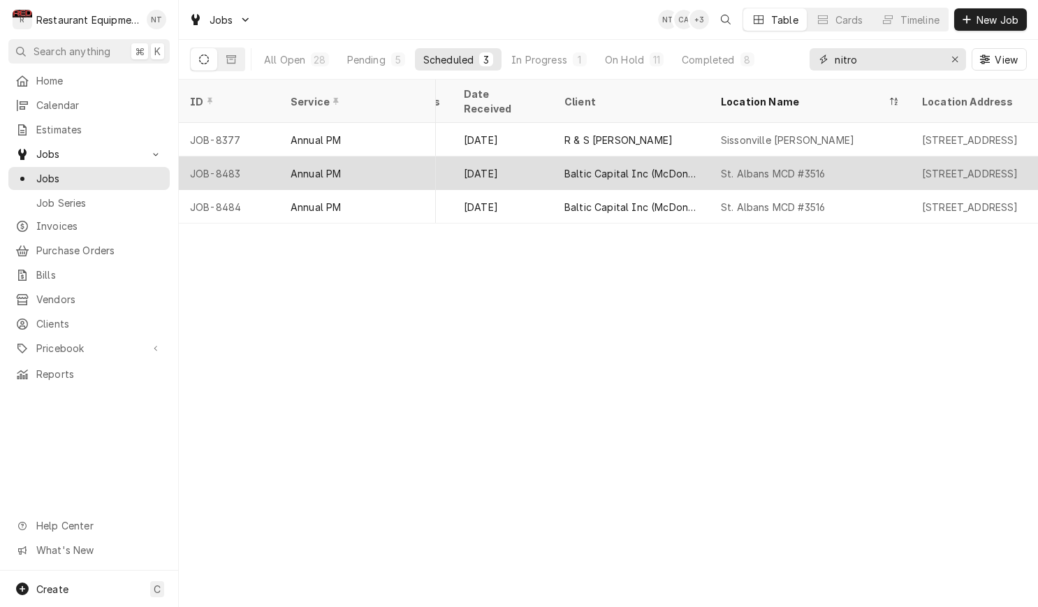
scroll to position [0, 830]
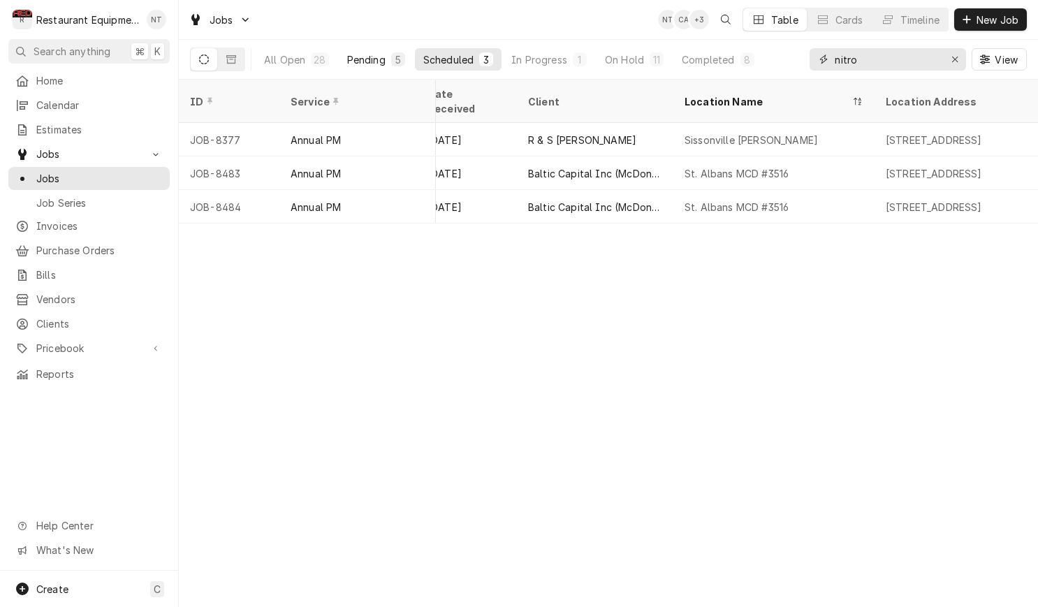
type input "nitro"
click at [391, 64] on div "5" at bounding box center [398, 59] width 14 height 14
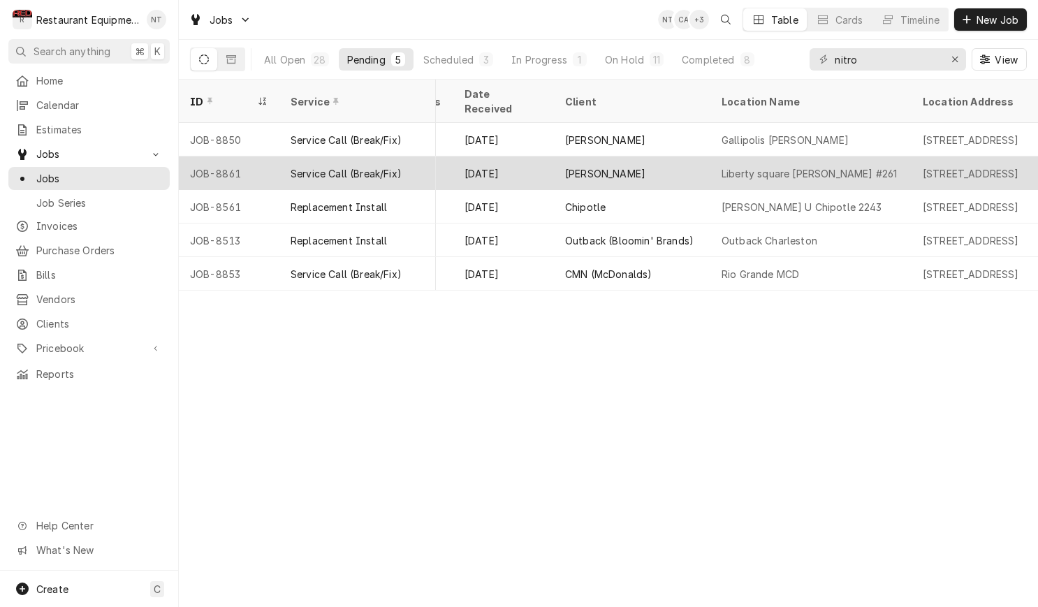
scroll to position [0, 793]
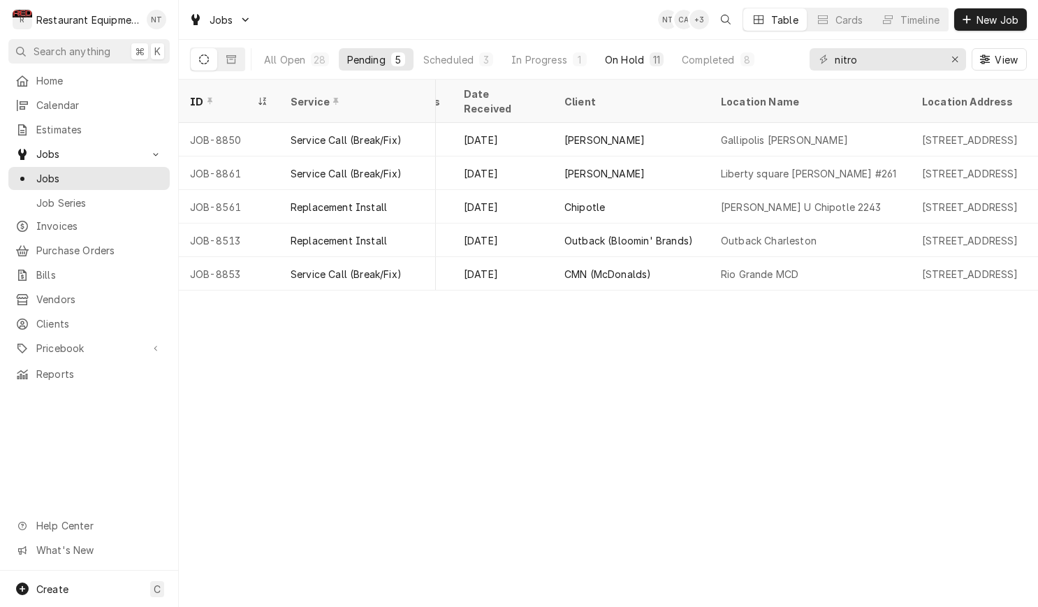
click at [642, 65] on div "On Hold" at bounding box center [624, 59] width 39 height 15
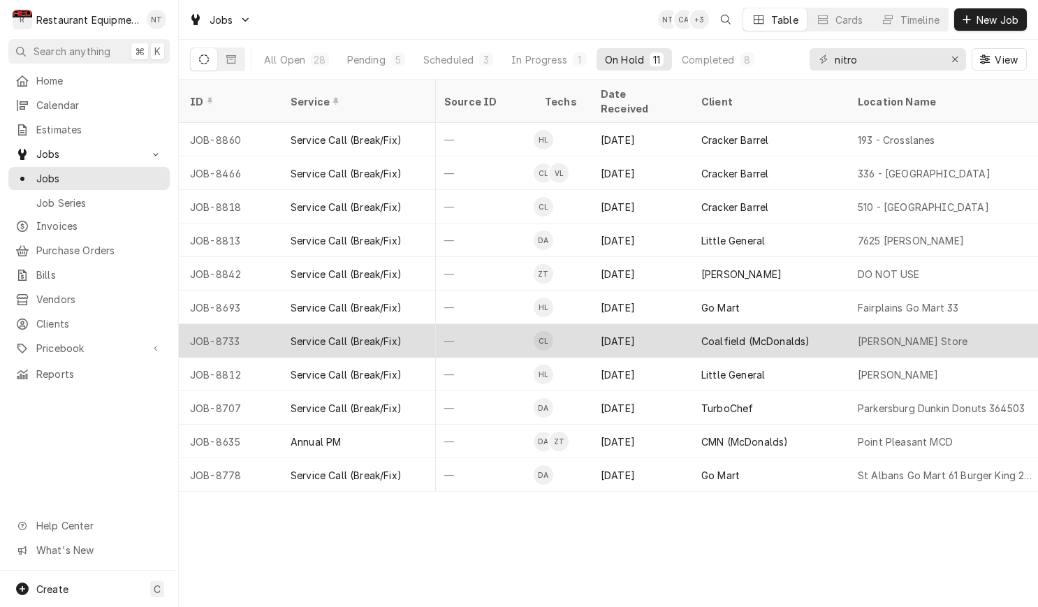
scroll to position [0, 654]
click at [814, 331] on div "Coalfield (McDonalds)" at bounding box center [770, 341] width 156 height 34
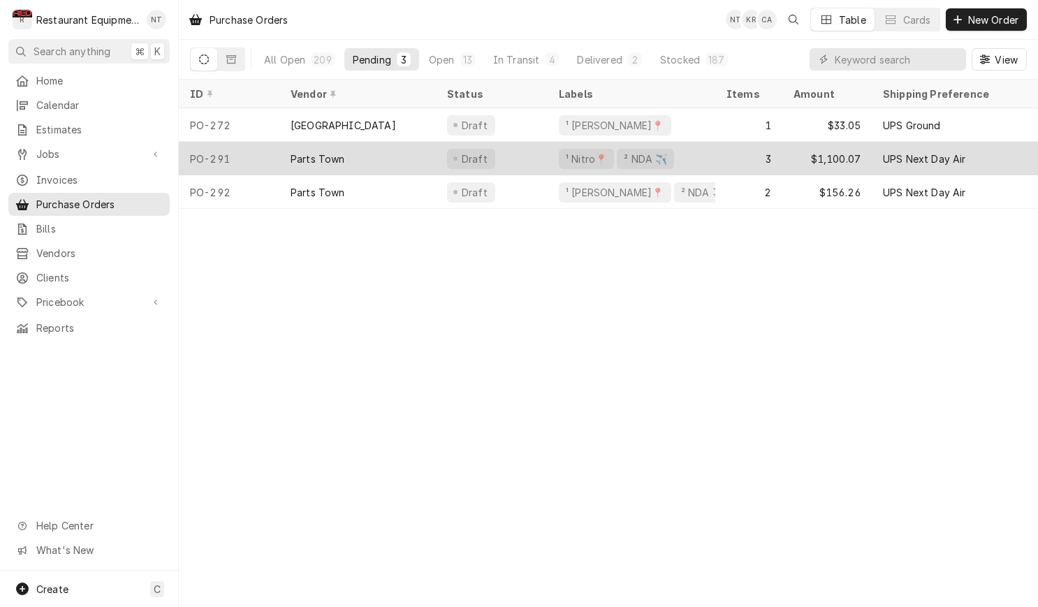
click at [394, 161] on div "Parts Town" at bounding box center [357, 159] width 156 height 34
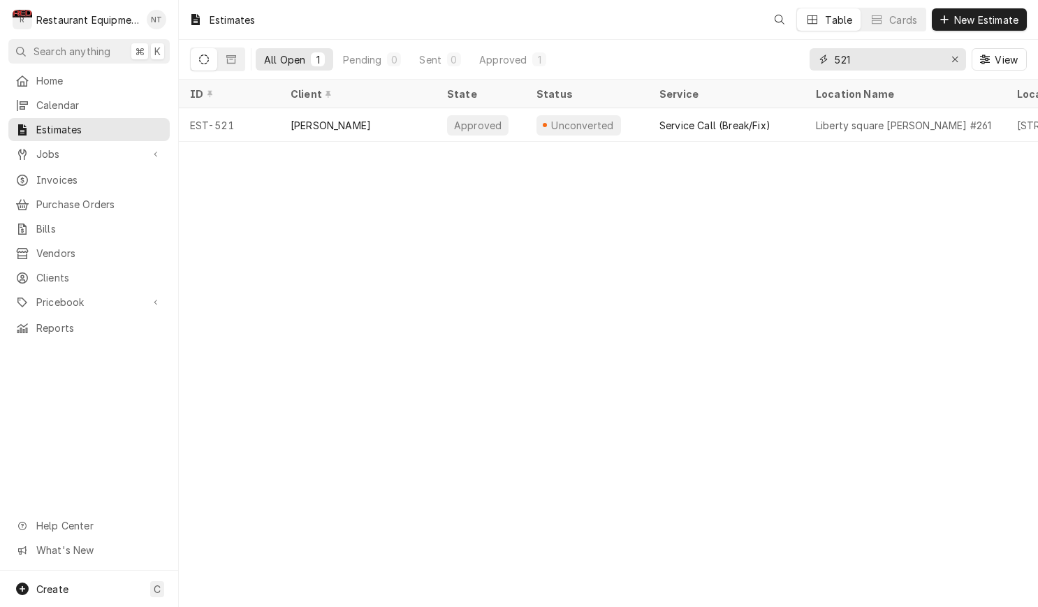
click at [874, 64] on input "521" at bounding box center [886, 59] width 105 height 22
type input "5"
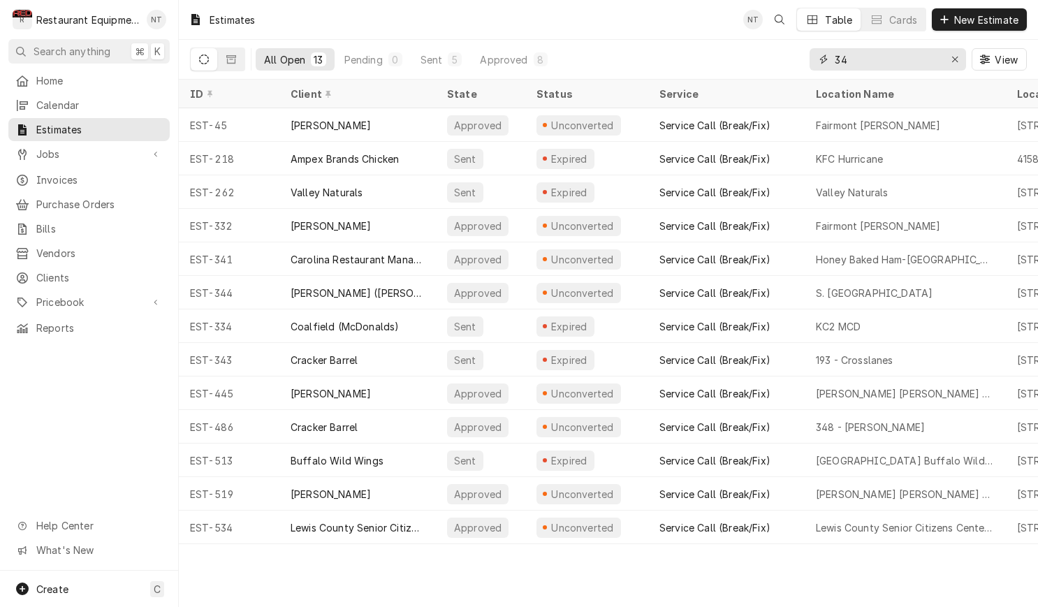
click at [837, 65] on input "34" at bounding box center [886, 59] width 105 height 22
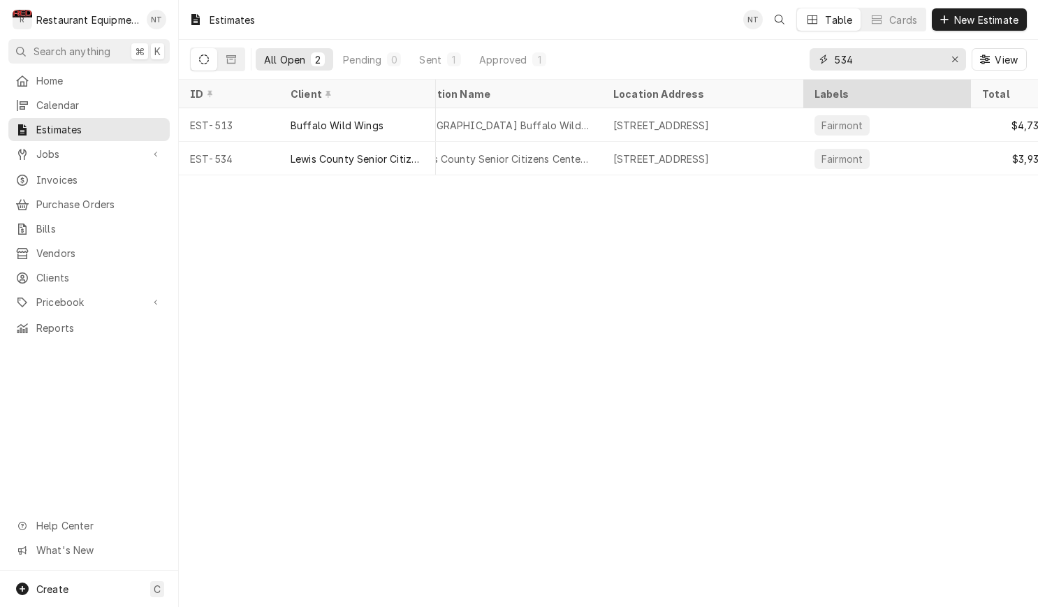
scroll to position [0, 404]
type input "534"
click at [955, 65] on div "Erase input" at bounding box center [955, 59] width 14 height 14
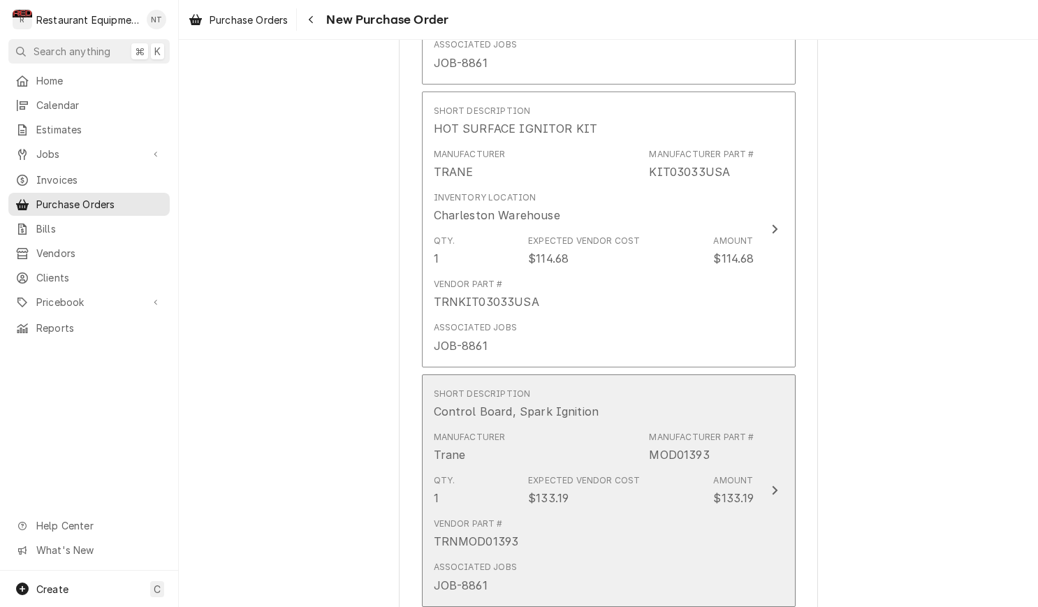
scroll to position [830, 0]
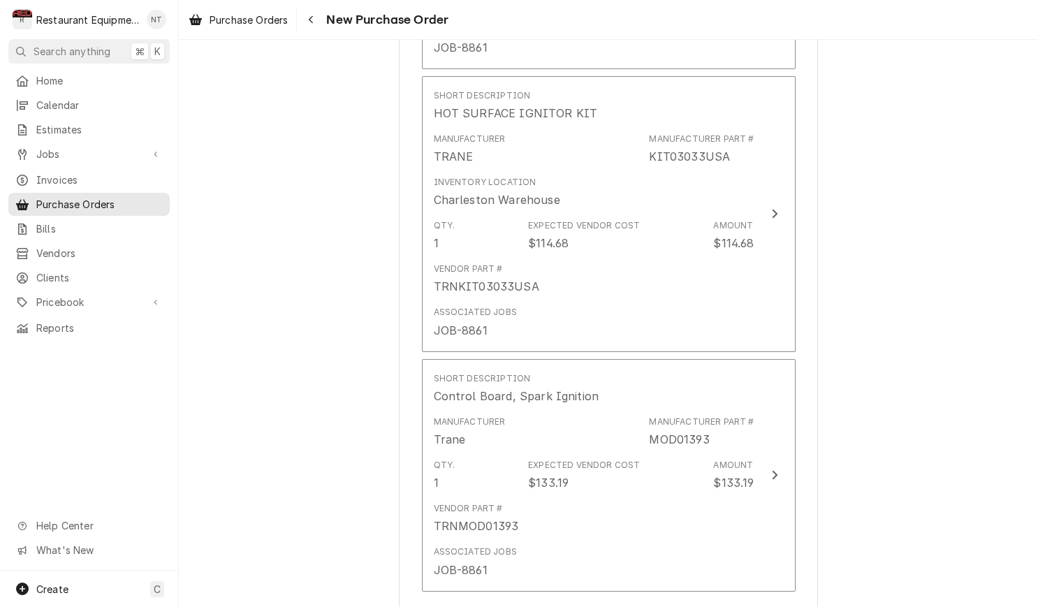
type textarea "x"
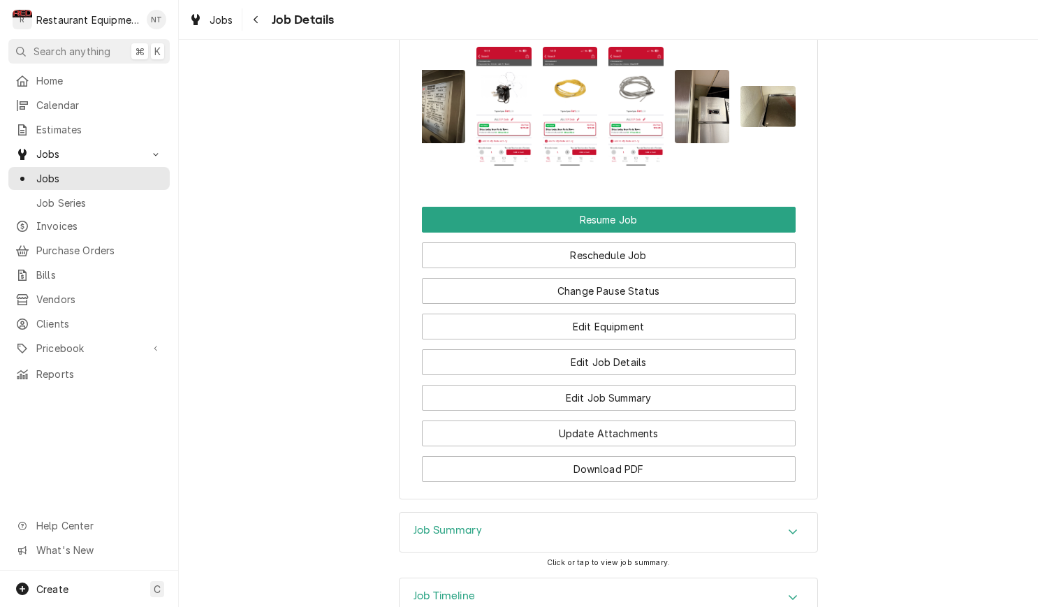
scroll to position [1708, 0]
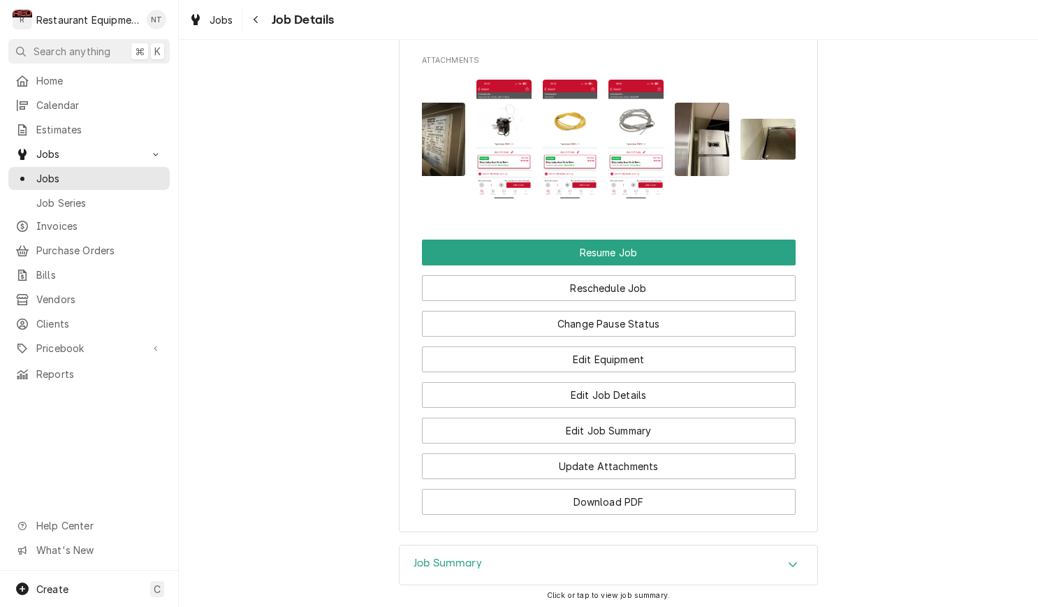
click at [525, 154] on img "Attachments" at bounding box center [503, 139] width 55 height 119
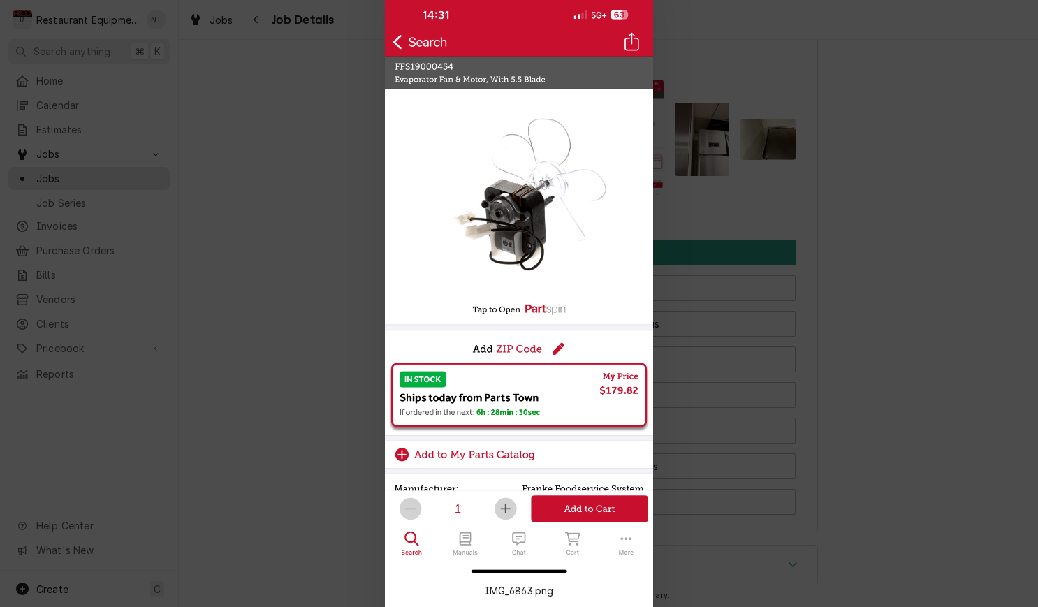
scroll to position [0, 0]
click at [662, 101] on div at bounding box center [519, 303] width 1038 height 607
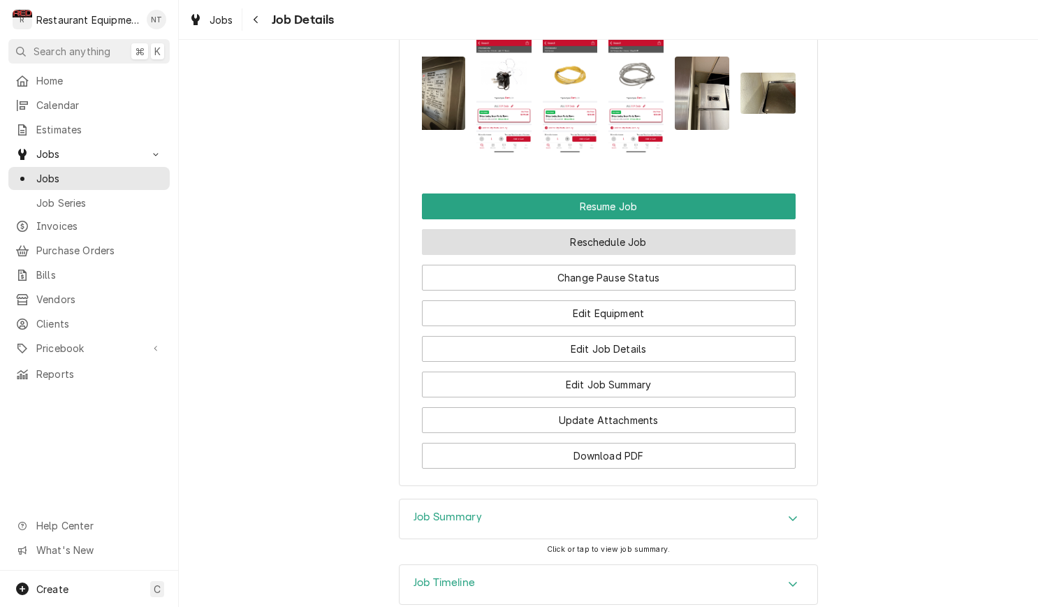
scroll to position [1758, 0]
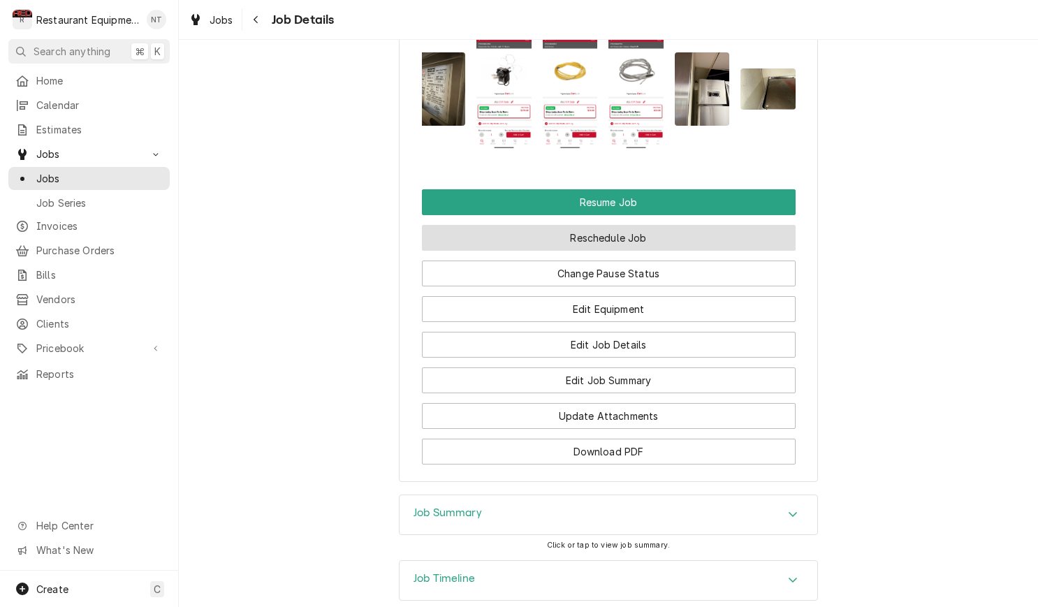
click at [691, 228] on button "Reschedule Job" at bounding box center [609, 238] width 374 height 26
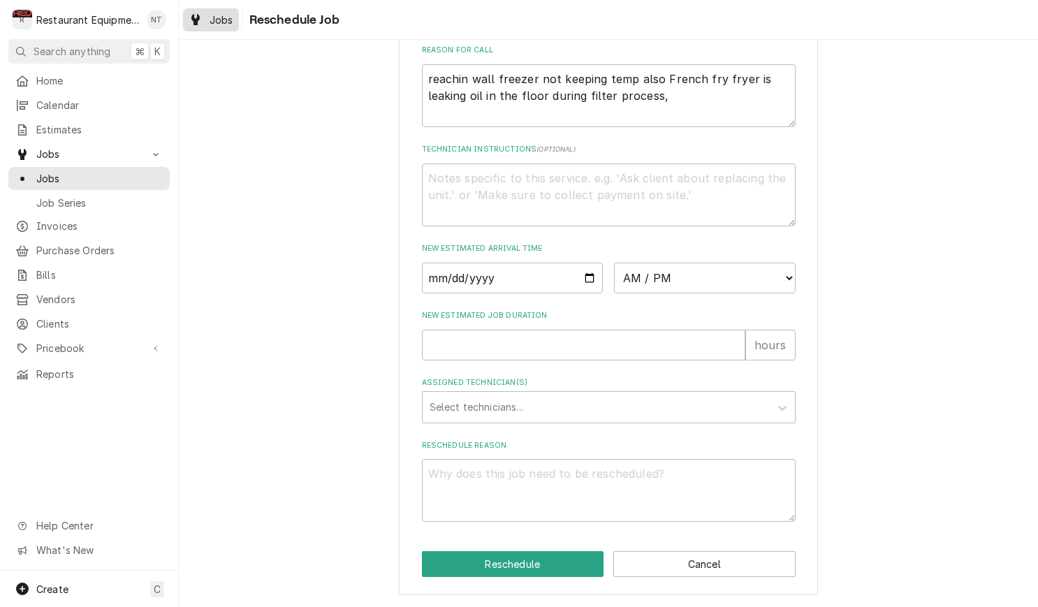
click at [224, 24] on span "Jobs" at bounding box center [221, 20] width 24 height 15
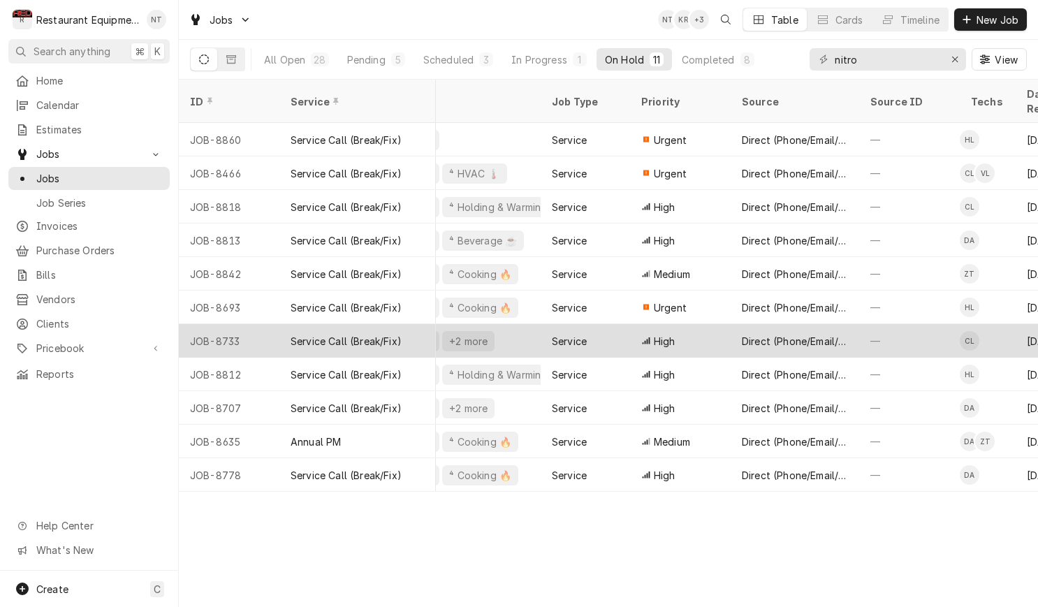
scroll to position [0, 231]
click at [746, 324] on div "Direct (Phone/Email/etc.)" at bounding box center [794, 341] width 128 height 34
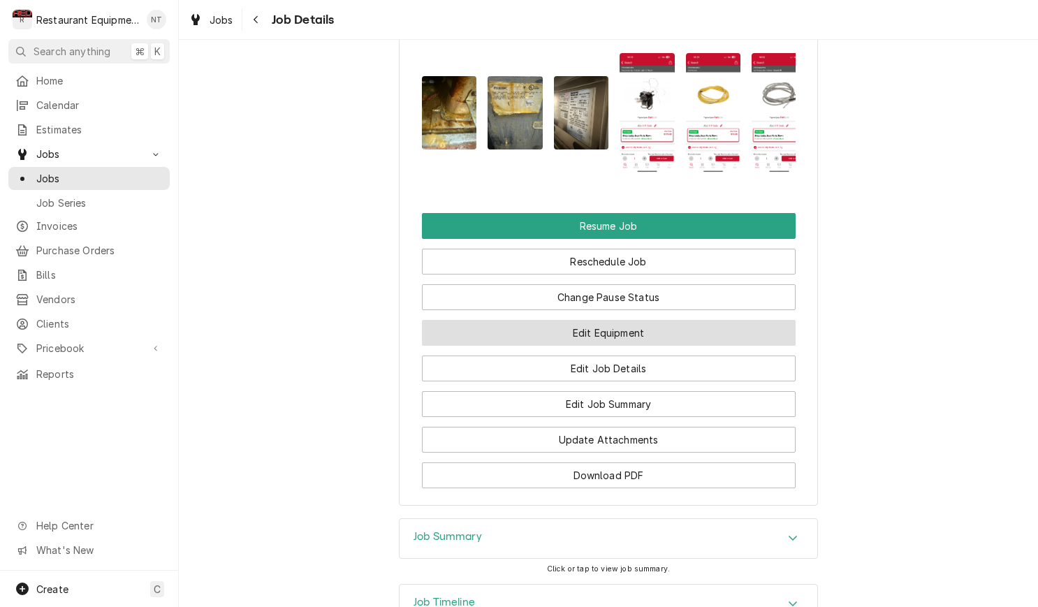
scroll to position [1735, 0]
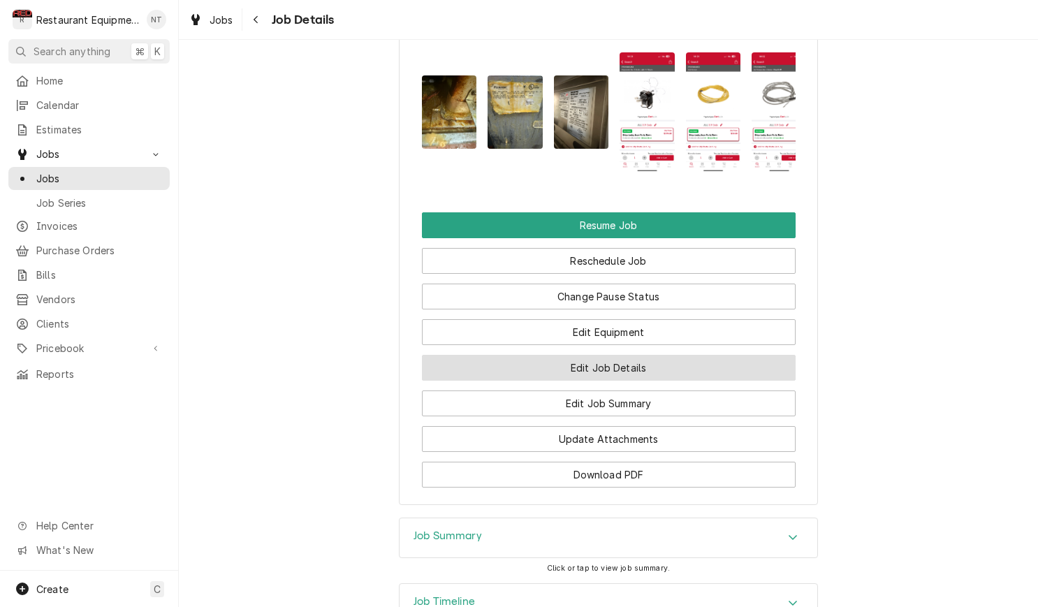
click at [649, 355] on button "Edit Job Details" at bounding box center [609, 368] width 374 height 26
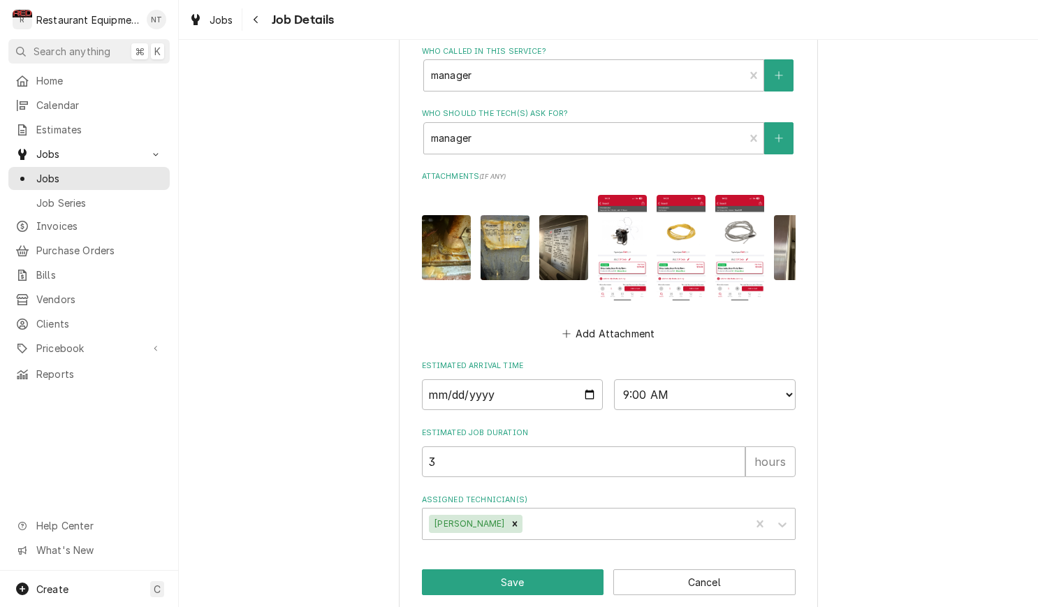
scroll to position [672, 0]
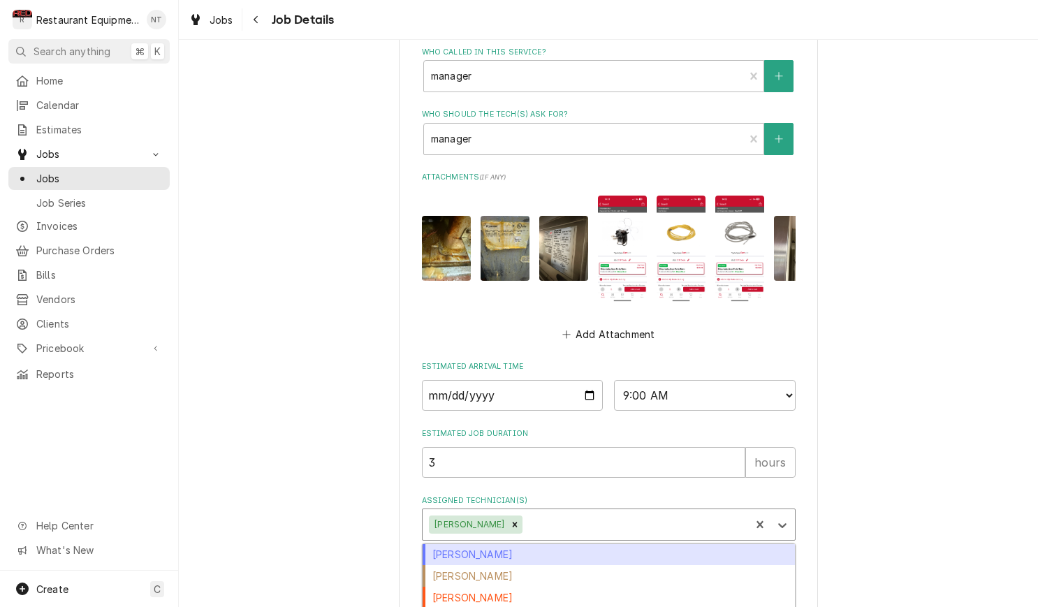
drag, startPoint x: 731, startPoint y: 507, endPoint x: 689, endPoint y: 508, distance: 41.9
click at [731, 512] on div "Assigned Technician(s)" at bounding box center [634, 524] width 218 height 25
click at [510, 520] on icon "Remove Cole Livingston" at bounding box center [515, 525] width 10 height 10
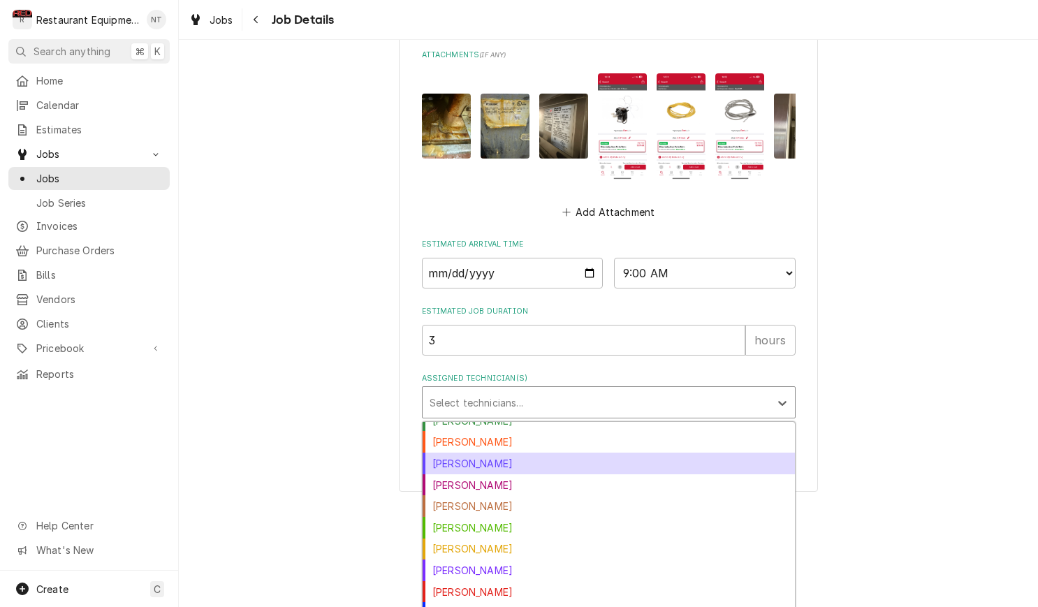
scroll to position [57, 0]
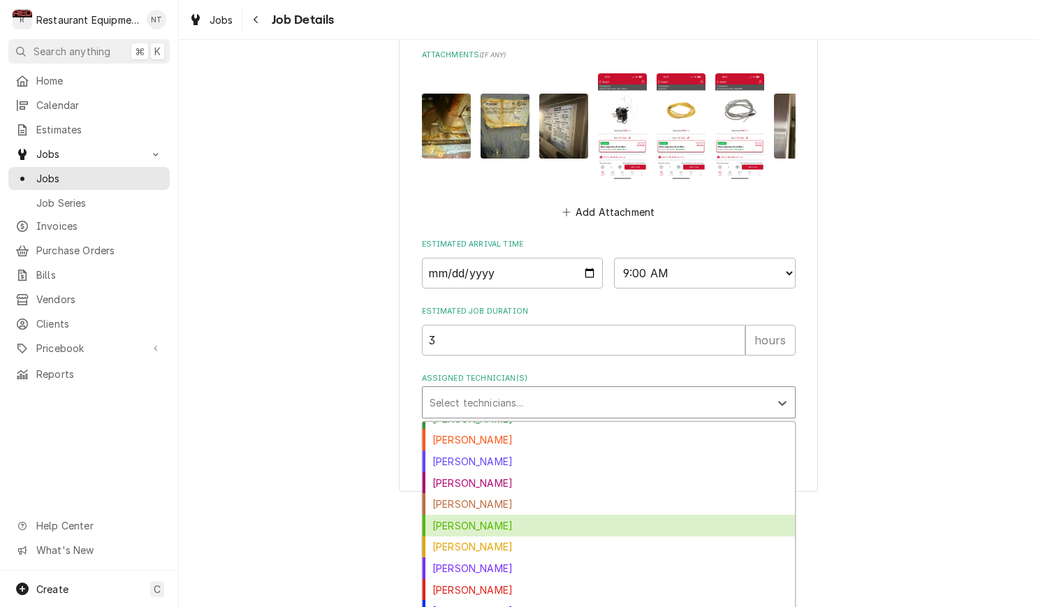
click at [489, 515] on div "[PERSON_NAME]" at bounding box center [608, 526] width 372 height 22
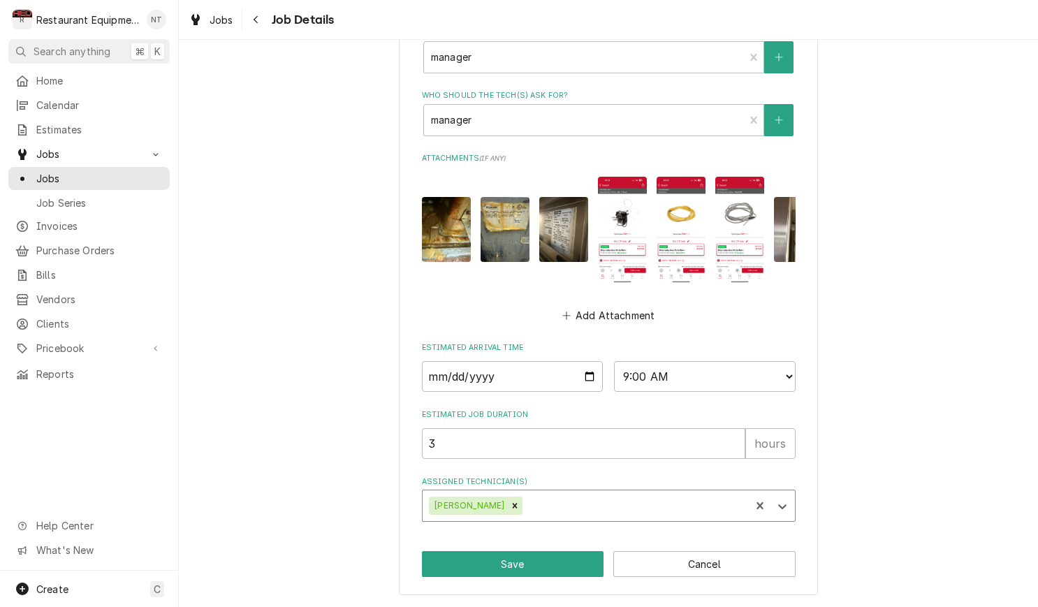
scroll to position [672, 0]
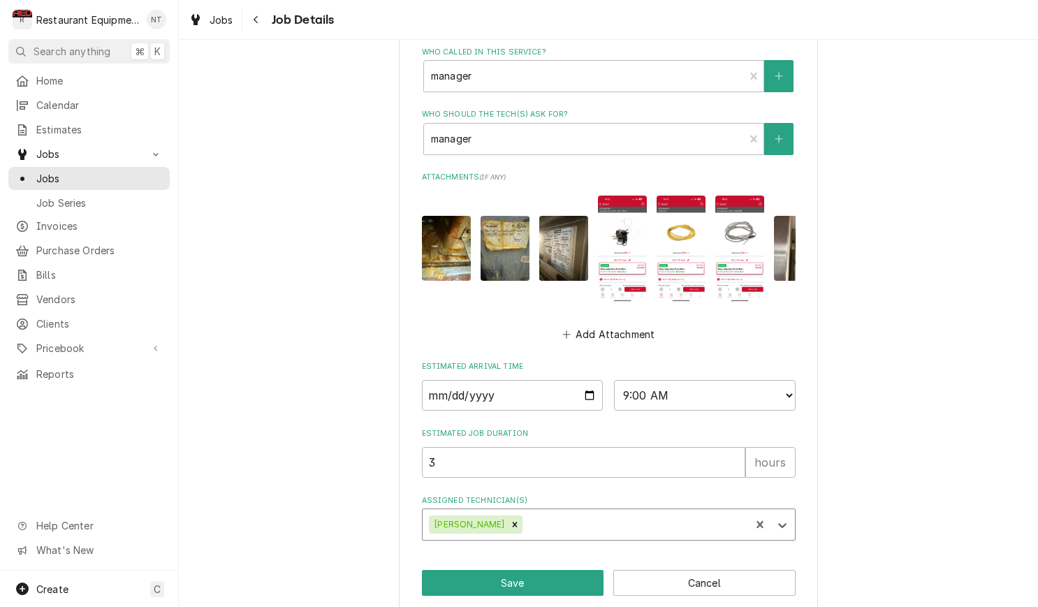
type textarea "x"
click at [594, 380] on input "2025-09-04" at bounding box center [513, 395] width 182 height 31
type input "2025-09-12"
click at [561, 570] on button "Save" at bounding box center [513, 583] width 182 height 26
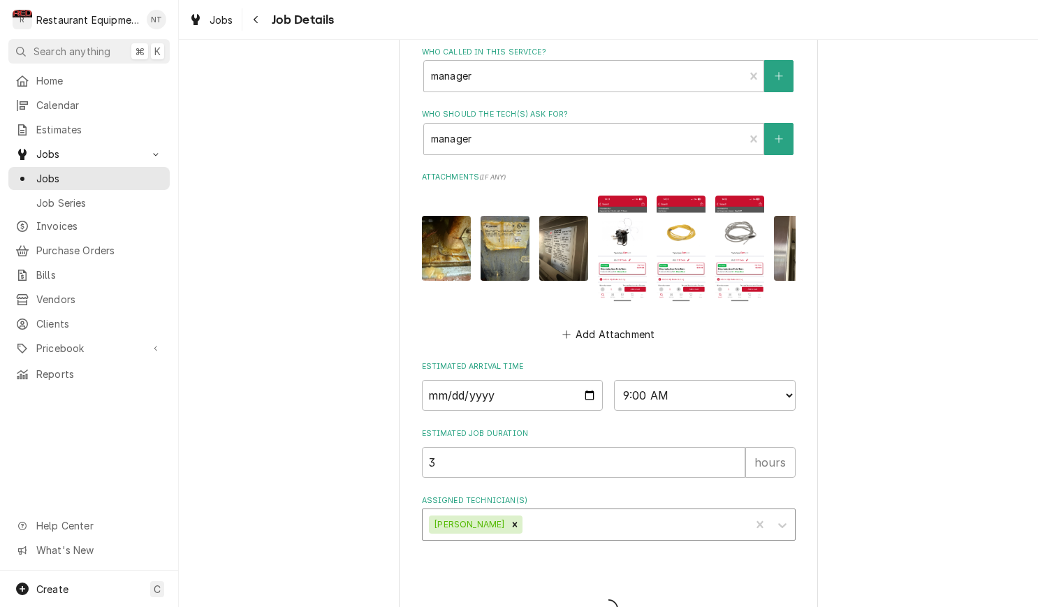
type textarea "x"
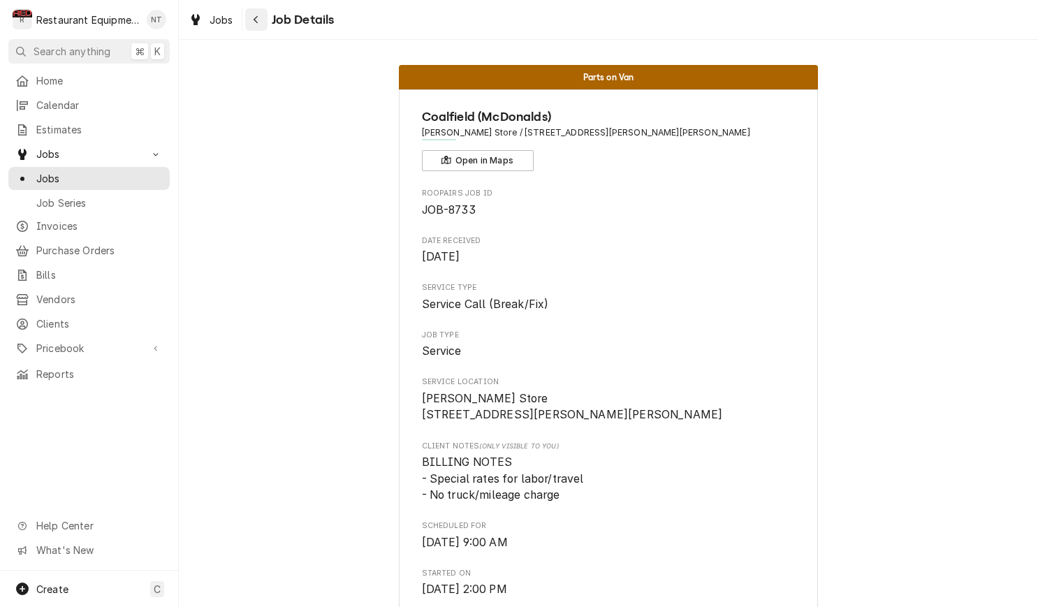
click at [250, 17] on div "Navigate back" at bounding box center [256, 20] width 14 height 14
